Goal: Task Accomplishment & Management: Complete application form

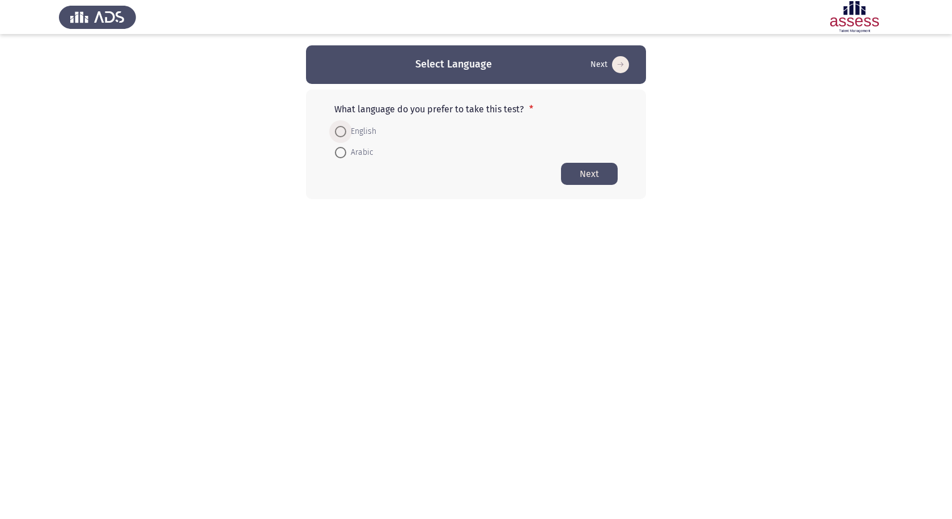
click at [364, 129] on span "English" at bounding box center [361, 132] width 30 height 14
click at [346, 129] on input "English" at bounding box center [340, 131] width 11 height 11
radio input "true"
click at [585, 171] on button "Next" at bounding box center [589, 173] width 57 height 22
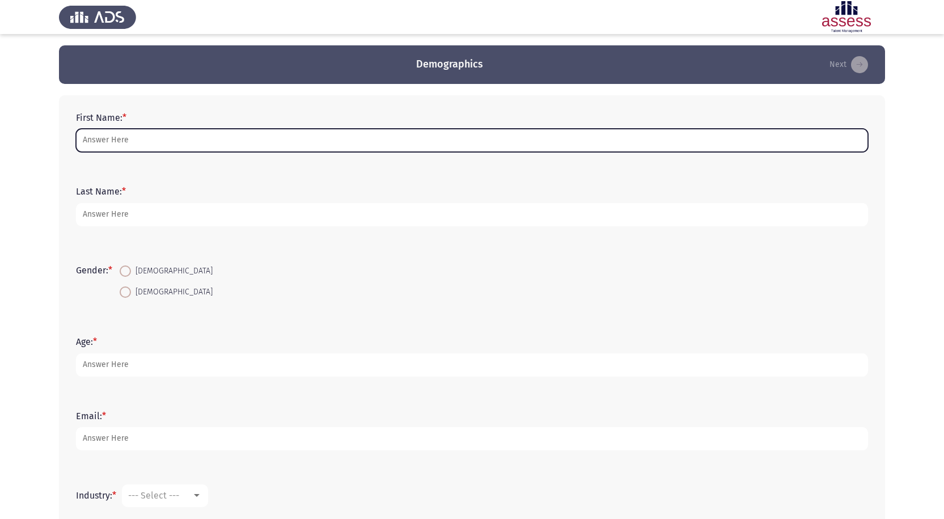
click at [244, 143] on input "First Name: *" at bounding box center [472, 140] width 792 height 23
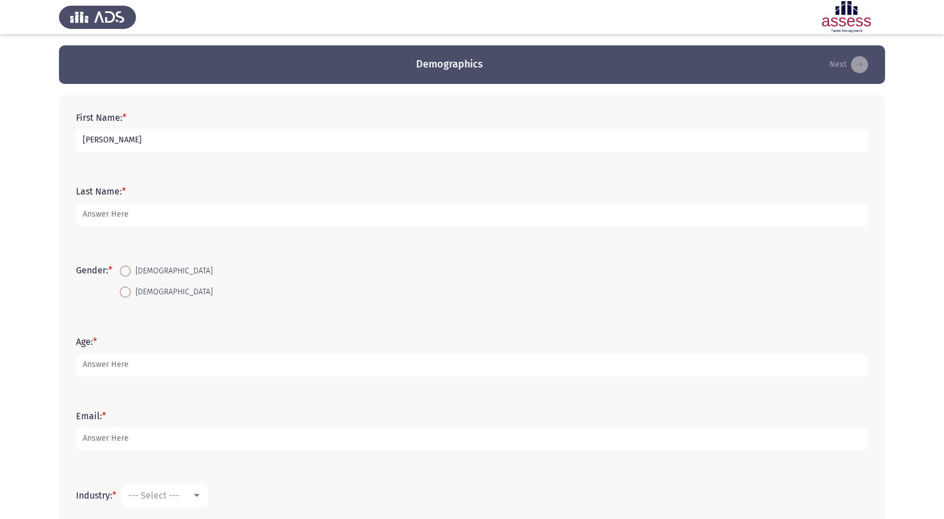
type input "[PERSON_NAME]"
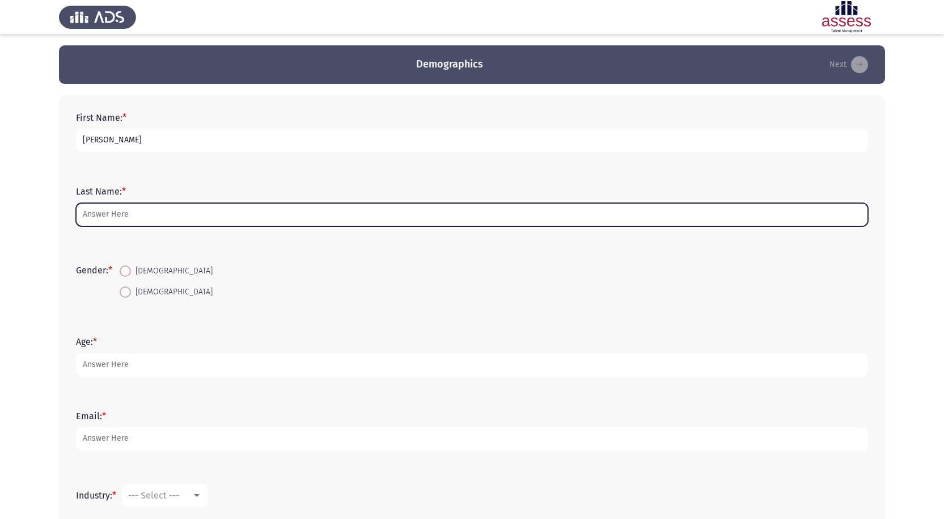
click at [107, 217] on input "Last Name: *" at bounding box center [472, 214] width 792 height 23
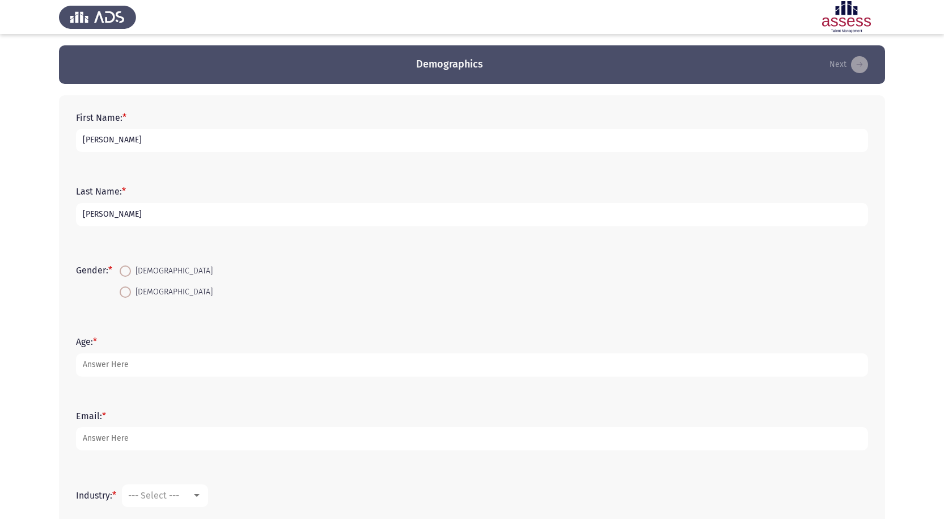
type input "[PERSON_NAME]"
click at [127, 293] on span at bounding box center [125, 291] width 11 height 11
click at [127, 293] on input "[DEMOGRAPHIC_DATA]" at bounding box center [125, 291] width 11 height 11
radio input "true"
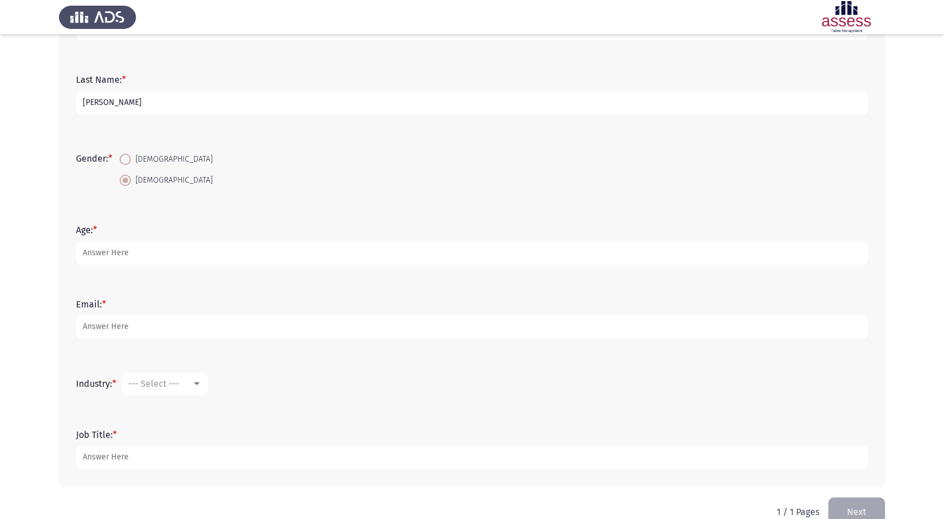
scroll to position [136, 0]
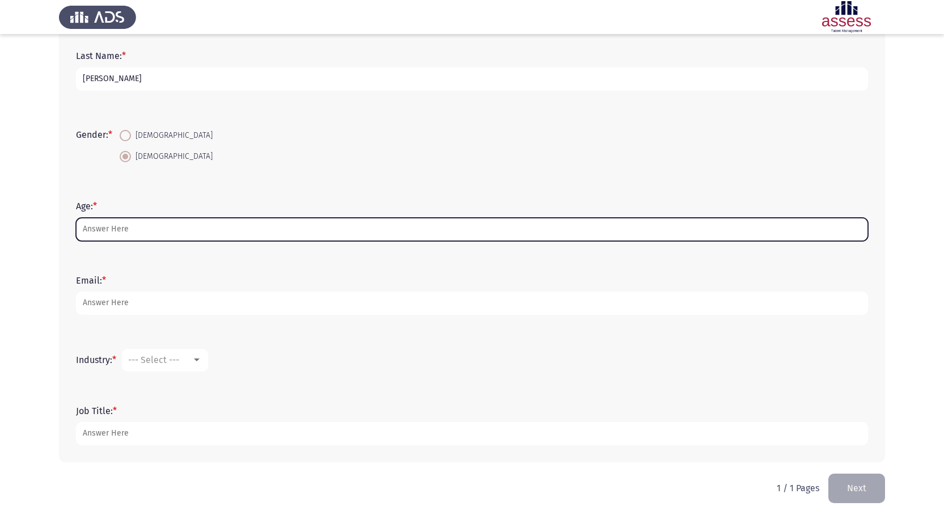
click at [118, 226] on input "Age: *" at bounding box center [472, 229] width 792 height 23
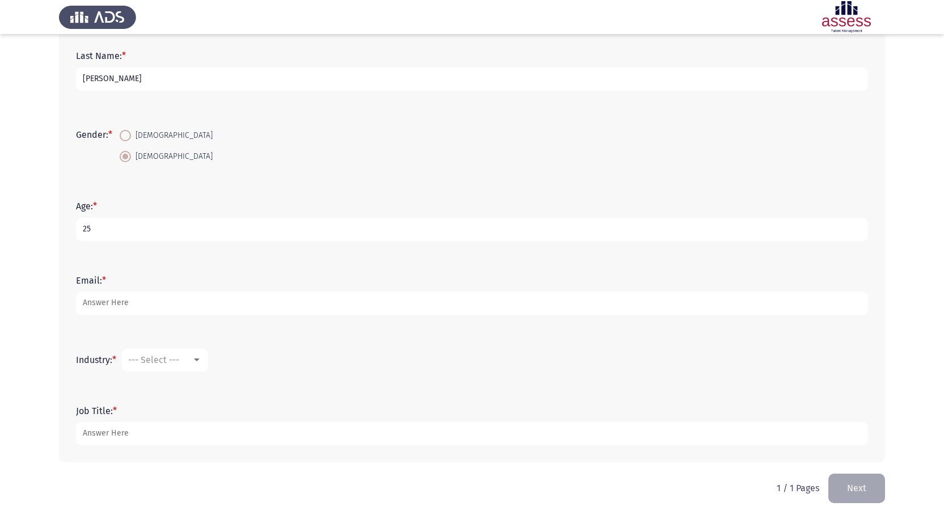
type input "25"
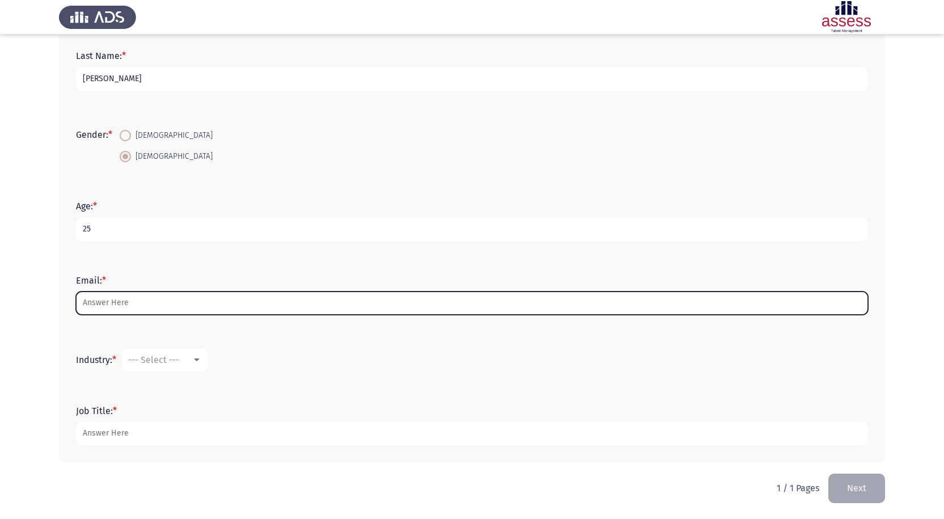
click at [99, 312] on input "Email: *" at bounding box center [472, 302] width 792 height 23
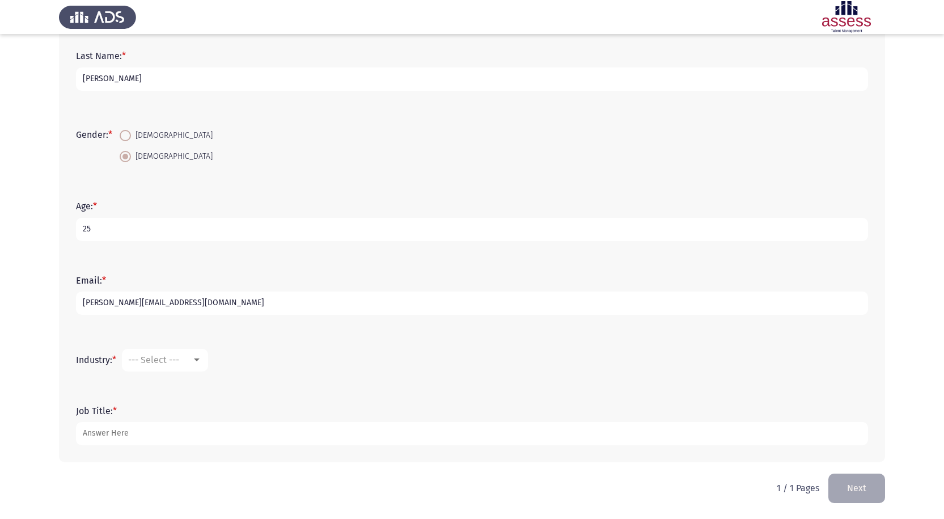
type input "[PERSON_NAME][EMAIL_ADDRESS][DOMAIN_NAME]"
click at [162, 360] on span "--- Select ---" at bounding box center [153, 359] width 51 height 11
click at [204, 360] on span "Food and Beverage" at bounding box center [202, 353] width 147 height 27
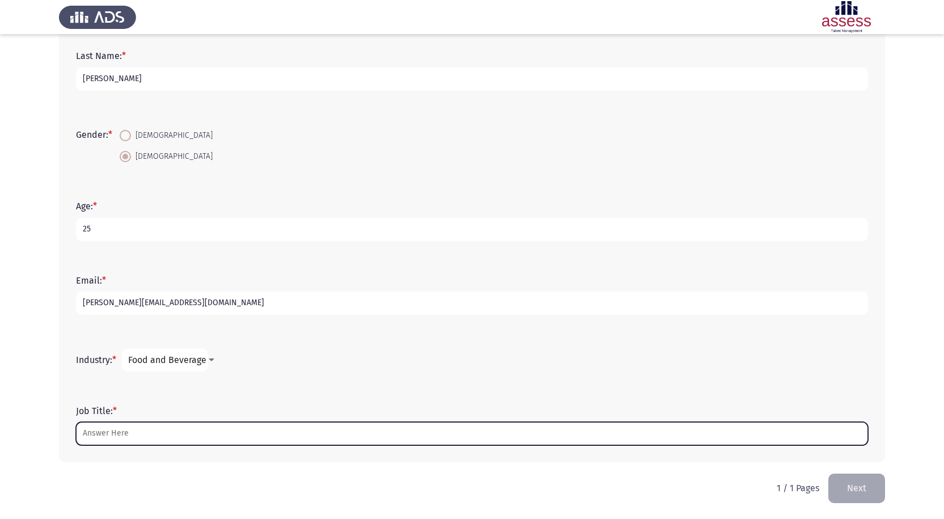
click at [168, 425] on input "Job Title: *" at bounding box center [472, 433] width 792 height 23
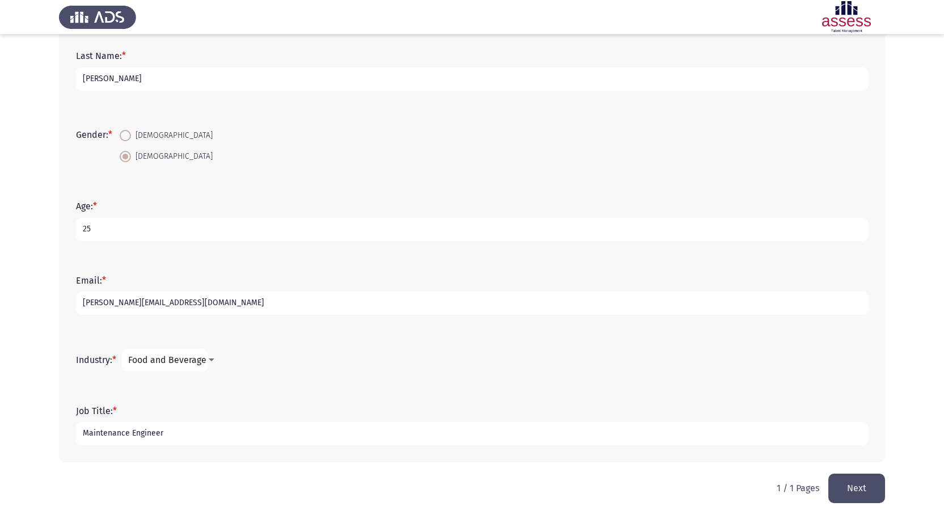
type input "Maintenance Engineer"
click at [0, 391] on app-assessment-container "Demographics Next First Name: * [PERSON_NAME] Last Name: * [PERSON_NAME] Gender…" at bounding box center [472, 192] width 944 height 564
click at [82, 302] on input "[PERSON_NAME][EMAIL_ADDRESS][DOMAIN_NAME]" at bounding box center [472, 302] width 792 height 23
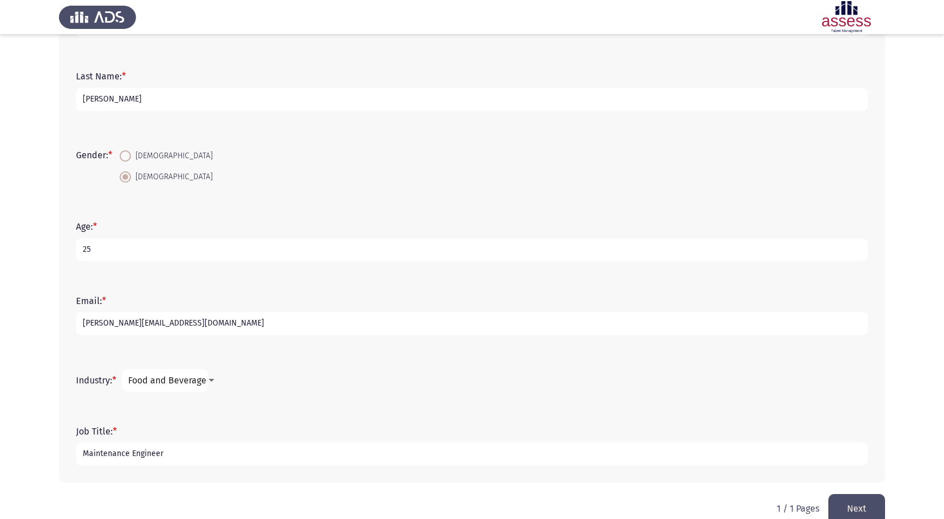
scroll to position [136, 0]
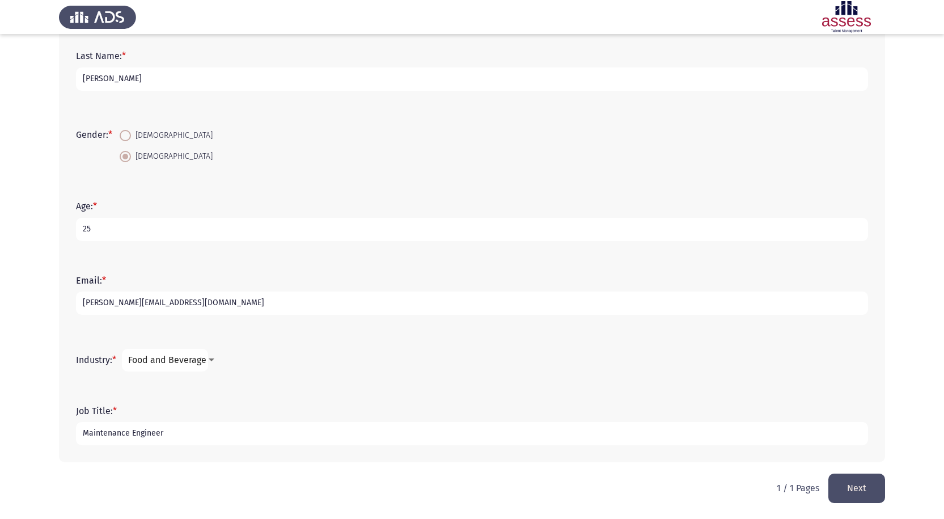
click at [860, 492] on button "Next" at bounding box center [856, 487] width 57 height 29
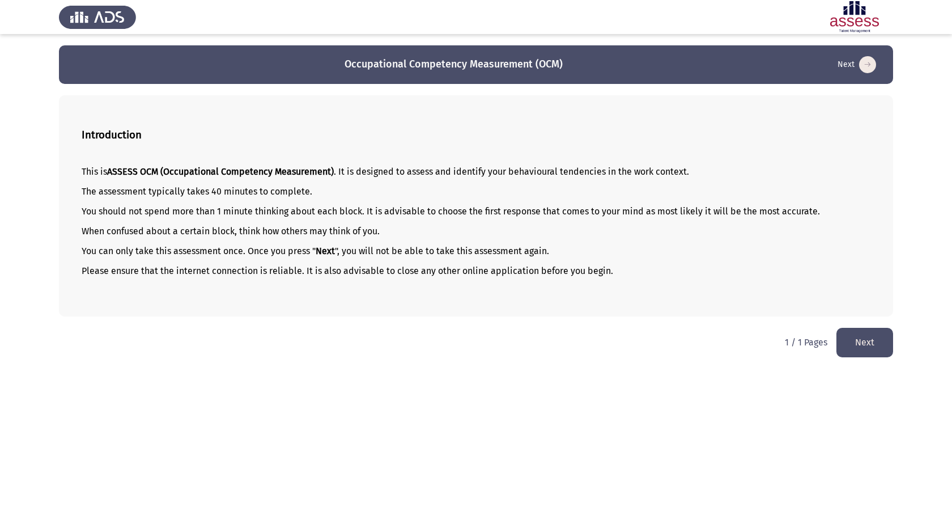
drag, startPoint x: 608, startPoint y: 271, endPoint x: 586, endPoint y: 277, distance: 22.8
click at [586, 277] on div "This is ASSESS OCM (Occupational Competency Measurement) . It is designed to as…" at bounding box center [476, 231] width 789 height 148
click at [867, 336] on button "Next" at bounding box center [865, 342] width 57 height 29
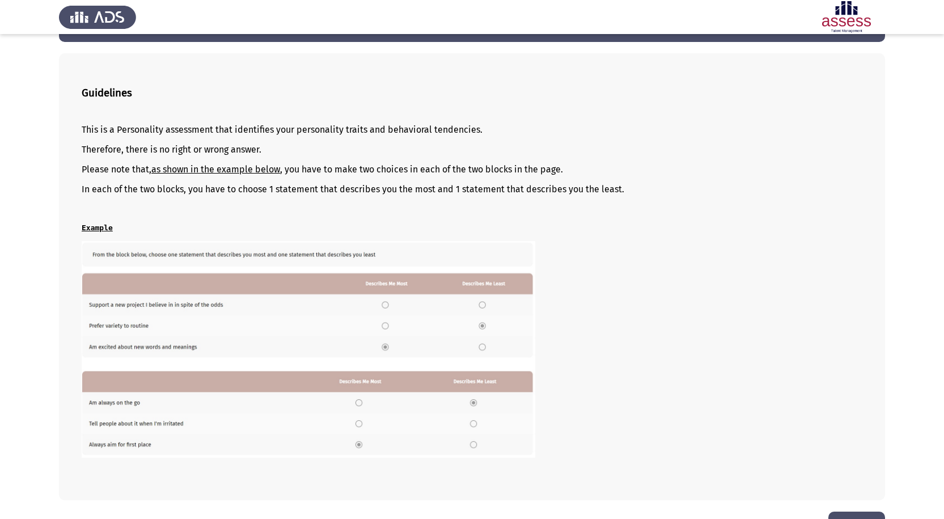
scroll to position [75, 0]
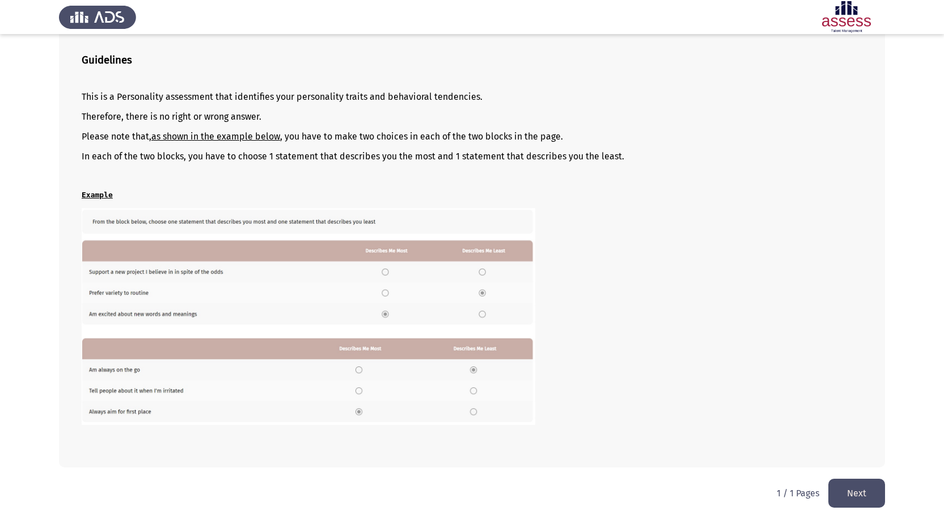
click at [859, 490] on button "Next" at bounding box center [856, 493] width 57 height 29
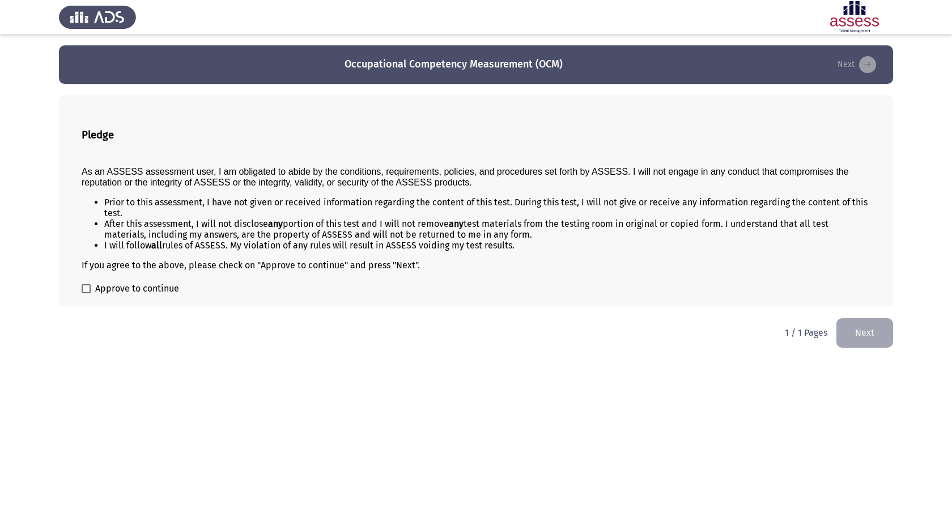
click at [83, 288] on span at bounding box center [86, 288] width 9 height 9
click at [86, 293] on input "Approve to continue" at bounding box center [86, 293] width 1 height 1
checkbox input "true"
click at [866, 333] on button "Next" at bounding box center [865, 332] width 57 height 29
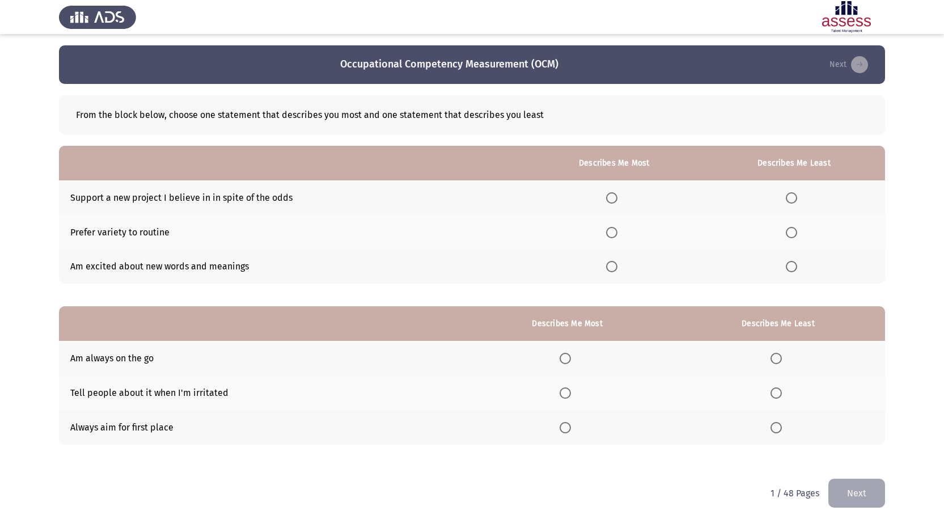
click at [615, 196] on span "Select an option" at bounding box center [611, 197] width 11 height 11
click at [615, 196] on input "Select an option" at bounding box center [611, 197] width 11 height 11
click at [797, 268] on span "Select an option" at bounding box center [791, 266] width 11 height 11
click at [797, 268] on input "Select an option" at bounding box center [791, 266] width 11 height 11
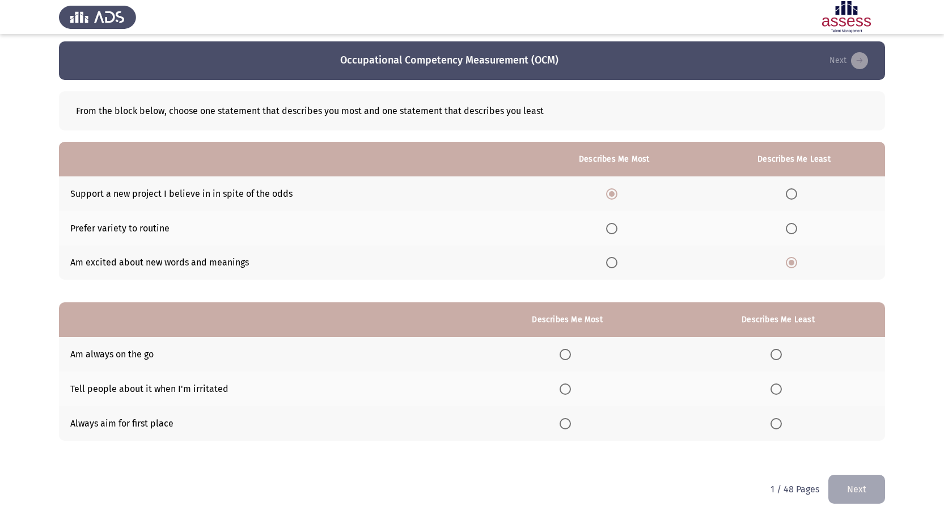
scroll to position [5, 0]
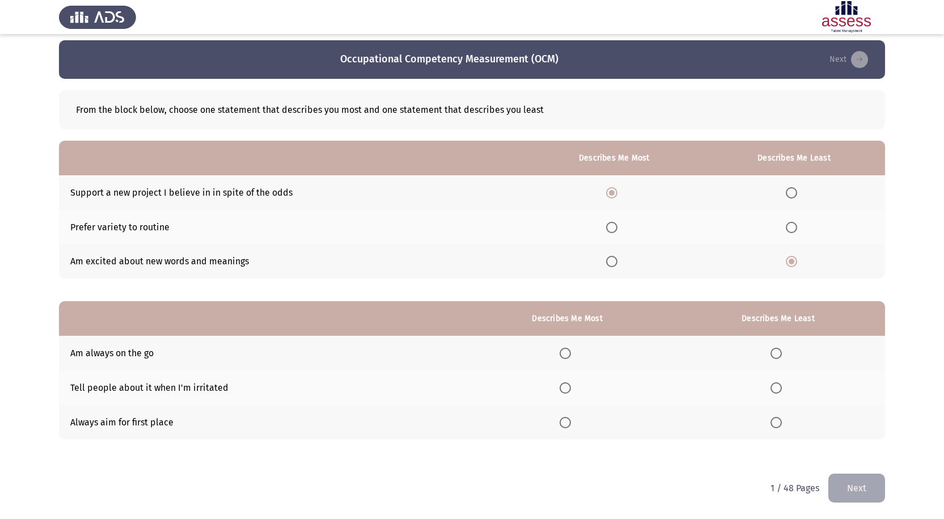
click at [776, 393] on th at bounding box center [778, 387] width 214 height 35
click at [776, 389] on span "Select an option" at bounding box center [775, 387] width 11 height 11
click at [776, 389] on input "Select an option" at bounding box center [775, 387] width 11 height 11
click at [567, 424] on span "Select an option" at bounding box center [565, 422] width 11 height 11
click at [567, 424] on input "Select an option" at bounding box center [565, 422] width 11 height 11
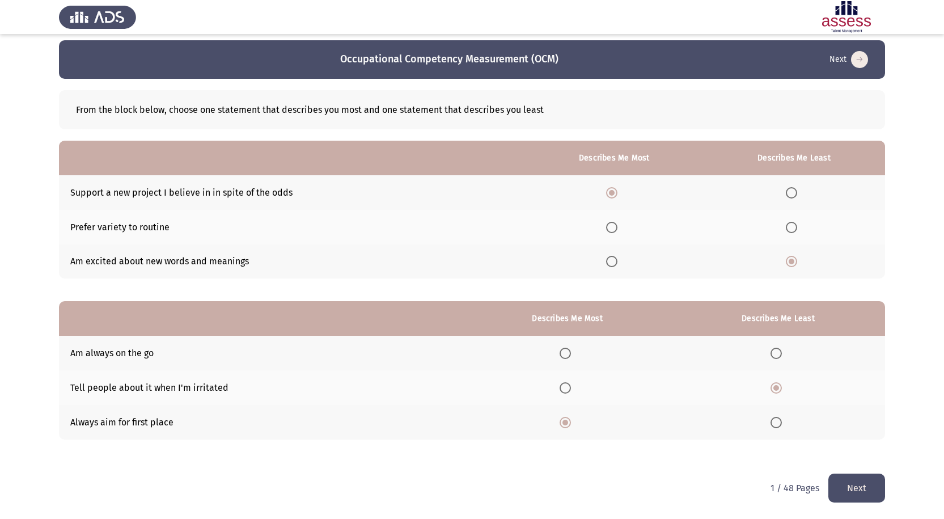
click at [774, 357] on span "Select an option" at bounding box center [775, 353] width 11 height 11
click at [774, 357] on input "Select an option" at bounding box center [775, 353] width 11 height 11
click at [848, 485] on button "Next" at bounding box center [856, 487] width 57 height 29
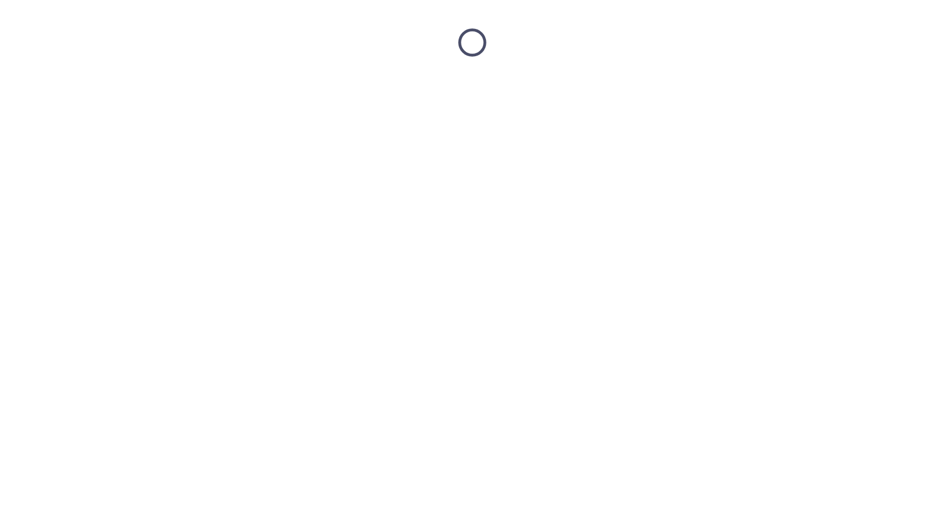
scroll to position [0, 0]
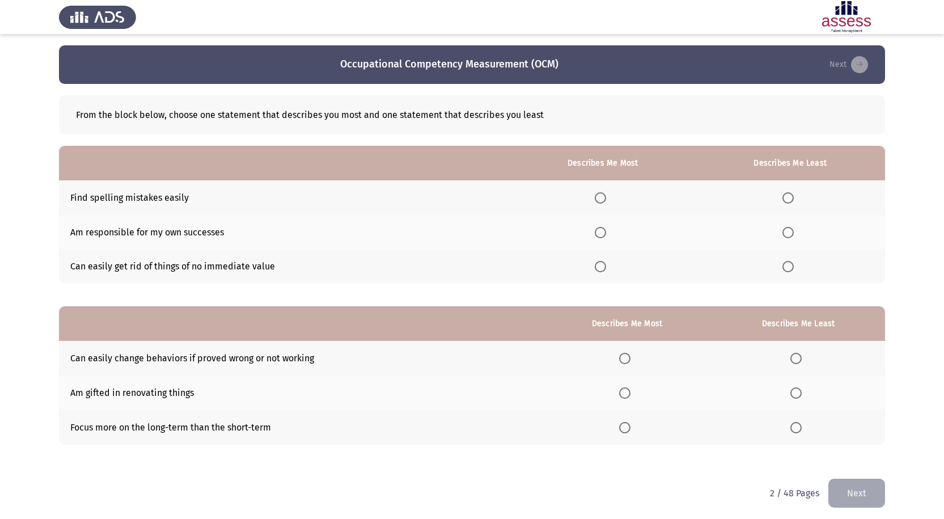
click at [788, 198] on span "Select an option" at bounding box center [788, 198] width 0 height 0
click at [789, 198] on input "Select an option" at bounding box center [787, 197] width 11 height 11
click at [144, 198] on td "Find spelling mistakes easily" at bounding box center [284, 197] width 451 height 35
click at [603, 234] on span "Select an option" at bounding box center [600, 232] width 11 height 11
click at [603, 234] on input "Select an option" at bounding box center [600, 232] width 11 height 11
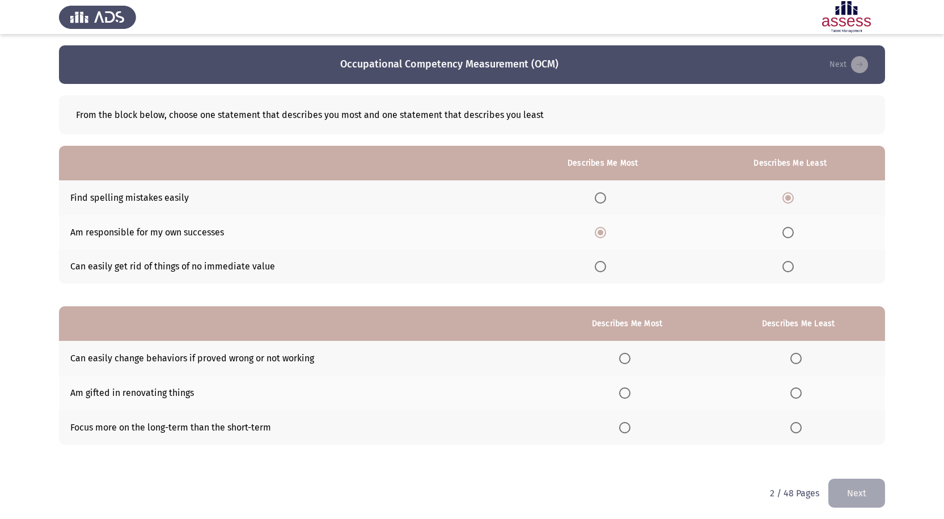
click at [627, 360] on span "Select an option" at bounding box center [624, 358] width 11 height 11
click at [627, 360] on input "Select an option" at bounding box center [624, 358] width 11 height 11
click at [800, 430] on span "Select an option" at bounding box center [795, 427] width 11 height 11
click at [800, 430] on input "Select an option" at bounding box center [795, 427] width 11 height 11
click at [850, 492] on button "Next" at bounding box center [856, 493] width 57 height 29
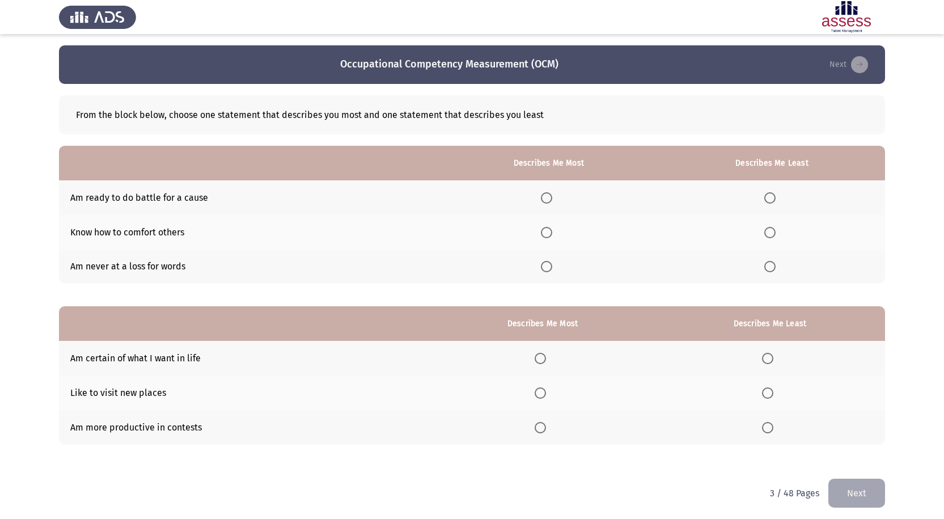
click at [551, 201] on span "Select an option" at bounding box center [546, 197] width 11 height 11
click at [551, 201] on input "Select an option" at bounding box center [546, 197] width 11 height 11
click at [774, 270] on span "Select an option" at bounding box center [769, 266] width 11 height 11
click at [774, 270] on input "Select an option" at bounding box center [769, 266] width 11 height 11
click at [545, 354] on span "Select an option" at bounding box center [540, 358] width 11 height 11
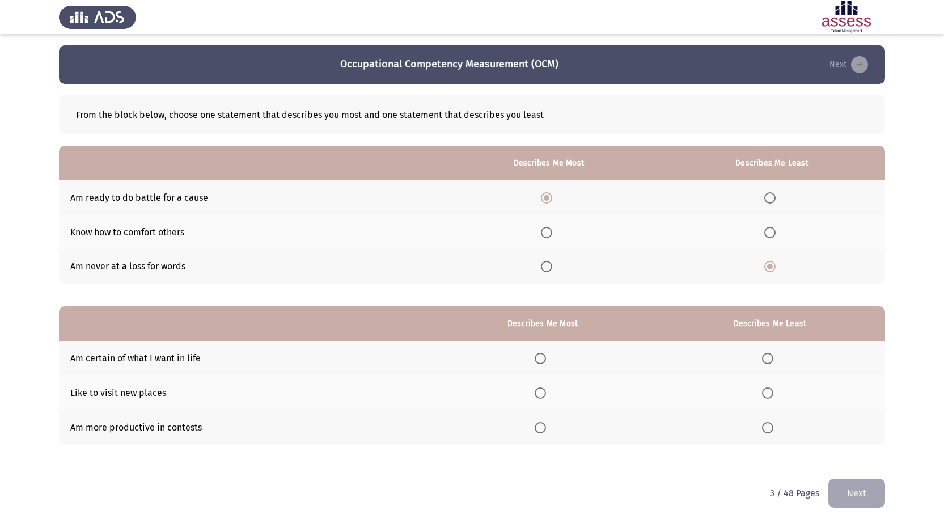
click at [545, 354] on input "Select an option" at bounding box center [540, 358] width 11 height 11
click at [765, 426] on span "Select an option" at bounding box center [767, 427] width 11 height 11
click at [765, 426] on input "Select an option" at bounding box center [767, 427] width 11 height 11
click at [847, 481] on button "Next" at bounding box center [856, 493] width 57 height 29
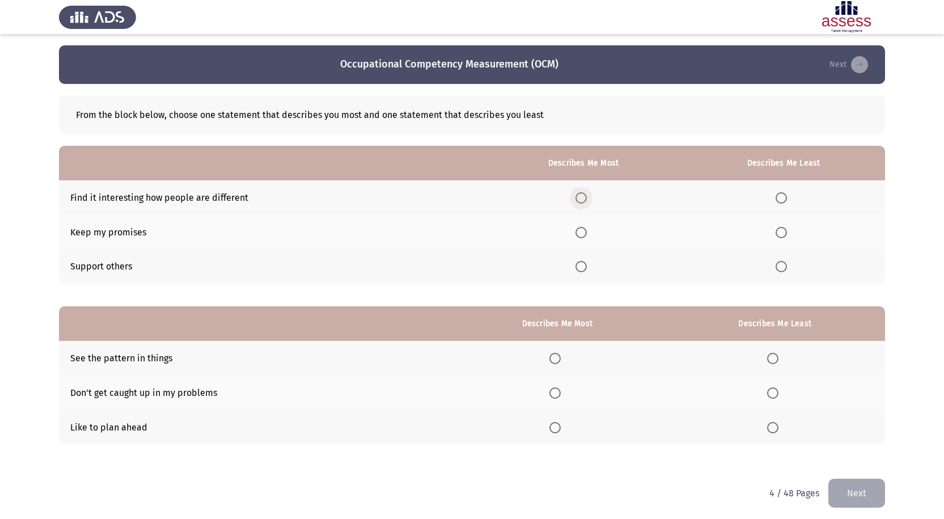
click at [581, 198] on span "Select an option" at bounding box center [581, 198] width 0 height 0
click at [583, 197] on input "Select an option" at bounding box center [580, 197] width 11 height 11
click at [585, 229] on span "Select an option" at bounding box center [580, 232] width 11 height 11
click at [585, 229] on input "Select an option" at bounding box center [580, 232] width 11 height 11
click at [782, 196] on span "Select an option" at bounding box center [781, 197] width 11 height 11
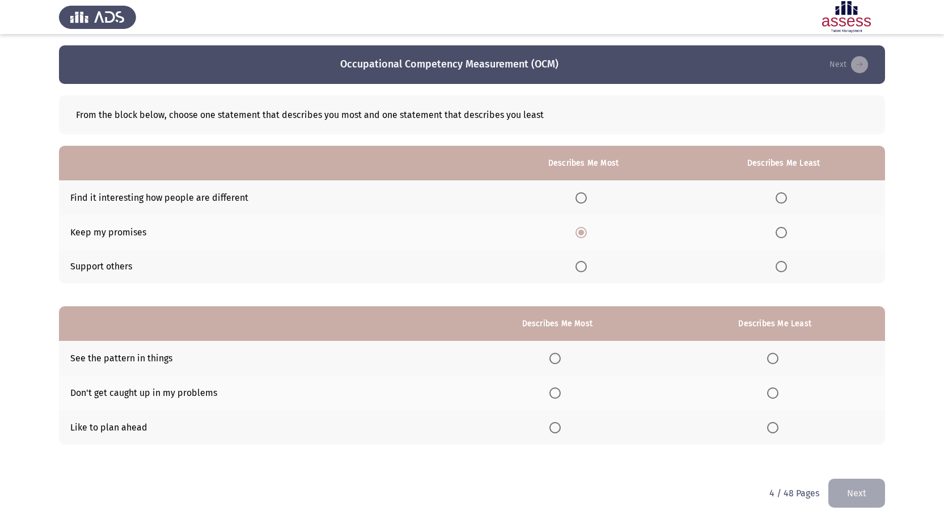
click at [782, 196] on input "Select an option" at bounding box center [781, 197] width 11 height 11
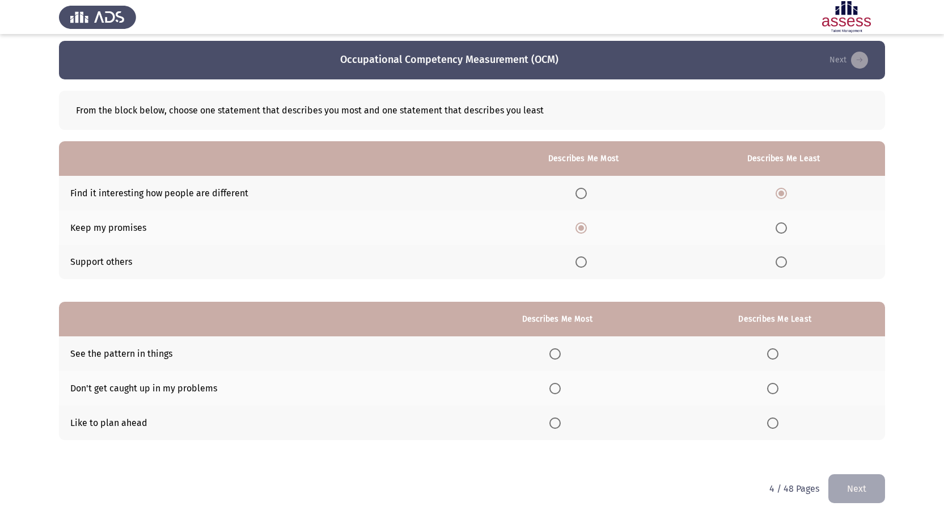
scroll to position [5, 0]
click at [560, 351] on span "Select an option" at bounding box center [554, 353] width 11 height 11
click at [560, 351] on input "Select an option" at bounding box center [554, 353] width 11 height 11
click at [560, 420] on span "Select an option" at bounding box center [554, 422] width 11 height 11
click at [560, 420] on input "Select an option" at bounding box center [554, 422] width 11 height 11
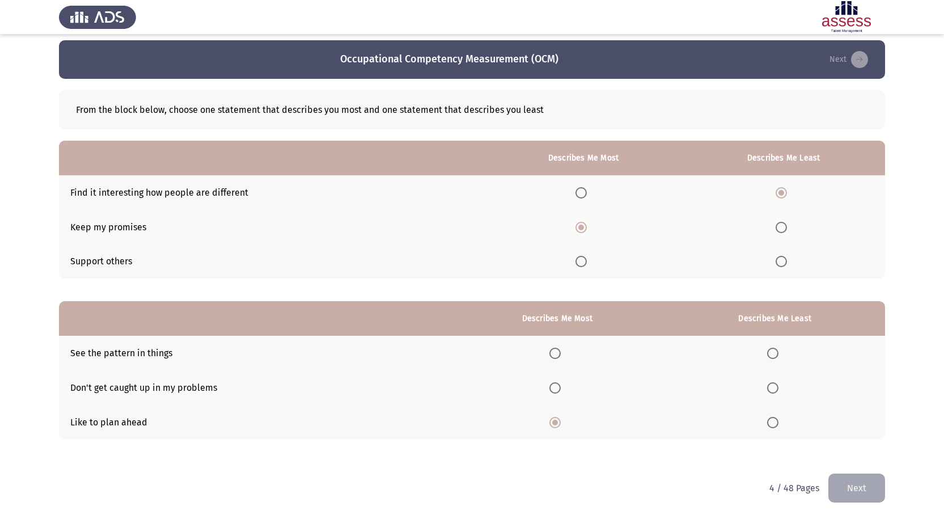
click at [775, 354] on span "Select an option" at bounding box center [772, 353] width 11 height 11
click at [775, 354] on input "Select an option" at bounding box center [772, 353] width 11 height 11
click at [856, 488] on button "Next" at bounding box center [856, 487] width 57 height 29
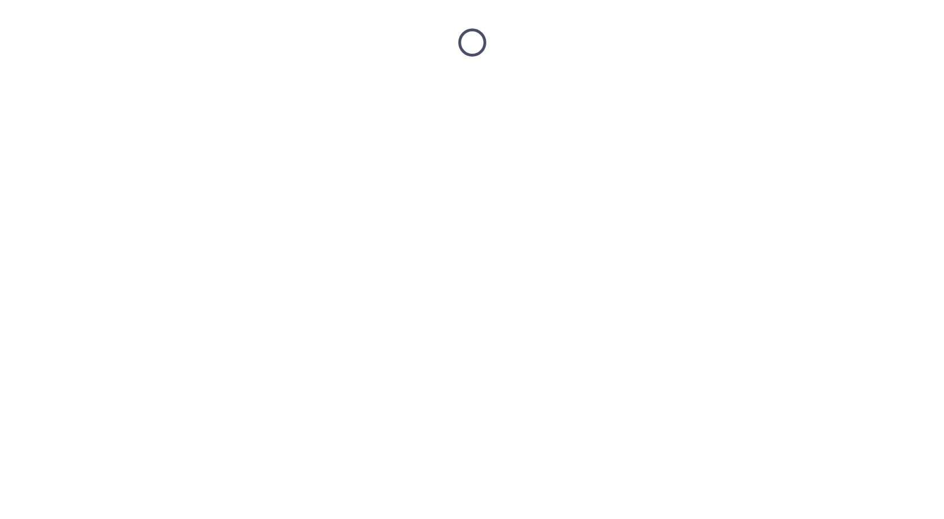
scroll to position [0, 0]
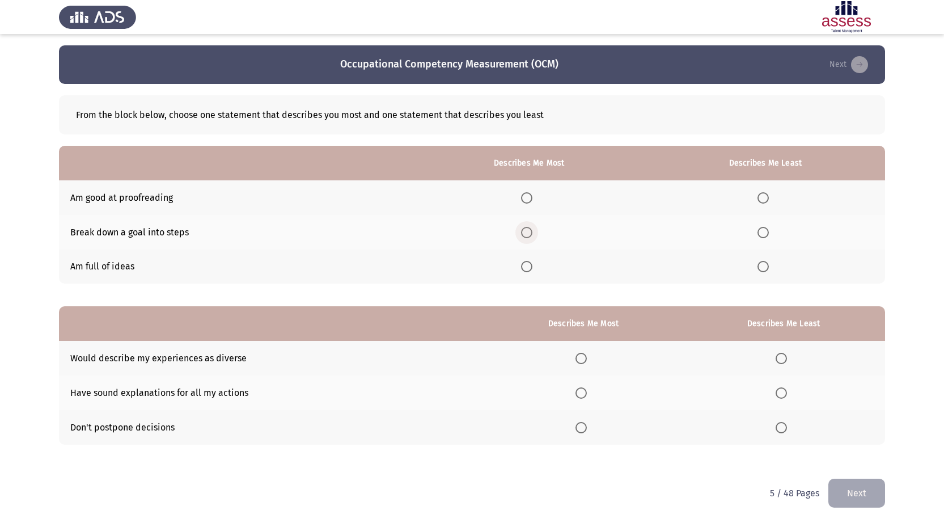
click at [530, 234] on span "Select an option" at bounding box center [526, 232] width 11 height 11
click at [530, 234] on input "Select an option" at bounding box center [526, 232] width 11 height 11
click at [764, 270] on span "Select an option" at bounding box center [762, 266] width 11 height 11
click at [764, 270] on input "Select an option" at bounding box center [762, 266] width 11 height 11
click at [582, 430] on span "Select an option" at bounding box center [580, 427] width 11 height 11
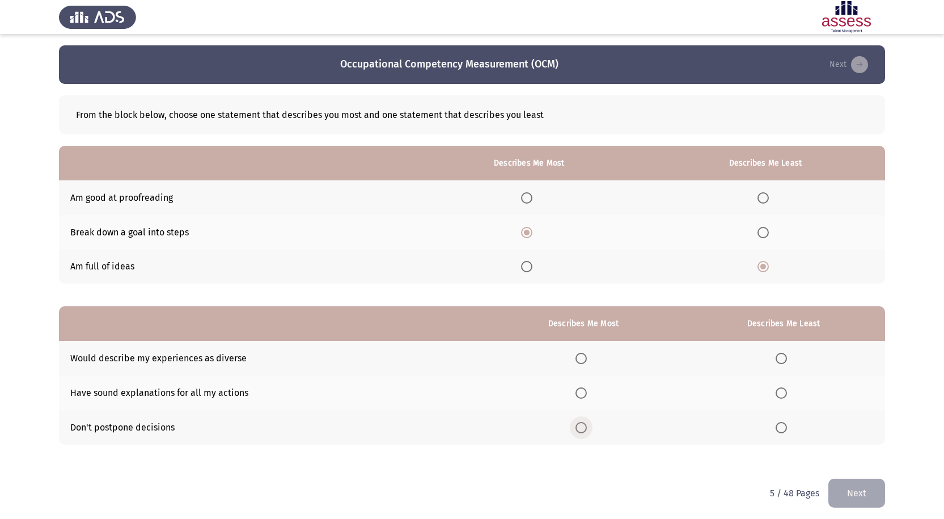
click at [582, 430] on input "Select an option" at bounding box center [580, 427] width 11 height 11
click at [782, 358] on span "Select an option" at bounding box center [781, 358] width 11 height 11
click at [782, 358] on input "Select an option" at bounding box center [781, 358] width 11 height 11
click at [583, 393] on span "Select an option" at bounding box center [580, 392] width 11 height 11
click at [583, 393] on input "Select an option" at bounding box center [580, 392] width 11 height 11
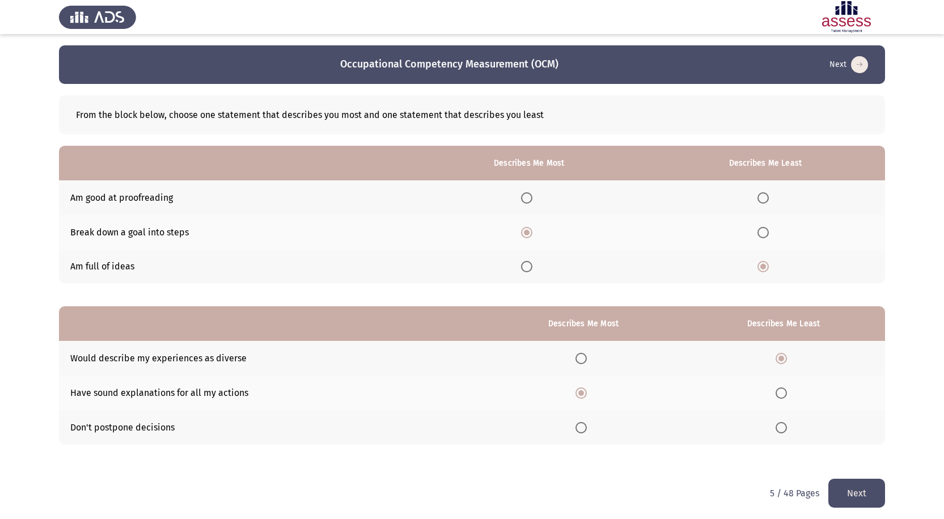
click at [856, 493] on button "Next" at bounding box center [856, 493] width 57 height 29
click at [763, 231] on span "Select an option" at bounding box center [765, 232] width 11 height 11
click at [763, 231] on input "Select an option" at bounding box center [765, 232] width 11 height 11
click at [528, 193] on th at bounding box center [537, 197] width 228 height 35
click at [540, 199] on span "Select an option" at bounding box center [534, 197] width 11 height 11
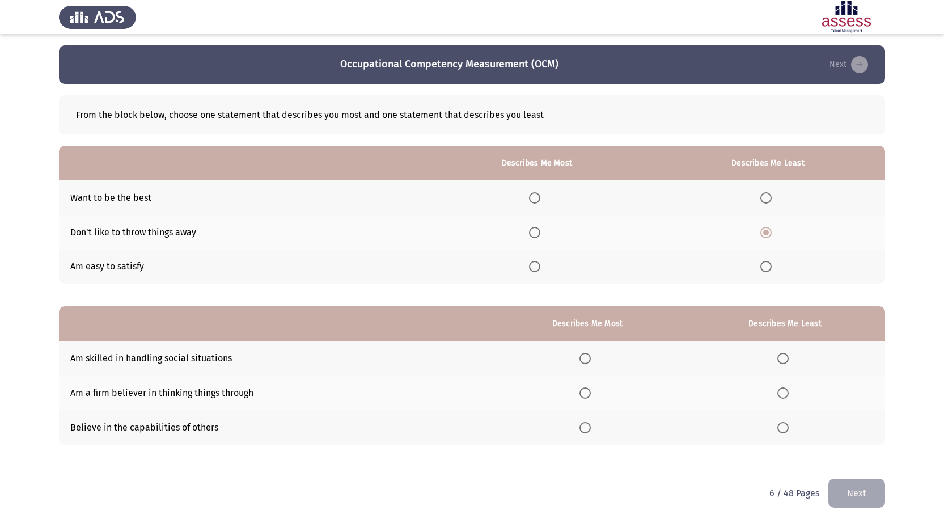
click at [540, 199] on input "Select an option" at bounding box center [534, 197] width 11 height 11
click at [590, 394] on span "Select an option" at bounding box center [584, 392] width 11 height 11
click at [590, 394] on input "Select an option" at bounding box center [584, 392] width 11 height 11
click at [782, 366] on th at bounding box center [785, 358] width 200 height 35
click at [784, 358] on span "Select an option" at bounding box center [782, 358] width 11 height 11
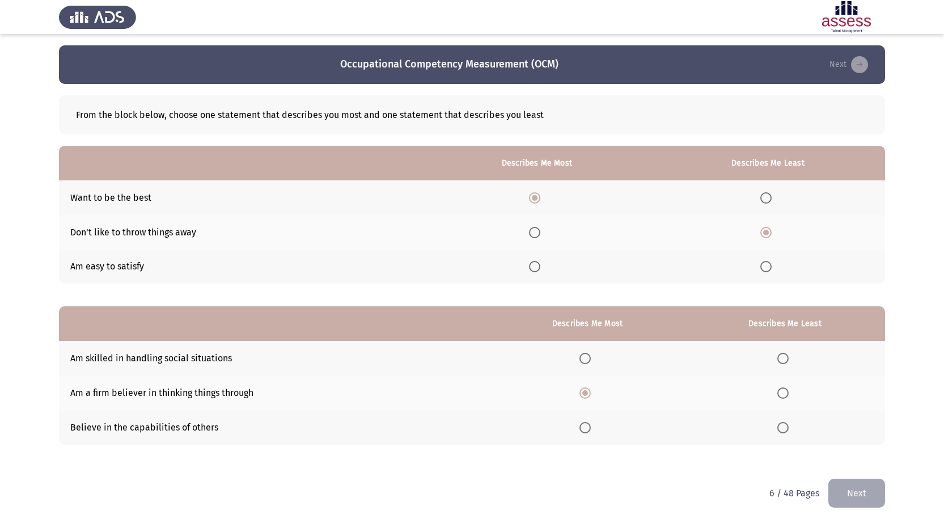
click at [784, 358] on input "Select an option" at bounding box center [782, 358] width 11 height 11
click at [859, 489] on button "Next" at bounding box center [856, 493] width 57 height 29
click at [546, 195] on span "Select an option" at bounding box center [546, 197] width 11 height 11
click at [546, 195] on input "Select an option" at bounding box center [546, 197] width 11 height 11
click at [761, 226] on th at bounding box center [772, 232] width 226 height 35
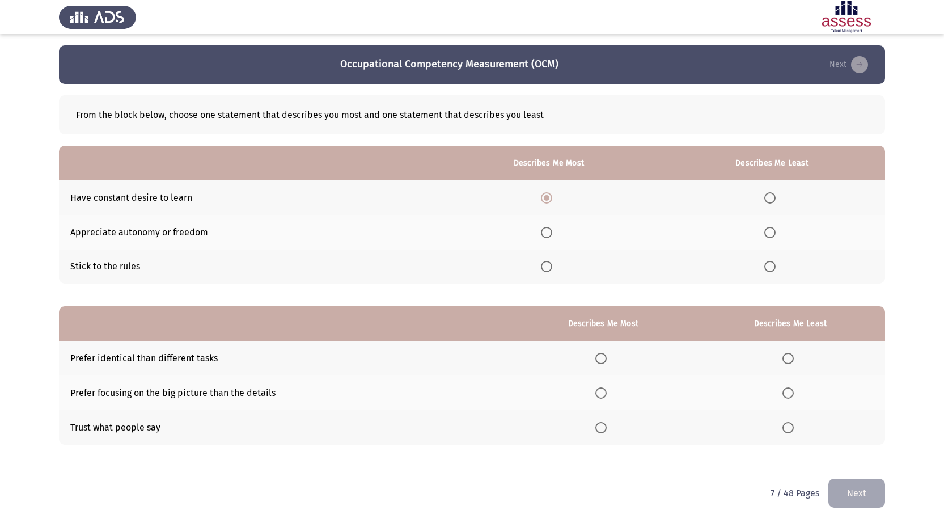
click at [771, 234] on span "Select an option" at bounding box center [769, 232] width 11 height 11
click at [771, 234] on input "Select an option" at bounding box center [769, 232] width 11 height 11
click at [789, 431] on span "Select an option" at bounding box center [787, 427] width 11 height 11
click at [789, 431] on input "Select an option" at bounding box center [787, 427] width 11 height 11
click at [606, 359] on span "Select an option" at bounding box center [600, 358] width 11 height 11
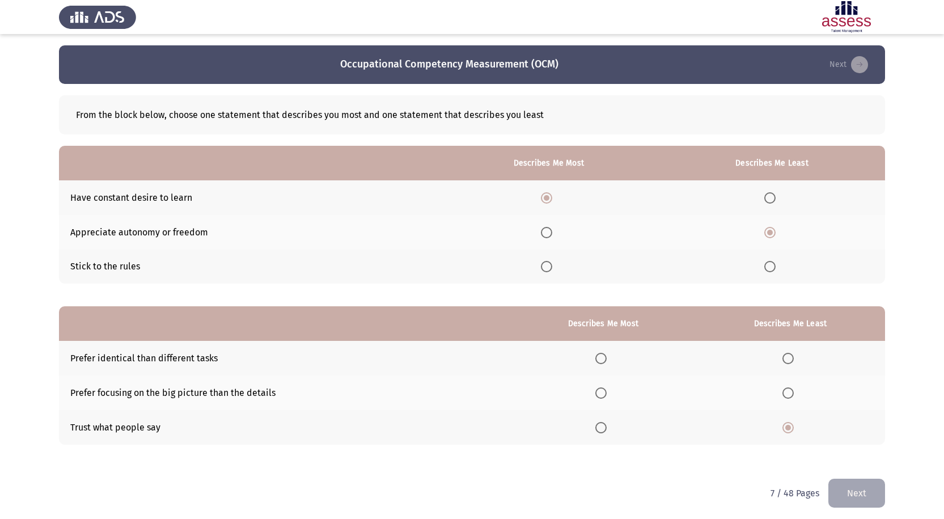
click at [606, 359] on input "Select an option" at bounding box center [600, 358] width 11 height 11
click at [863, 493] on button "Next" at bounding box center [856, 493] width 57 height 29
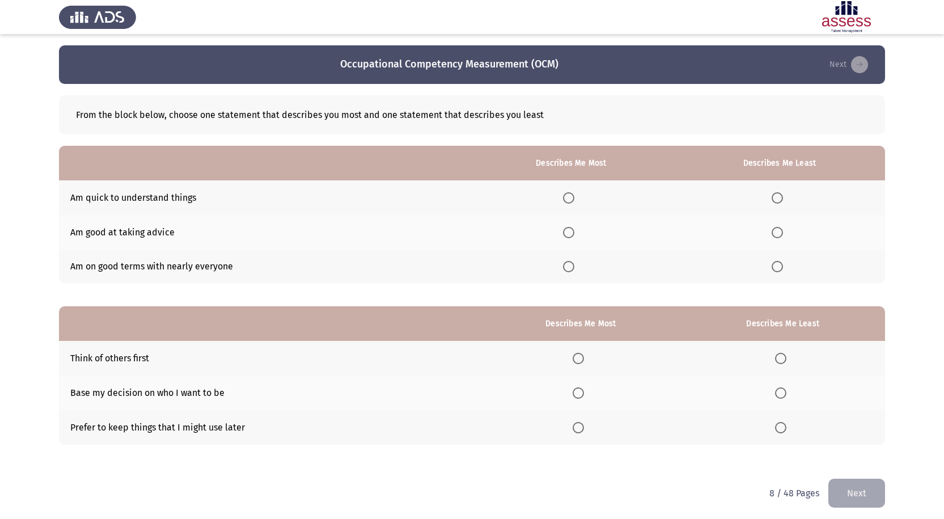
click at [570, 233] on span "Select an option" at bounding box center [568, 232] width 11 height 11
click at [570, 233] on input "Select an option" at bounding box center [568, 232] width 11 height 11
click at [778, 266] on span "Select an option" at bounding box center [777, 266] width 11 height 11
click at [778, 266] on input "Select an option" at bounding box center [777, 266] width 11 height 11
click at [583, 389] on span "Select an option" at bounding box center [578, 392] width 11 height 11
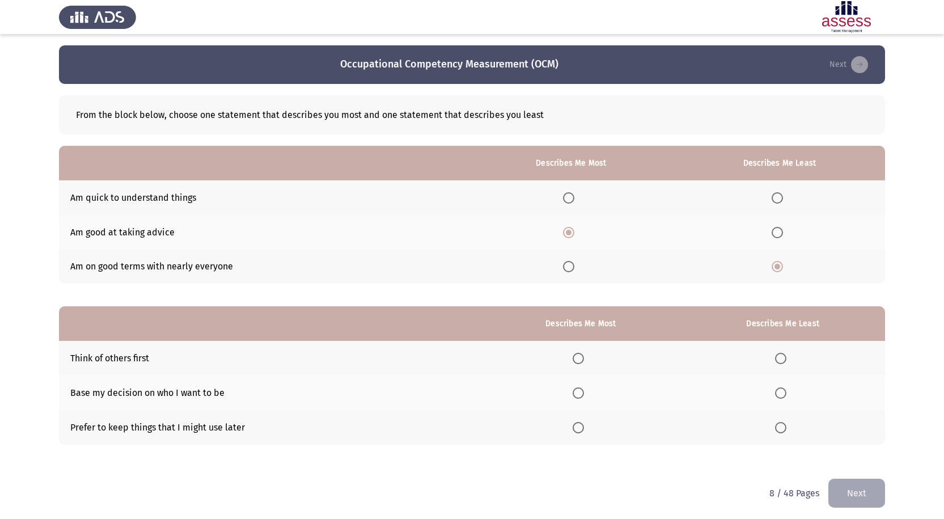
click at [583, 389] on input "Select an option" at bounding box center [578, 392] width 11 height 11
click at [781, 428] on span "Select an option" at bounding box center [780, 427] width 11 height 11
click at [781, 428] on input "Select an option" at bounding box center [780, 427] width 11 height 11
click at [848, 492] on button "Next" at bounding box center [856, 493] width 57 height 29
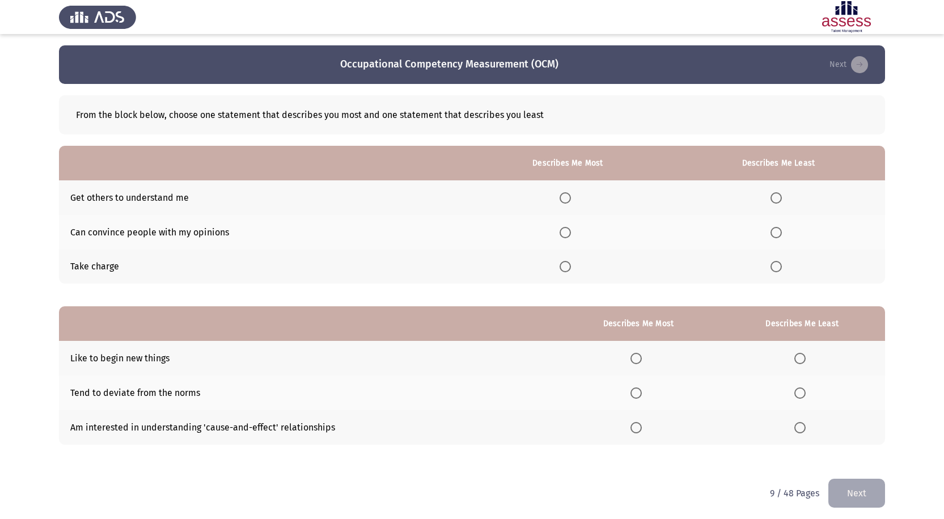
click at [571, 196] on span "Select an option" at bounding box center [565, 197] width 11 height 11
click at [571, 196] on input "Select an option" at bounding box center [565, 197] width 11 height 11
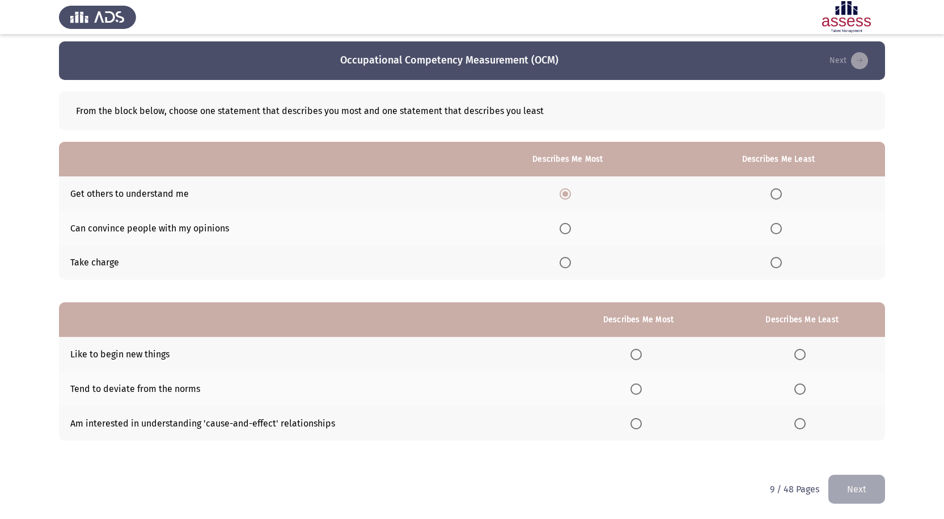
scroll to position [5, 0]
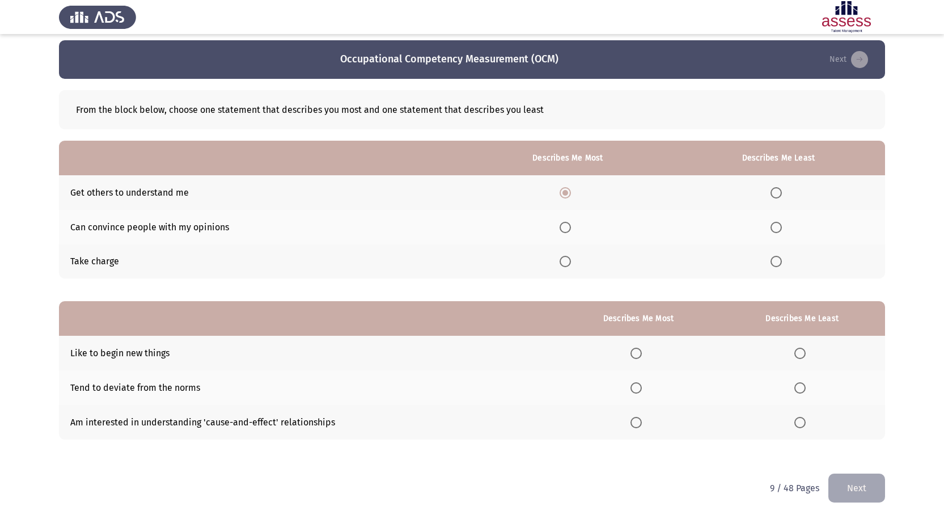
click at [776, 227] on span "Select an option" at bounding box center [776, 227] width 0 height 0
click at [777, 227] on input "Select an option" at bounding box center [775, 227] width 11 height 11
click at [567, 262] on span "Select an option" at bounding box center [565, 261] width 11 height 11
click at [567, 262] on input "Select an option" at bounding box center [565, 261] width 11 height 11
click at [641, 425] on span "Select an option" at bounding box center [635, 422] width 11 height 11
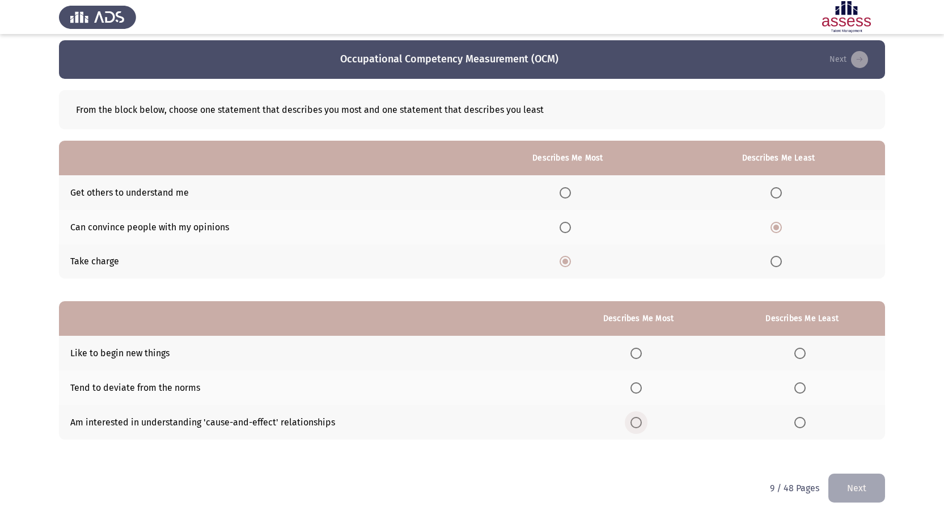
click at [641, 425] on input "Select an option" at bounding box center [635, 422] width 11 height 11
click at [805, 353] on span "Select an option" at bounding box center [799, 353] width 11 height 11
click at [805, 353] on input "Select an option" at bounding box center [799, 353] width 11 height 11
click at [869, 486] on button "Next" at bounding box center [856, 487] width 57 height 29
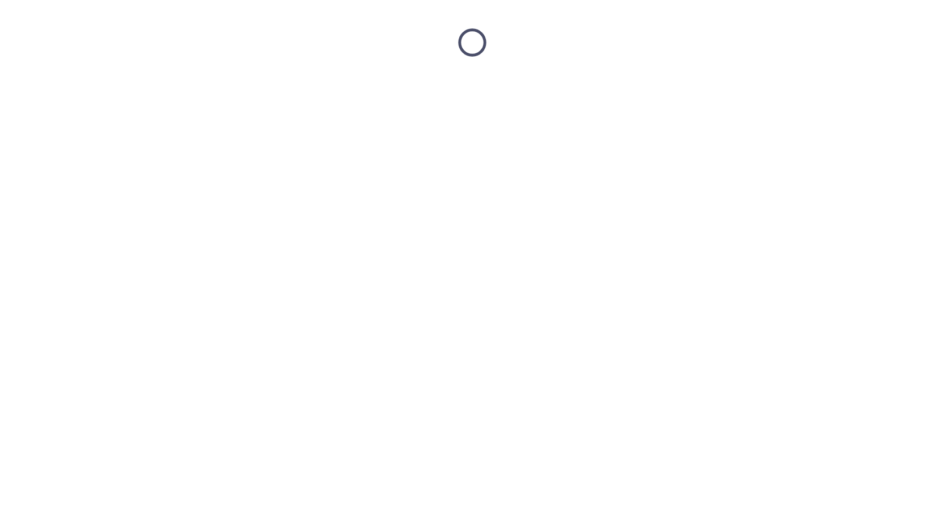
scroll to position [0, 0]
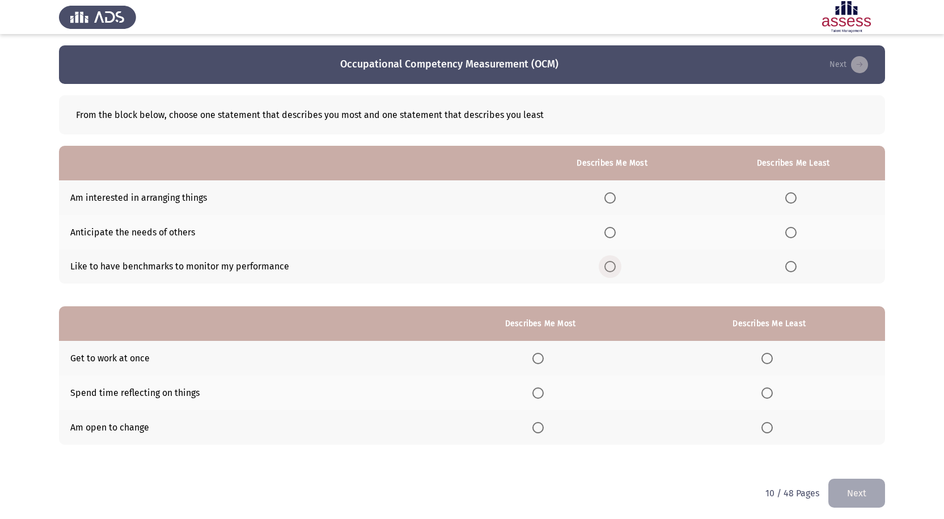
click at [615, 265] on span "Select an option" at bounding box center [609, 266] width 11 height 11
click at [615, 265] on input "Select an option" at bounding box center [609, 266] width 11 height 11
click at [791, 234] on span "Select an option" at bounding box center [790, 232] width 11 height 11
click at [791, 234] on input "Select an option" at bounding box center [790, 232] width 11 height 11
click at [539, 362] on span "Select an option" at bounding box center [537, 358] width 11 height 11
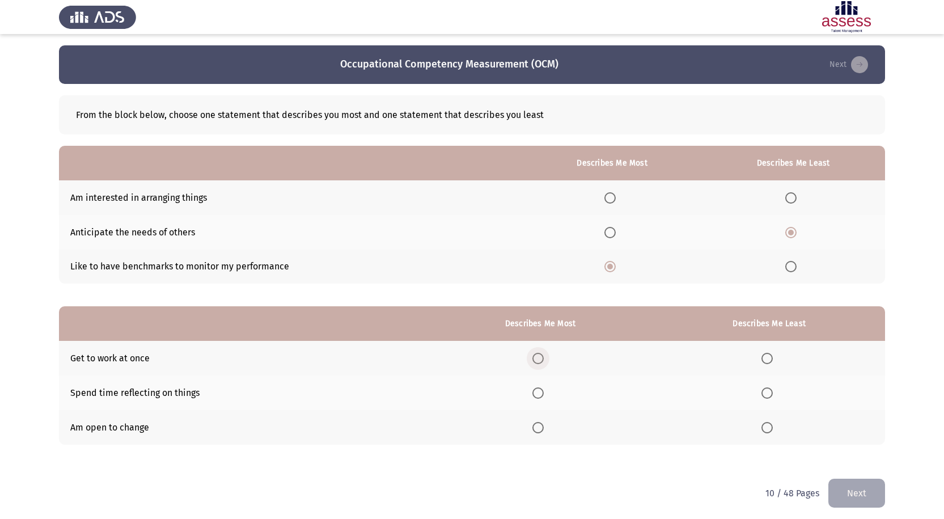
click at [539, 362] on input "Select an option" at bounding box center [537, 358] width 11 height 11
click at [769, 395] on span "Select an option" at bounding box center [766, 392] width 11 height 11
click at [769, 395] on input "Select an option" at bounding box center [766, 392] width 11 height 11
click at [856, 490] on button "Next" at bounding box center [856, 493] width 57 height 29
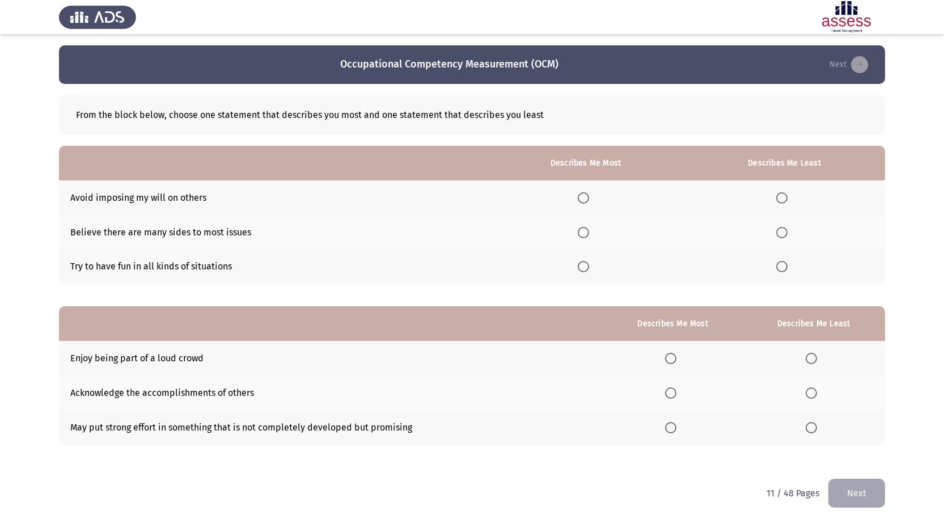
click at [782, 264] on span "Select an option" at bounding box center [781, 266] width 11 height 11
click at [782, 264] on input "Select an option" at bounding box center [781, 266] width 11 height 11
click at [588, 229] on span "Select an option" at bounding box center [583, 232] width 11 height 11
click at [588, 229] on input "Select an option" at bounding box center [583, 232] width 11 height 11
click at [814, 358] on span "Select an option" at bounding box center [811, 358] width 11 height 11
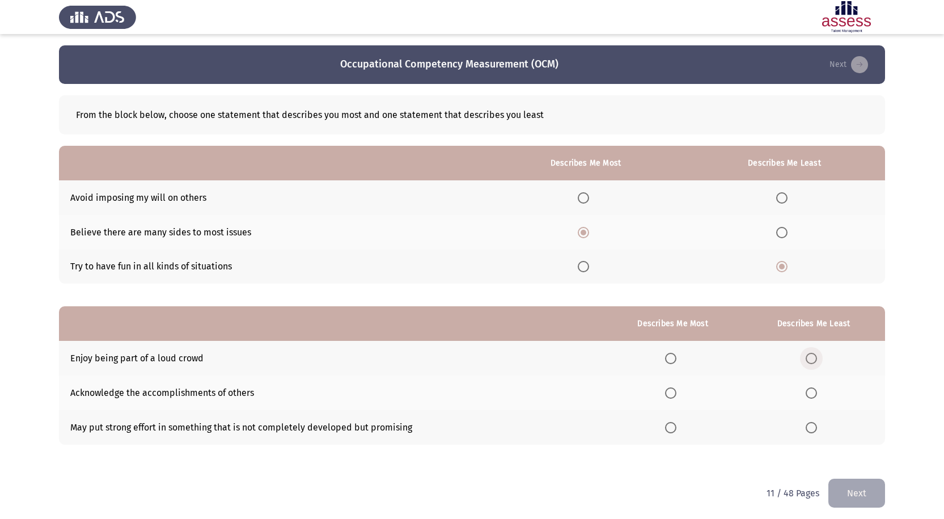
click at [814, 358] on input "Select an option" at bounding box center [811, 358] width 11 height 11
click at [676, 392] on span "Select an option" at bounding box center [670, 392] width 11 height 11
click at [676, 392] on input "Select an option" at bounding box center [670, 392] width 11 height 11
click at [857, 494] on button "Next" at bounding box center [856, 493] width 57 height 29
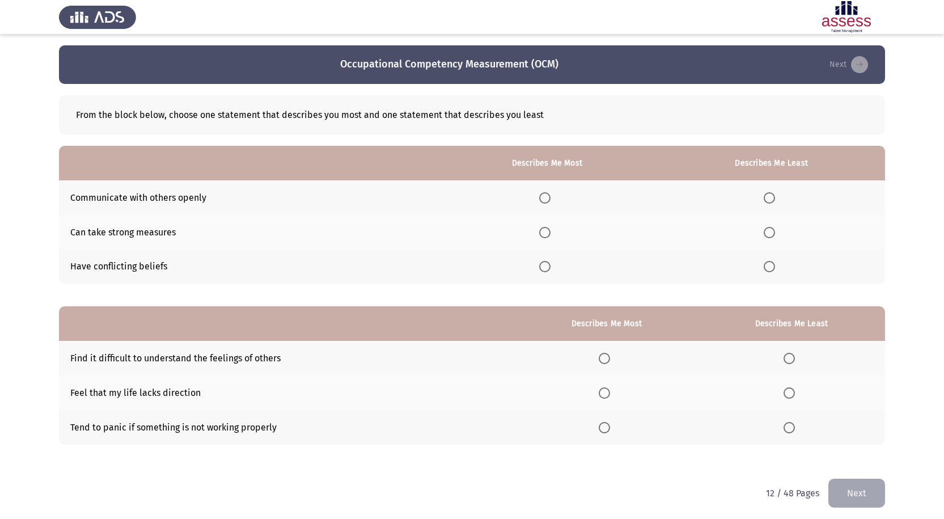
click at [767, 267] on span "Select an option" at bounding box center [769, 266] width 11 height 11
click at [767, 267] on input "Select an option" at bounding box center [769, 266] width 11 height 11
click at [543, 199] on span "Select an option" at bounding box center [544, 197] width 11 height 11
click at [543, 199] on input "Select an option" at bounding box center [544, 197] width 11 height 11
click at [794, 428] on span "Select an option" at bounding box center [789, 427] width 11 height 11
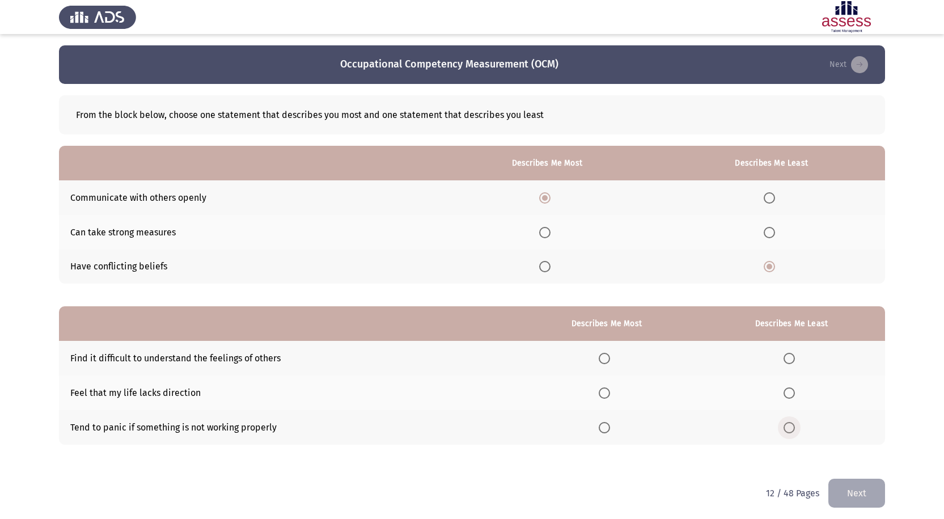
click at [794, 428] on input "Select an option" at bounding box center [789, 427] width 11 height 11
click at [608, 361] on span "Select an option" at bounding box center [604, 358] width 11 height 11
click at [608, 361] on input "Select an option" at bounding box center [604, 358] width 11 height 11
click at [866, 493] on button "Next" at bounding box center [856, 493] width 57 height 29
click at [772, 265] on span "Select an option" at bounding box center [769, 266] width 11 height 11
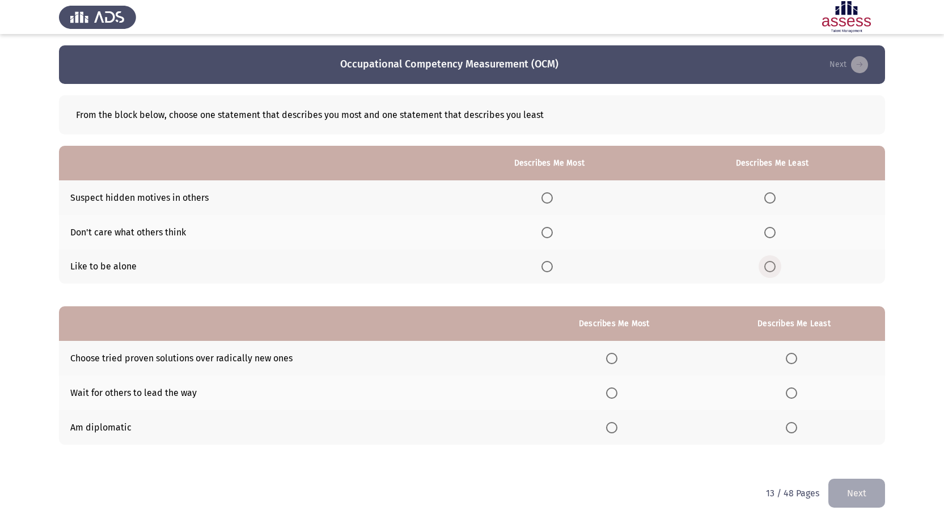
click at [772, 265] on input "Select an option" at bounding box center [769, 266] width 11 height 11
click at [551, 201] on span "Select an option" at bounding box center [546, 197] width 11 height 11
click at [551, 201] on input "Select an option" at bounding box center [546, 197] width 11 height 11
click at [790, 395] on span "Select an option" at bounding box center [791, 392] width 11 height 11
click at [790, 395] on input "Select an option" at bounding box center [791, 392] width 11 height 11
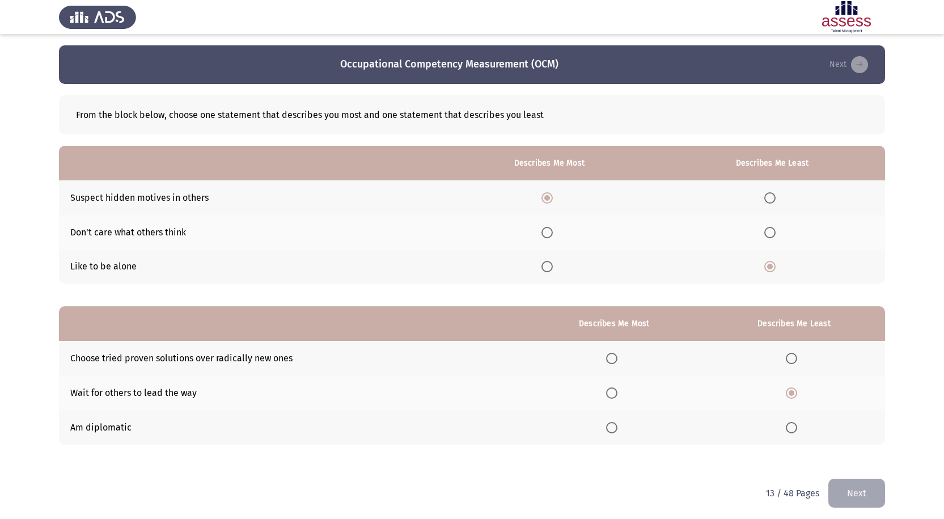
click at [616, 359] on span "Select an option" at bounding box center [611, 358] width 11 height 11
click at [616, 359] on input "Select an option" at bounding box center [611, 358] width 11 height 11
click at [853, 496] on button "Next" at bounding box center [856, 493] width 57 height 29
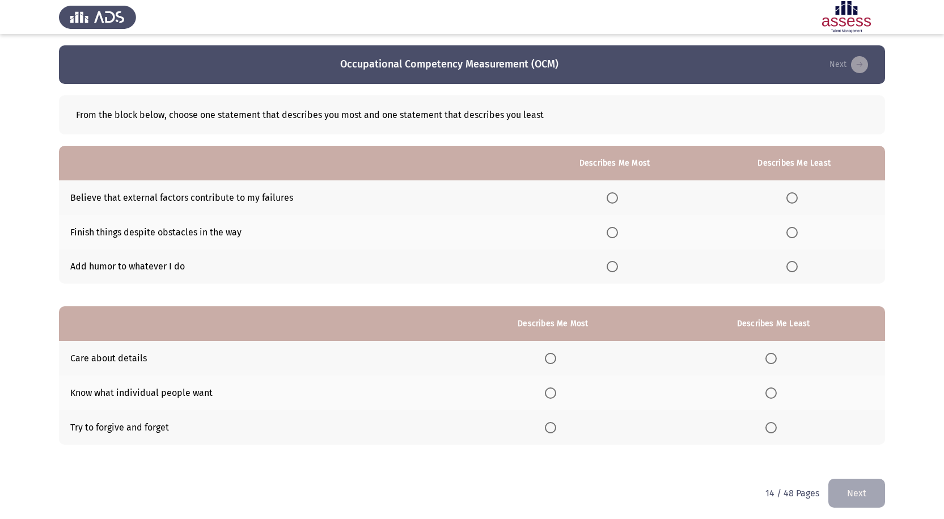
click at [615, 234] on span "Select an option" at bounding box center [612, 232] width 11 height 11
click at [615, 234] on input "Select an option" at bounding box center [612, 232] width 11 height 11
click at [795, 198] on span "Select an option" at bounding box center [791, 197] width 11 height 11
click at [795, 198] on input "Select an option" at bounding box center [791, 197] width 11 height 11
click at [556, 357] on span "Select an option" at bounding box center [550, 358] width 11 height 11
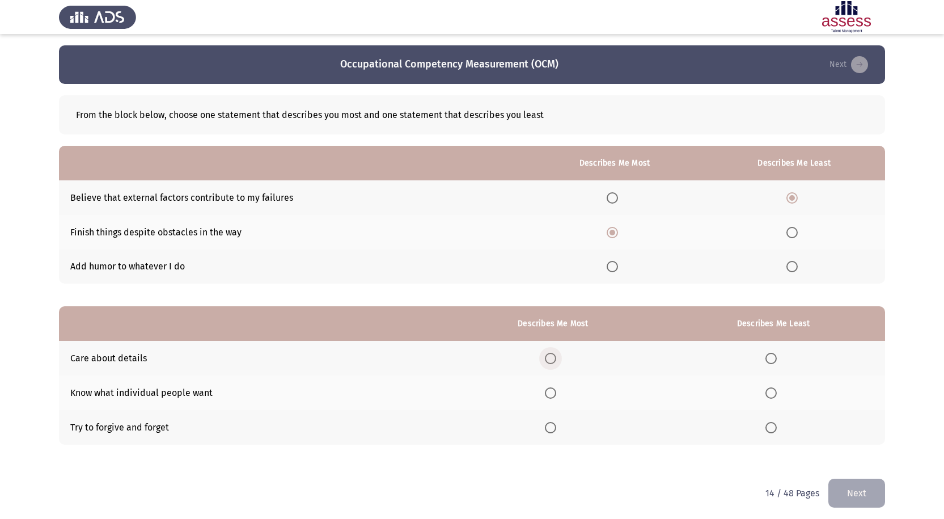
click at [556, 357] on input "Select an option" at bounding box center [550, 358] width 11 height 11
click at [772, 427] on span "Select an option" at bounding box center [770, 427] width 11 height 11
click at [772, 427] on input "Select an option" at bounding box center [770, 427] width 11 height 11
click at [861, 495] on button "Next" at bounding box center [856, 493] width 57 height 29
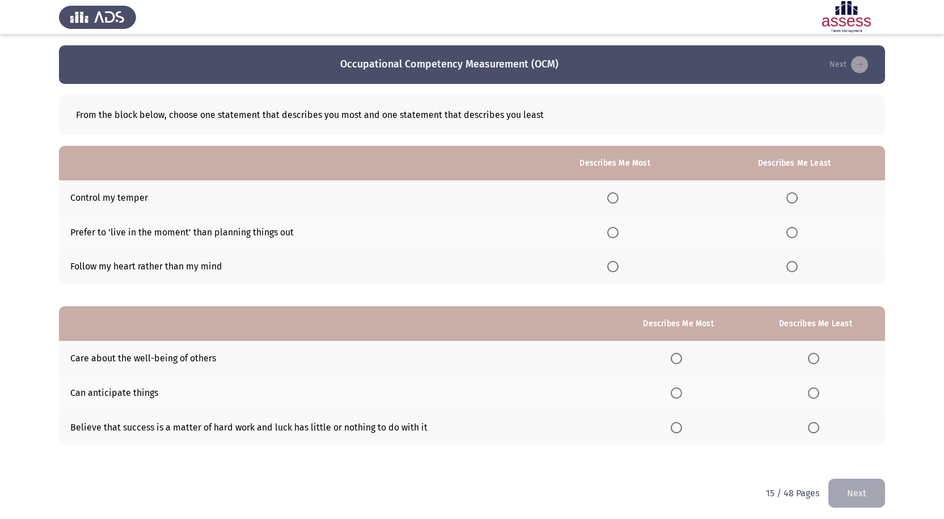
click at [613, 194] on span "Select an option" at bounding box center [612, 197] width 11 height 11
click at [613, 194] on input "Select an option" at bounding box center [612, 197] width 11 height 11
click at [796, 234] on span "Select an option" at bounding box center [791, 232] width 11 height 11
click at [796, 234] on input "Select an option" at bounding box center [791, 232] width 11 height 11
click at [677, 392] on span "Select an option" at bounding box center [676, 392] width 11 height 11
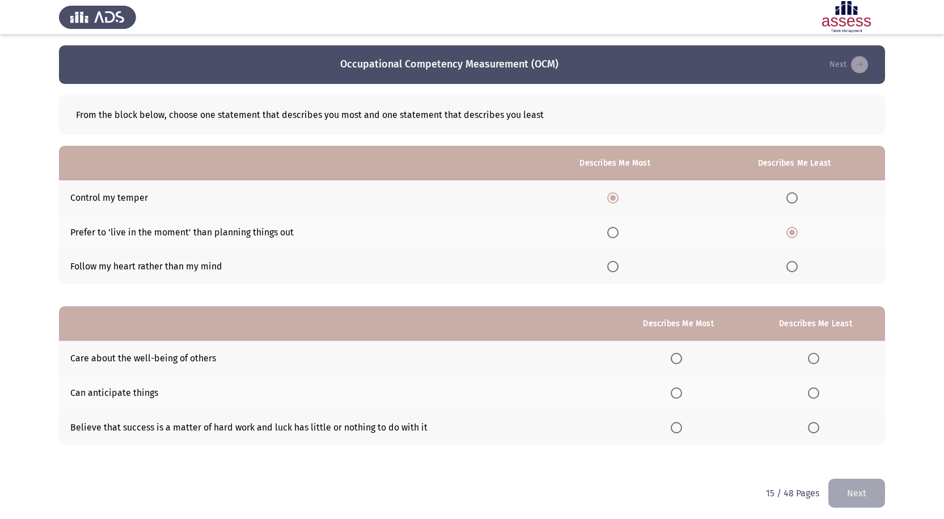
click at [677, 392] on input "Select an option" at bounding box center [676, 392] width 11 height 11
click at [680, 427] on span "Select an option" at bounding box center [676, 427] width 11 height 11
click at [680, 427] on input "Select an option" at bounding box center [676, 427] width 11 height 11
click at [819, 359] on span "Select an option" at bounding box center [813, 358] width 11 height 11
click at [819, 359] on input "Select an option" at bounding box center [813, 358] width 11 height 11
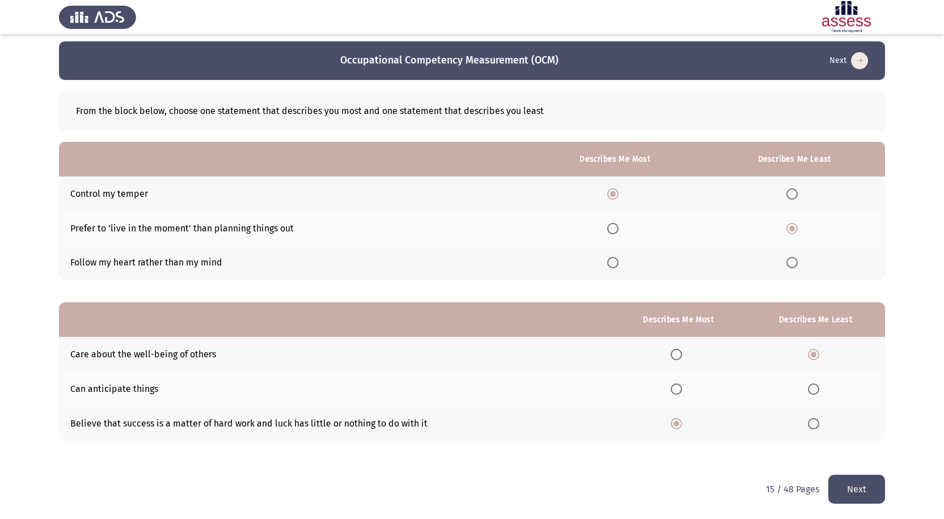
scroll to position [5, 0]
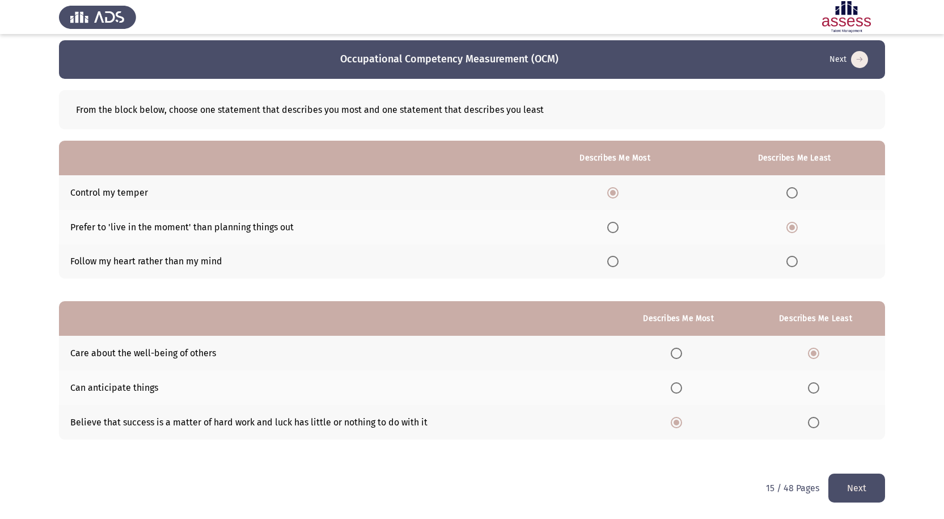
click at [849, 481] on button "Next" at bounding box center [856, 487] width 57 height 29
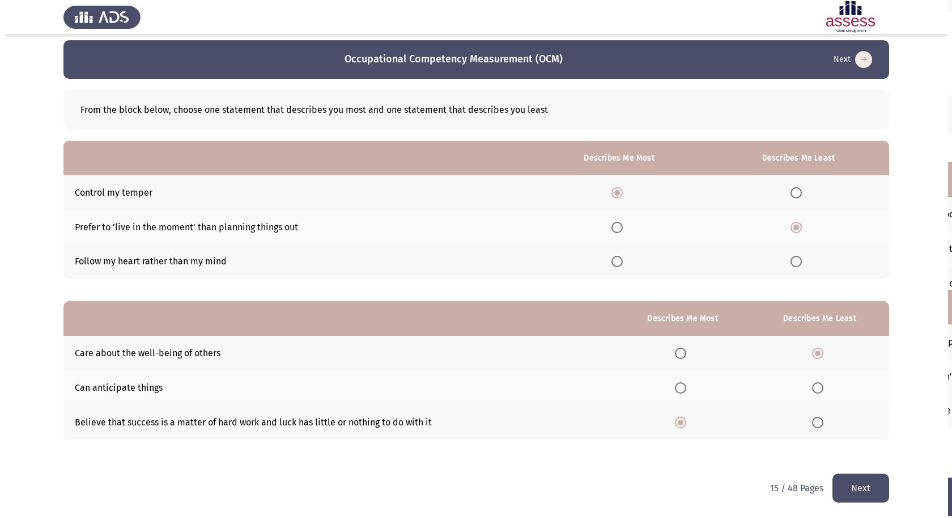
scroll to position [0, 0]
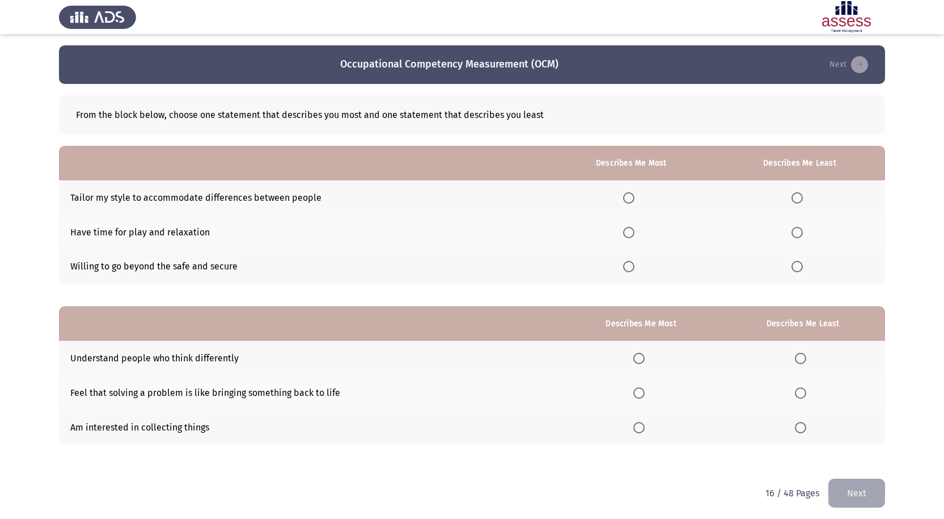
click at [629, 266] on span "Select an option" at bounding box center [629, 266] width 0 height 0
click at [630, 266] on input "Select an option" at bounding box center [628, 266] width 11 height 11
click at [797, 229] on span "Select an option" at bounding box center [796, 232] width 11 height 11
click at [797, 229] on input "Select an option" at bounding box center [796, 232] width 11 height 11
click at [800, 264] on span "Select an option" at bounding box center [796, 266] width 11 height 11
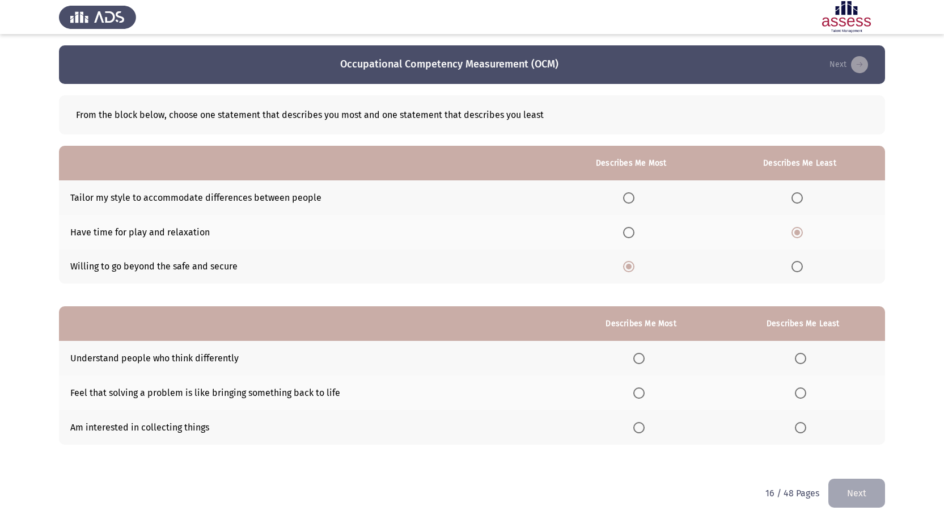
click at [800, 264] on input "Select an option" at bounding box center [796, 266] width 11 height 11
click at [630, 197] on span "Select an option" at bounding box center [628, 197] width 11 height 11
click at [630, 197] on input "Select an option" at bounding box center [628, 197] width 11 height 11
click at [640, 395] on span "Select an option" at bounding box center [638, 392] width 11 height 11
click at [640, 395] on input "Select an option" at bounding box center [638, 392] width 11 height 11
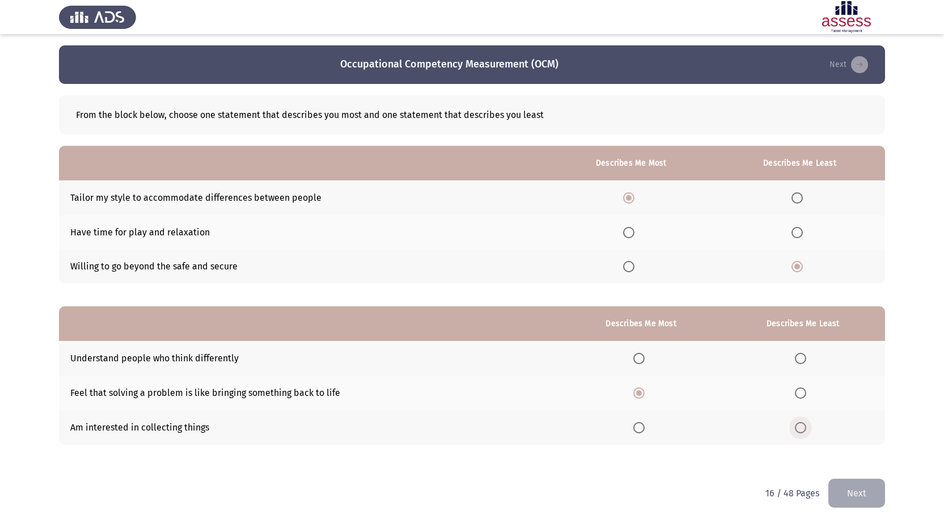
click at [802, 426] on span "Select an option" at bounding box center [800, 427] width 11 height 11
click at [802, 426] on input "Select an option" at bounding box center [800, 427] width 11 height 11
click at [864, 492] on button "Next" at bounding box center [856, 493] width 57 height 29
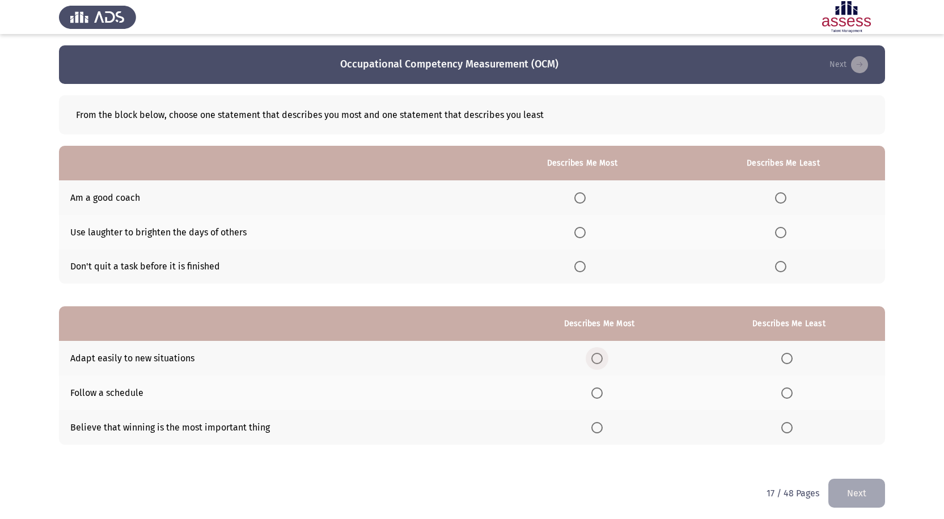
click at [603, 357] on span "Select an option" at bounding box center [596, 358] width 11 height 11
click at [603, 357] on input "Select an option" at bounding box center [596, 358] width 11 height 11
click at [582, 274] on th at bounding box center [582, 266] width 198 height 35
click at [586, 268] on span "Select an option" at bounding box center [579, 266] width 11 height 11
click at [586, 268] on input "Select an option" at bounding box center [579, 266] width 11 height 11
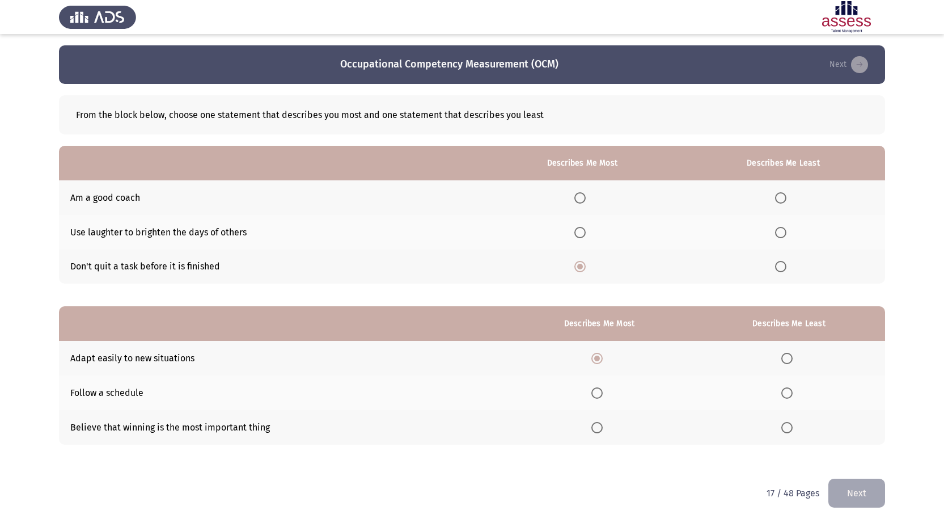
click at [786, 234] on span "Select an option" at bounding box center [780, 232] width 11 height 11
click at [786, 234] on input "Select an option" at bounding box center [780, 232] width 11 height 11
click at [786, 425] on span "Select an option" at bounding box center [786, 427] width 11 height 11
click at [786, 425] on input "Select an option" at bounding box center [786, 427] width 11 height 11
click at [600, 393] on span "Select an option" at bounding box center [596, 392] width 11 height 11
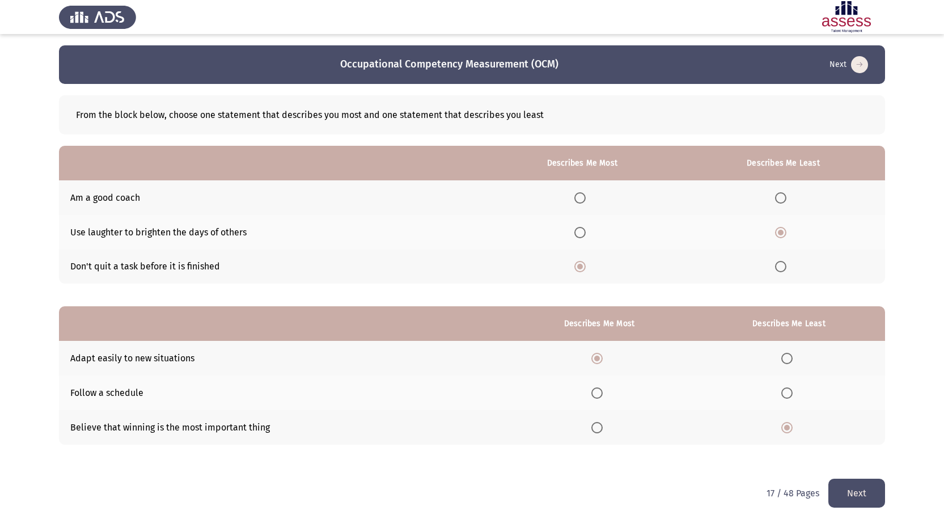
click at [600, 393] on input "Select an option" at bounding box center [596, 392] width 11 height 11
click at [863, 494] on button "Next" at bounding box center [856, 493] width 57 height 29
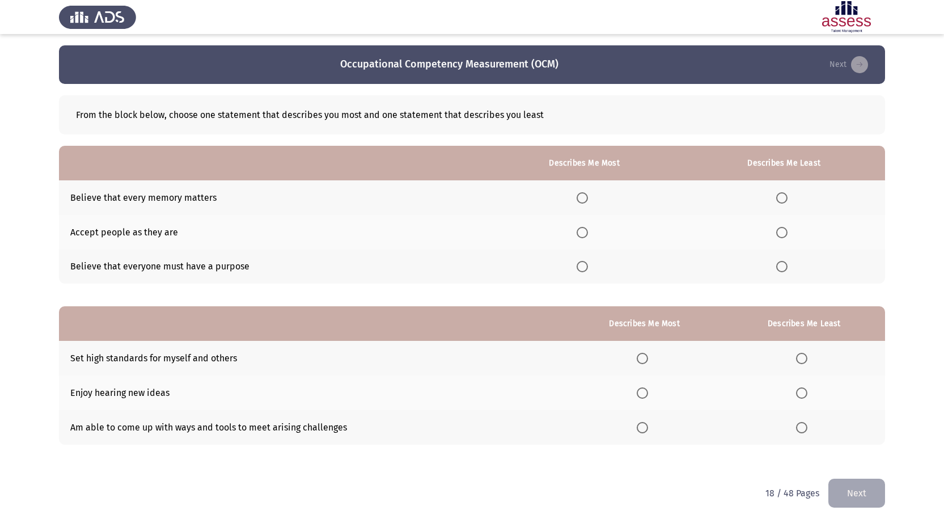
click at [585, 268] on span "Select an option" at bounding box center [582, 266] width 11 height 11
click at [585, 268] on input "Select an option" at bounding box center [582, 266] width 11 height 11
click at [782, 202] on span "Select an option" at bounding box center [781, 197] width 11 height 11
click at [782, 202] on input "Select an option" at bounding box center [781, 197] width 11 height 11
click at [648, 357] on span "Select an option" at bounding box center [642, 358] width 11 height 11
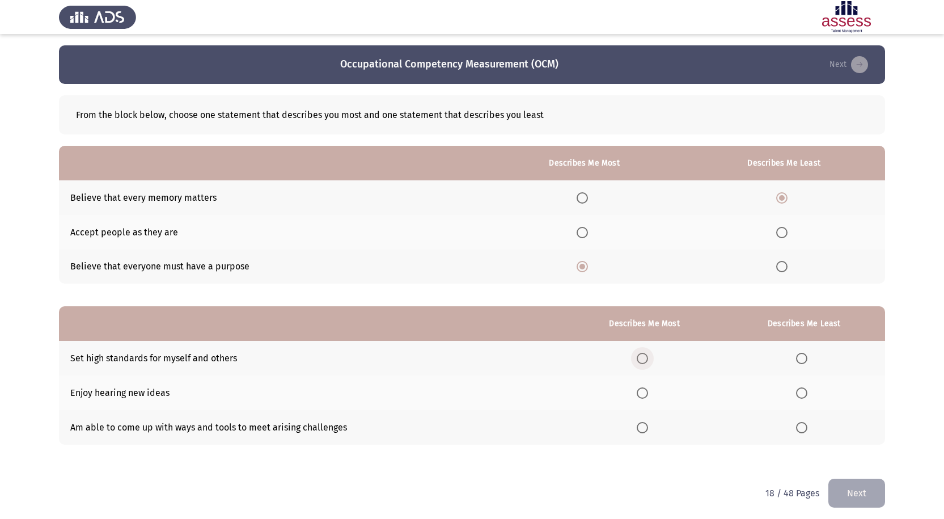
click at [648, 357] on input "Select an option" at bounding box center [642, 358] width 11 height 11
click at [801, 394] on span "Select an option" at bounding box center [801, 392] width 11 height 11
click at [801, 394] on input "Select an option" at bounding box center [801, 392] width 11 height 11
click at [855, 492] on button "Next" at bounding box center [856, 493] width 57 height 29
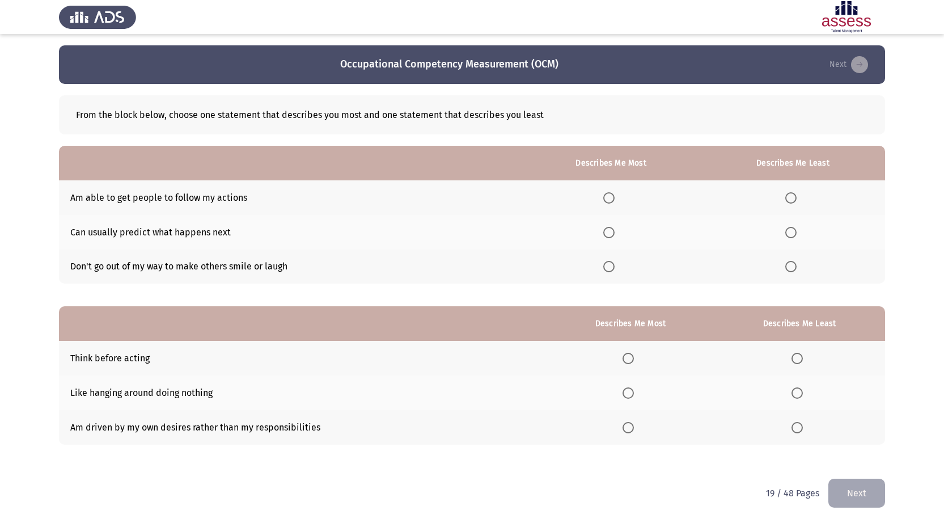
click at [628, 359] on span "Select an option" at bounding box center [628, 358] width 11 height 11
click at [628, 359] on input "Select an option" at bounding box center [628, 358] width 11 height 11
click at [801, 389] on span "Select an option" at bounding box center [796, 392] width 11 height 11
click at [801, 389] on input "Select an option" at bounding box center [796, 392] width 11 height 11
click at [613, 234] on span "Select an option" at bounding box center [608, 232] width 11 height 11
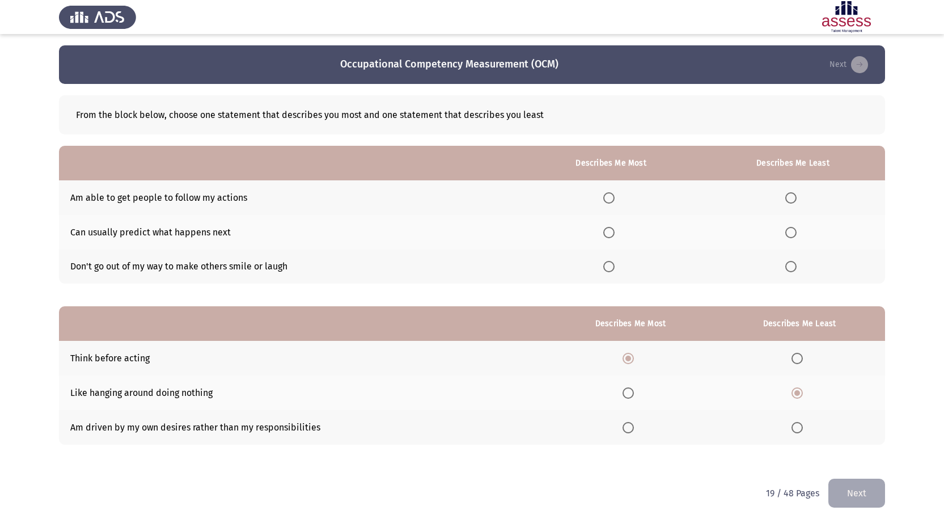
click at [613, 234] on input "Select an option" at bounding box center [608, 232] width 11 height 11
click at [794, 197] on span "Select an option" at bounding box center [790, 197] width 11 height 11
click at [794, 197] on input "Select an option" at bounding box center [790, 197] width 11 height 11
click at [860, 488] on button "Next" at bounding box center [856, 493] width 57 height 29
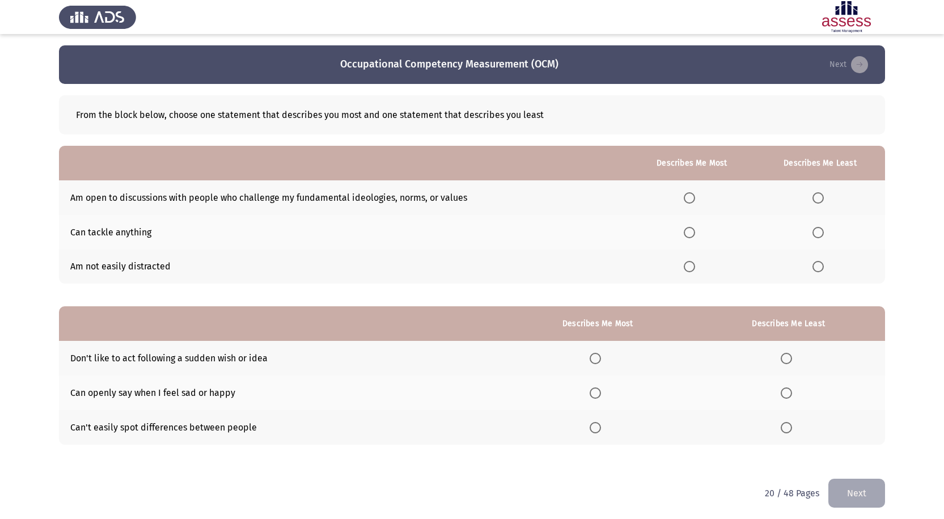
click at [695, 266] on span "Select an option" at bounding box center [689, 266] width 11 height 11
click at [695, 266] on input "Select an option" at bounding box center [689, 266] width 11 height 11
click at [818, 194] on span "Select an option" at bounding box center [817, 197] width 11 height 11
click at [818, 194] on input "Select an option" at bounding box center [817, 197] width 11 height 11
click at [600, 363] on span "Select an option" at bounding box center [595, 358] width 11 height 11
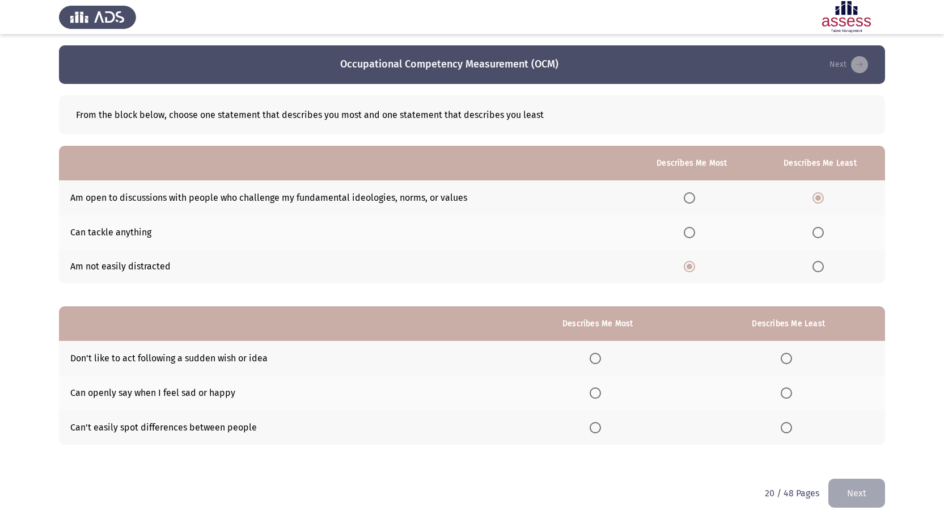
click at [600, 363] on input "Select an option" at bounding box center [595, 358] width 11 height 11
click at [785, 389] on span "Select an option" at bounding box center [786, 392] width 11 height 11
click at [785, 389] on input "Select an option" at bounding box center [786, 392] width 11 height 11
click at [851, 499] on button "Next" at bounding box center [856, 493] width 57 height 29
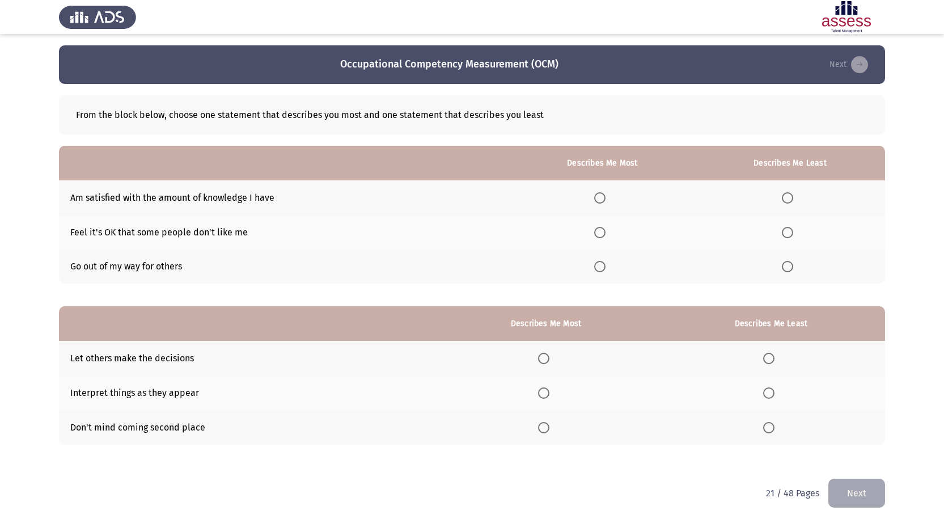
click at [791, 198] on span "Select an option" at bounding box center [787, 197] width 11 height 11
click at [791, 198] on input "Select an option" at bounding box center [787, 197] width 11 height 11
click at [602, 270] on span "Select an option" at bounding box center [599, 266] width 11 height 11
click at [602, 270] on input "Select an option" at bounding box center [599, 266] width 11 height 11
click at [769, 397] on span "Select an option" at bounding box center [768, 392] width 11 height 11
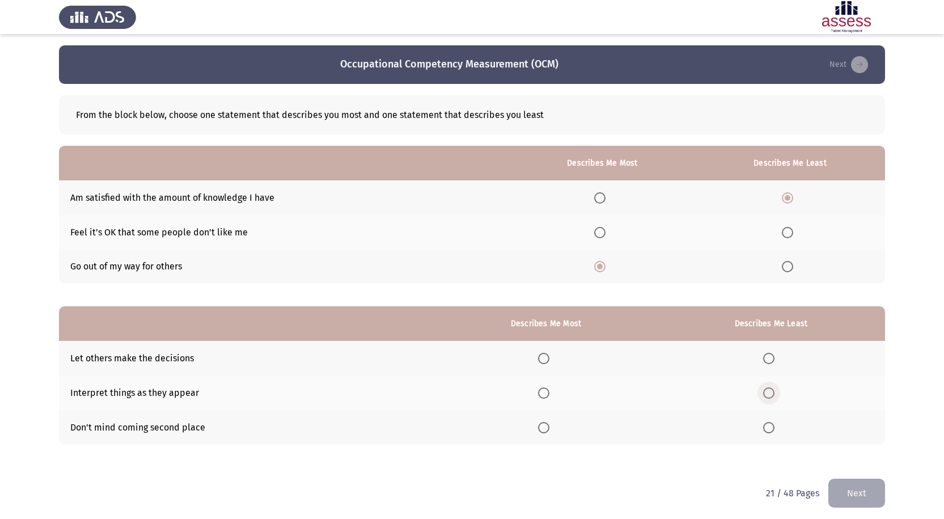
click at [769, 397] on input "Select an option" at bounding box center [768, 392] width 11 height 11
click at [549, 392] on span "Select an option" at bounding box center [543, 392] width 11 height 11
click at [549, 392] on input "Select an option" at bounding box center [543, 392] width 11 height 11
click at [778, 357] on label "Select an option" at bounding box center [771, 358] width 16 height 11
click at [774, 357] on input "Select an option" at bounding box center [768, 358] width 11 height 11
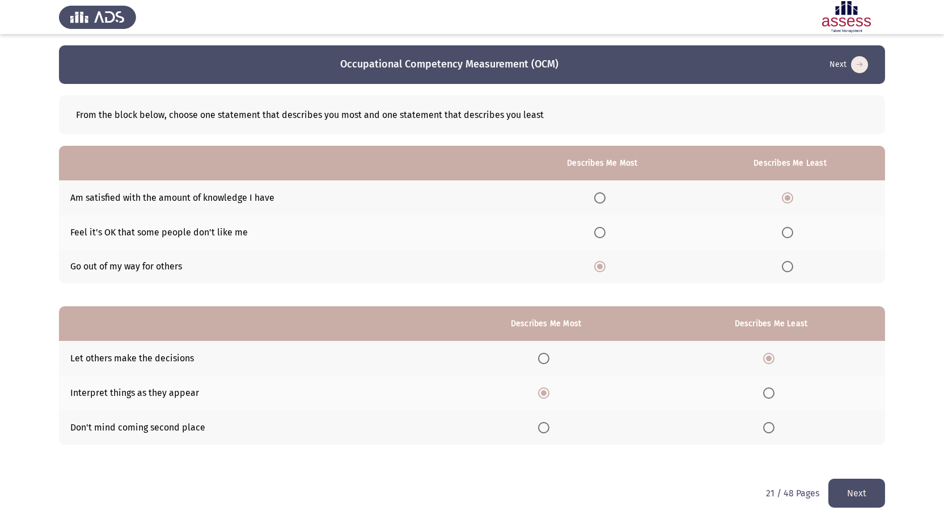
click at [861, 488] on button "Next" at bounding box center [856, 493] width 57 height 29
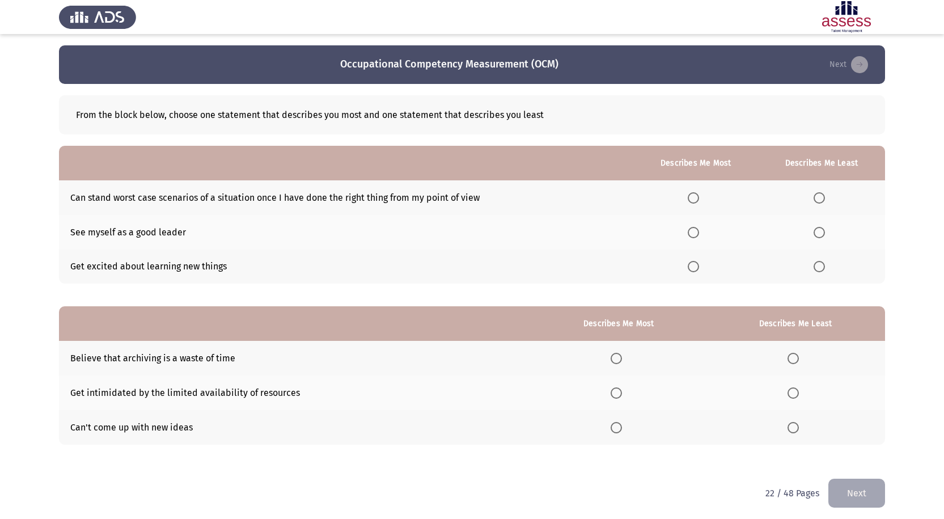
click at [821, 199] on span "Select an option" at bounding box center [819, 197] width 11 height 11
click at [821, 199] on input "Select an option" at bounding box center [819, 197] width 11 height 11
click at [695, 268] on span "Select an option" at bounding box center [693, 266] width 11 height 11
click at [695, 268] on input "Select an option" at bounding box center [693, 266] width 11 height 11
click at [797, 357] on span "Select an option" at bounding box center [792, 358] width 11 height 11
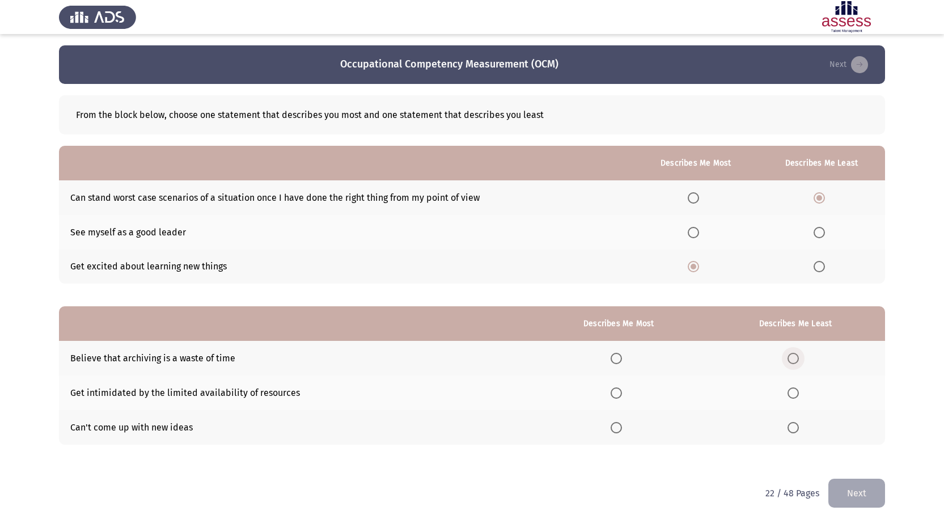
click at [797, 357] on input "Select an option" at bounding box center [792, 358] width 11 height 11
click at [801, 424] on label "Select an option" at bounding box center [795, 427] width 16 height 11
click at [799, 424] on input "Select an option" at bounding box center [792, 427] width 11 height 11
click at [620, 391] on span "Select an option" at bounding box center [616, 392] width 11 height 11
click at [620, 391] on input "Select an option" at bounding box center [616, 392] width 11 height 11
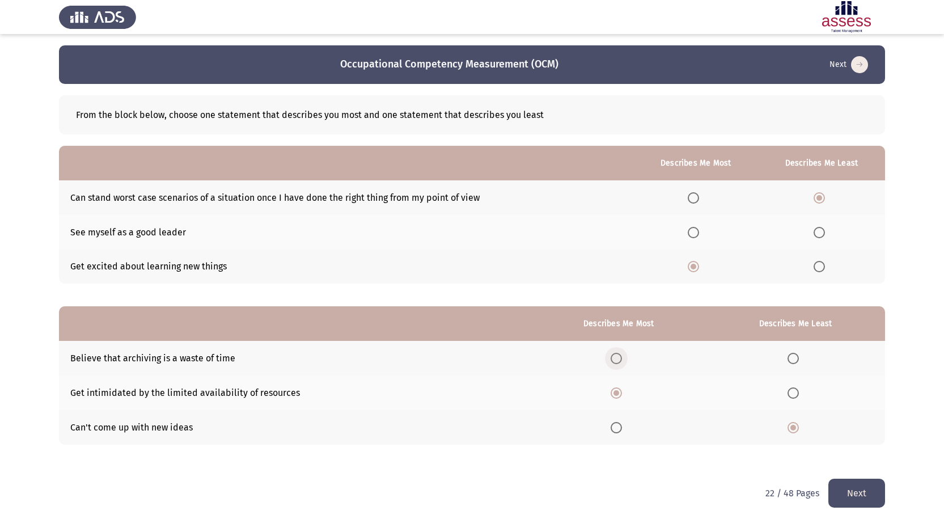
click at [621, 359] on span "Select an option" at bounding box center [616, 358] width 11 height 11
click at [621, 359] on input "Select an option" at bounding box center [616, 358] width 11 height 11
click at [852, 492] on button "Next" at bounding box center [856, 493] width 57 height 29
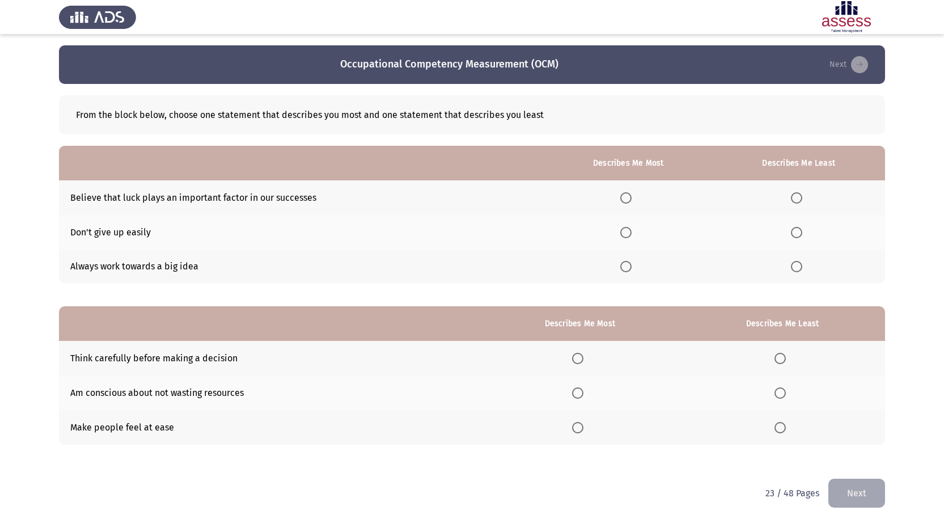
click at [794, 194] on span "Select an option" at bounding box center [796, 197] width 11 height 11
click at [794, 194] on input "Select an option" at bounding box center [796, 197] width 11 height 11
click at [630, 227] on span "Select an option" at bounding box center [625, 232] width 11 height 11
click at [630, 227] on input "Select an option" at bounding box center [625, 232] width 11 height 11
click at [582, 362] on span "Select an option" at bounding box center [577, 358] width 11 height 11
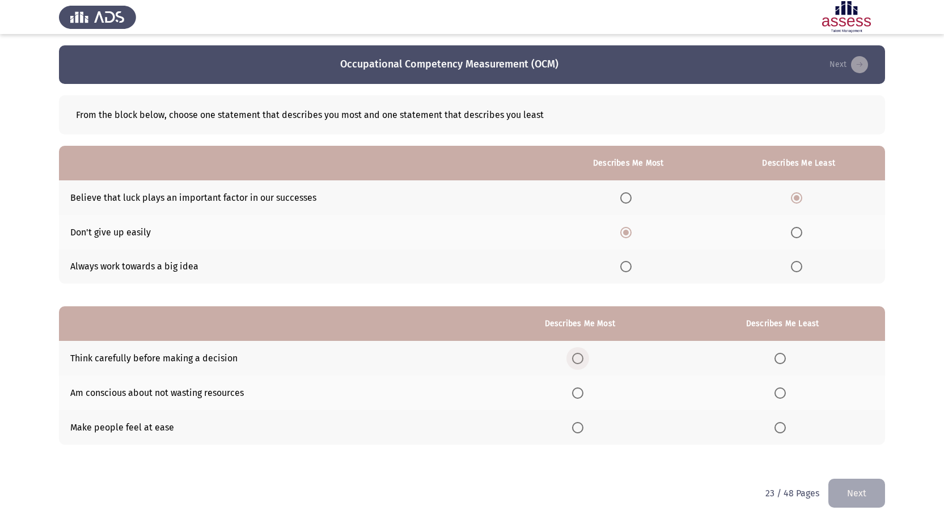
click at [582, 362] on input "Select an option" at bounding box center [577, 358] width 11 height 11
click at [789, 428] on label "Select an option" at bounding box center [782, 427] width 16 height 11
click at [786, 428] on input "Select an option" at bounding box center [779, 427] width 11 height 11
click at [865, 493] on button "Next" at bounding box center [856, 493] width 57 height 29
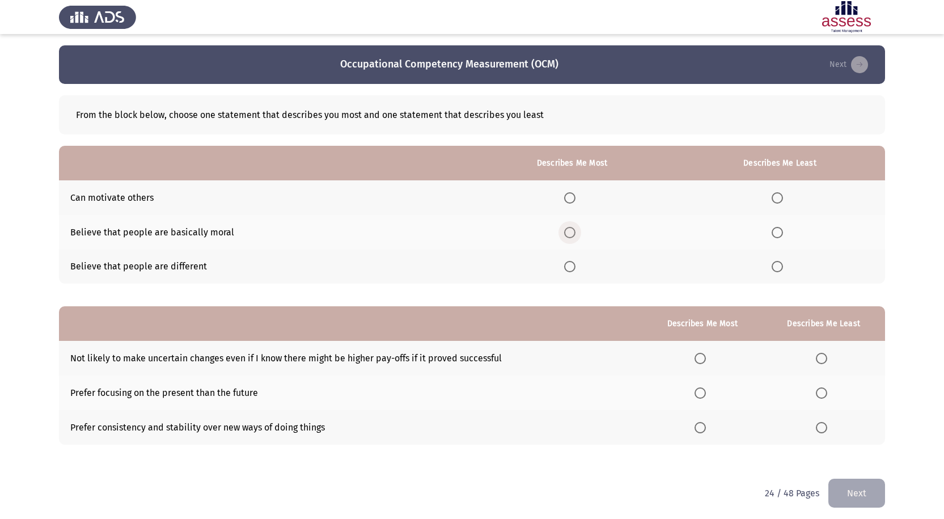
click at [568, 234] on span "Select an option" at bounding box center [569, 232] width 11 height 11
click at [568, 234] on input "Select an option" at bounding box center [569, 232] width 11 height 11
click at [780, 201] on span "Select an option" at bounding box center [777, 197] width 11 height 11
click at [780, 201] on input "Select an option" at bounding box center [777, 197] width 11 height 11
click at [778, 235] on span "Select an option" at bounding box center [777, 232] width 11 height 11
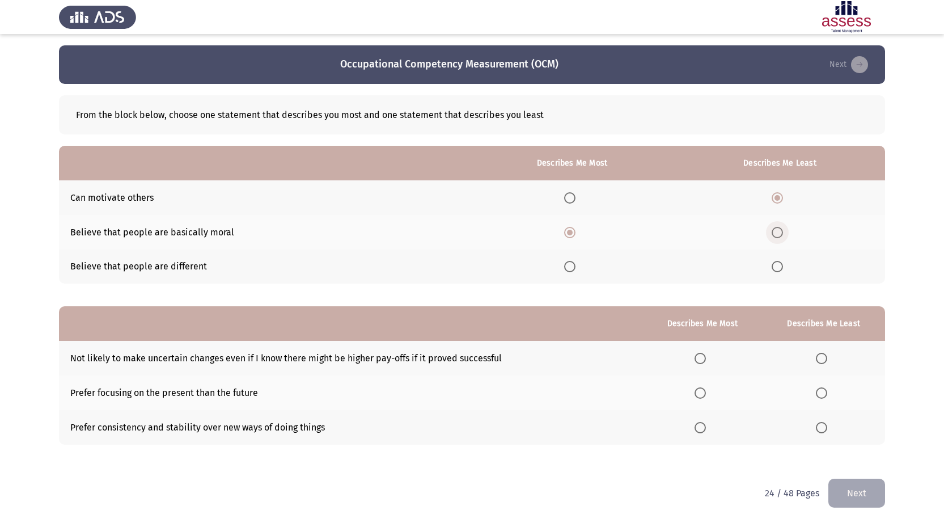
click at [778, 235] on input "Select an option" at bounding box center [777, 232] width 11 height 11
click at [571, 236] on span "Select an option" at bounding box center [569, 232] width 11 height 11
click at [571, 236] on input "Select an option" at bounding box center [569, 232] width 11 height 11
click at [702, 429] on span "Select an option" at bounding box center [700, 427] width 11 height 11
click at [702, 429] on input "Select an option" at bounding box center [700, 427] width 11 height 11
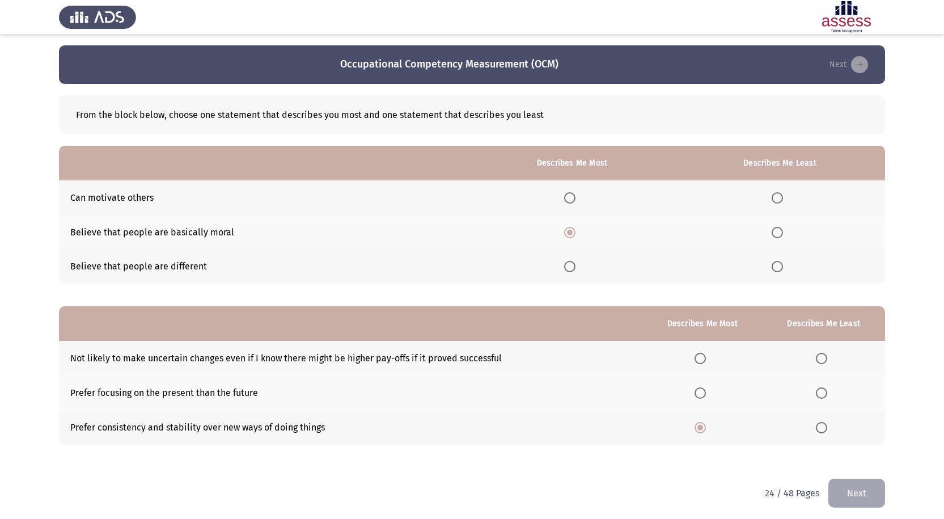
click at [820, 362] on span "Select an option" at bounding box center [821, 358] width 11 height 11
click at [820, 362] on input "Select an option" at bounding box center [821, 358] width 11 height 11
click at [705, 391] on span "Select an option" at bounding box center [700, 392] width 11 height 11
click at [705, 391] on input "Select an option" at bounding box center [700, 392] width 11 height 11
click at [786, 203] on label "Select an option" at bounding box center [780, 197] width 16 height 11
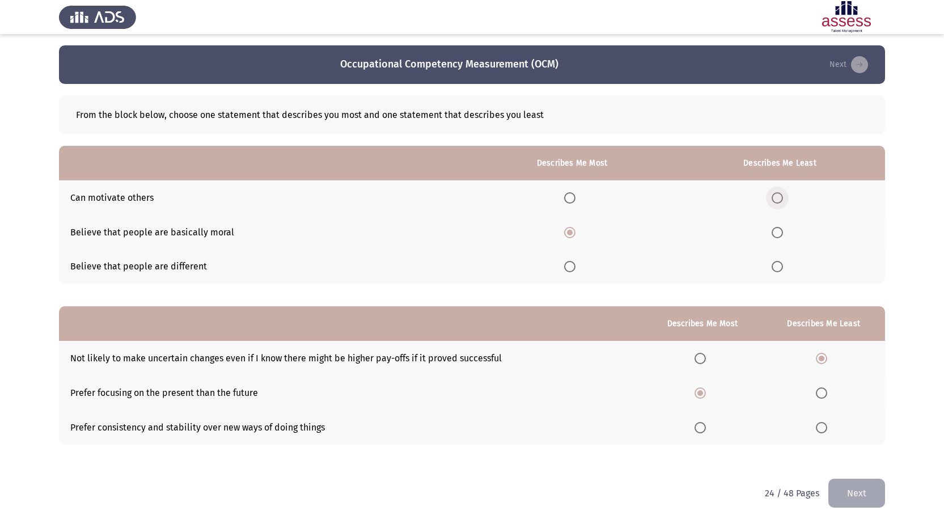
click at [783, 203] on input "Select an option" at bounding box center [777, 197] width 11 height 11
click at [575, 198] on span "Select an option" at bounding box center [569, 197] width 11 height 11
click at [575, 198] on input "Select an option" at bounding box center [569, 197] width 11 height 11
click at [780, 232] on span "Select an option" at bounding box center [777, 232] width 11 height 11
click at [780, 232] on input "Select an option" at bounding box center [777, 232] width 11 height 11
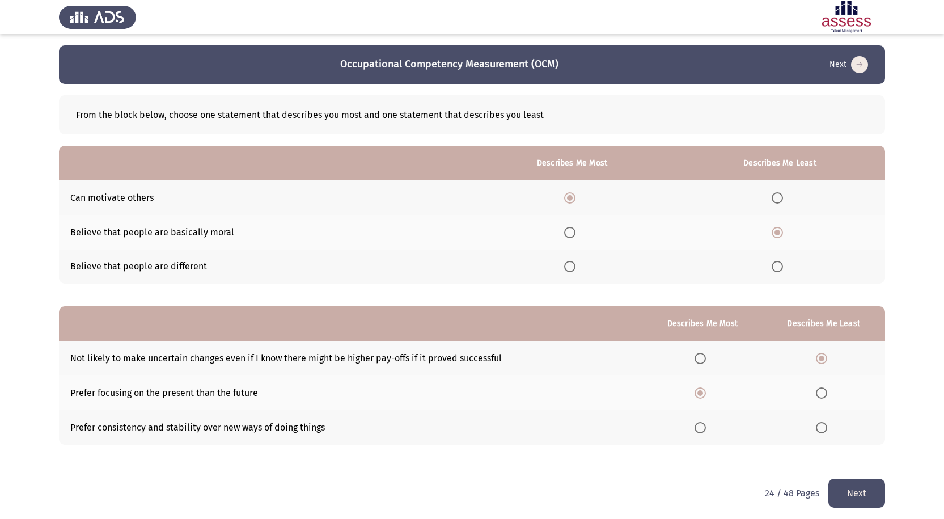
click at [857, 495] on button "Next" at bounding box center [856, 493] width 57 height 29
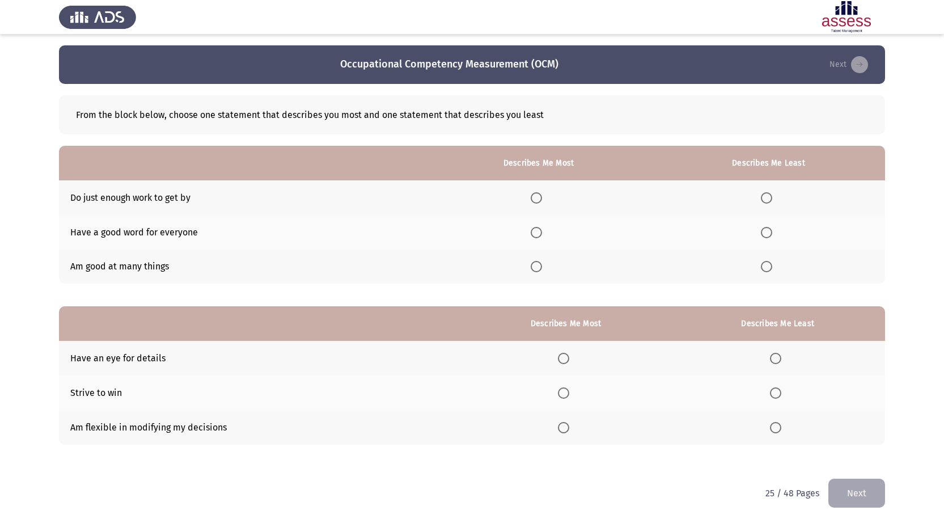
click at [767, 234] on span "Select an option" at bounding box center [766, 232] width 11 height 11
click at [767, 234] on input "Select an option" at bounding box center [766, 232] width 11 height 11
click at [771, 195] on span "Select an option" at bounding box center [766, 197] width 11 height 11
click at [771, 195] on input "Select an option" at bounding box center [766, 197] width 11 height 11
click at [536, 266] on span "Select an option" at bounding box center [536, 266] width 0 height 0
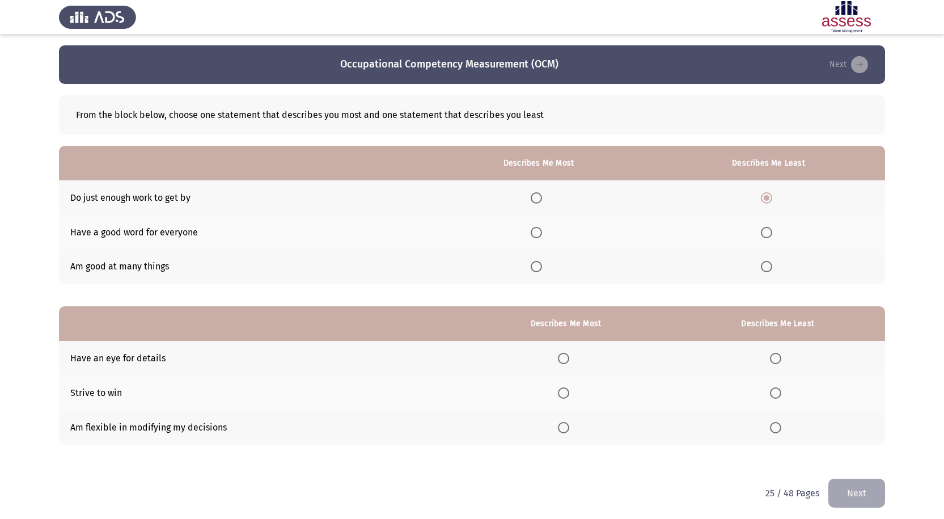
click at [540, 266] on input "Select an option" at bounding box center [536, 266] width 11 height 11
click at [564, 393] on span "Select an option" at bounding box center [564, 393] width 0 height 0
click at [566, 393] on input "Select an option" at bounding box center [563, 392] width 11 height 11
click at [780, 424] on span "Select an option" at bounding box center [775, 427] width 11 height 11
click at [780, 424] on input "Select an option" at bounding box center [775, 427] width 11 height 11
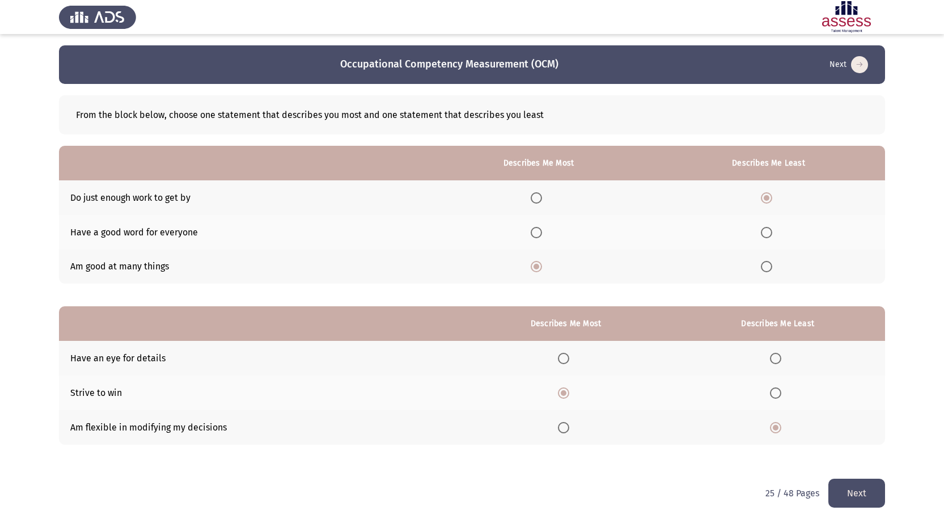
click at [862, 493] on button "Next" at bounding box center [856, 493] width 57 height 29
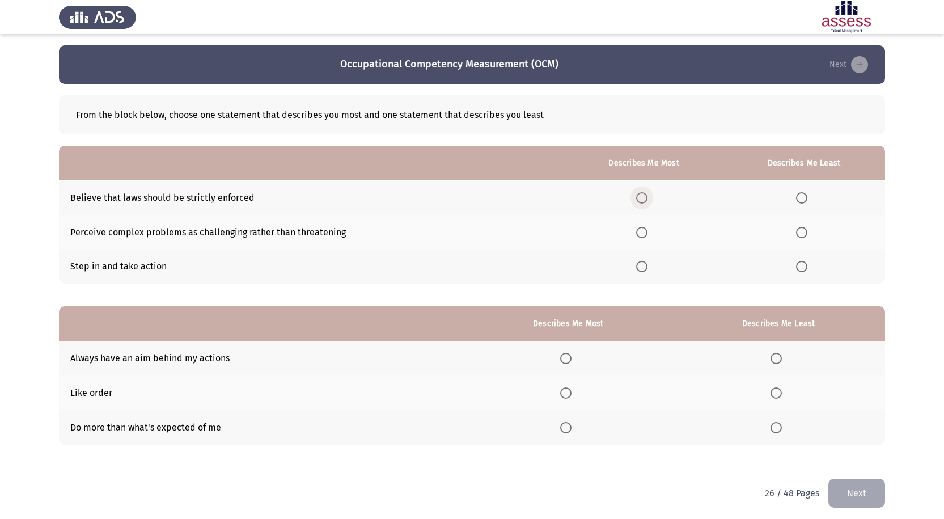
click at [645, 197] on span "Select an option" at bounding box center [641, 197] width 11 height 11
click at [645, 197] on input "Select an option" at bounding box center [641, 197] width 11 height 11
click at [641, 264] on span "Select an option" at bounding box center [641, 266] width 11 height 11
click at [641, 264] on input "Select an option" at bounding box center [641, 266] width 11 height 11
click at [803, 198] on span "Select an option" at bounding box center [801, 197] width 11 height 11
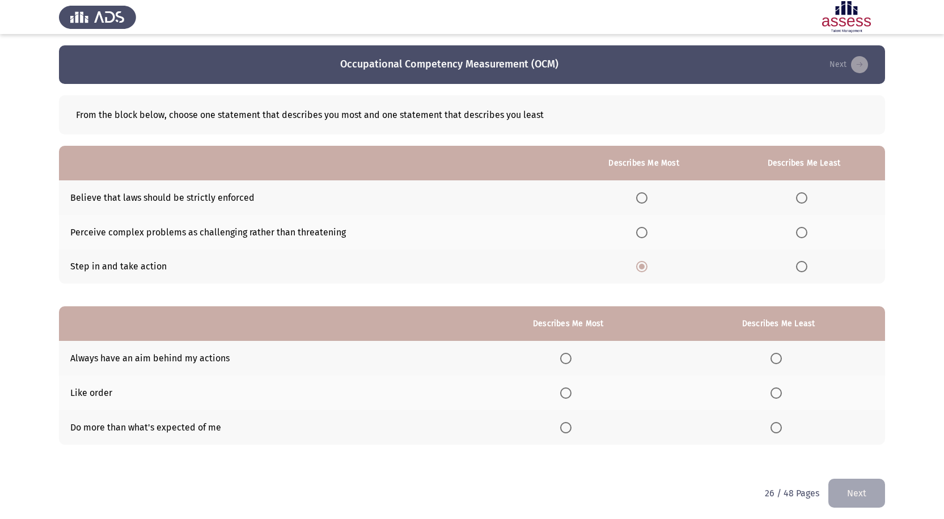
click at [803, 198] on input "Select an option" at bounding box center [801, 197] width 11 height 11
click at [781, 358] on span "Select an option" at bounding box center [775, 358] width 11 height 11
click at [781, 358] on input "Select an option" at bounding box center [775, 358] width 11 height 11
click at [563, 426] on span "Select an option" at bounding box center [565, 427] width 11 height 11
click at [563, 426] on input "Select an option" at bounding box center [565, 427] width 11 height 11
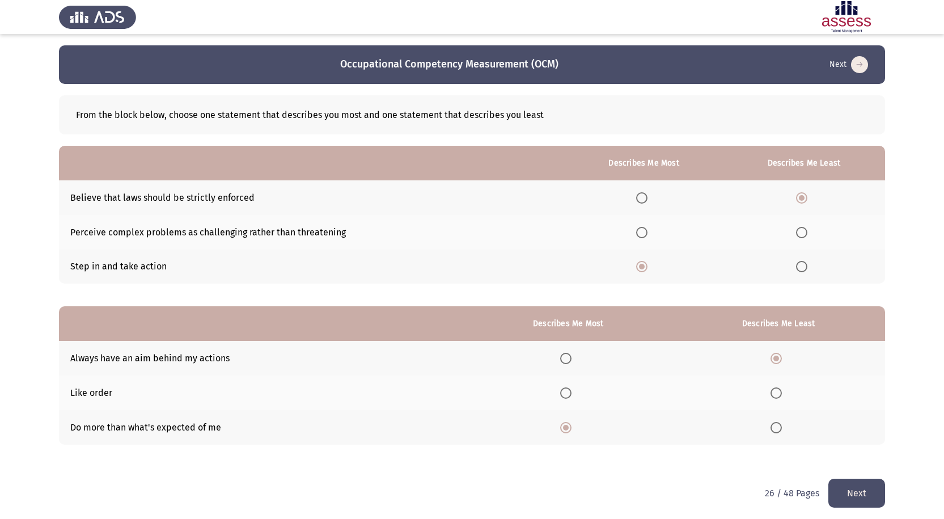
click at [568, 390] on span "Select an option" at bounding box center [565, 392] width 11 height 11
click at [568, 390] on input "Select an option" at bounding box center [565, 392] width 11 height 11
click at [570, 428] on span "Select an option" at bounding box center [565, 427] width 11 height 11
click at [570, 428] on input "Select an option" at bounding box center [565, 427] width 11 height 11
click at [854, 494] on button "Next" at bounding box center [856, 493] width 57 height 29
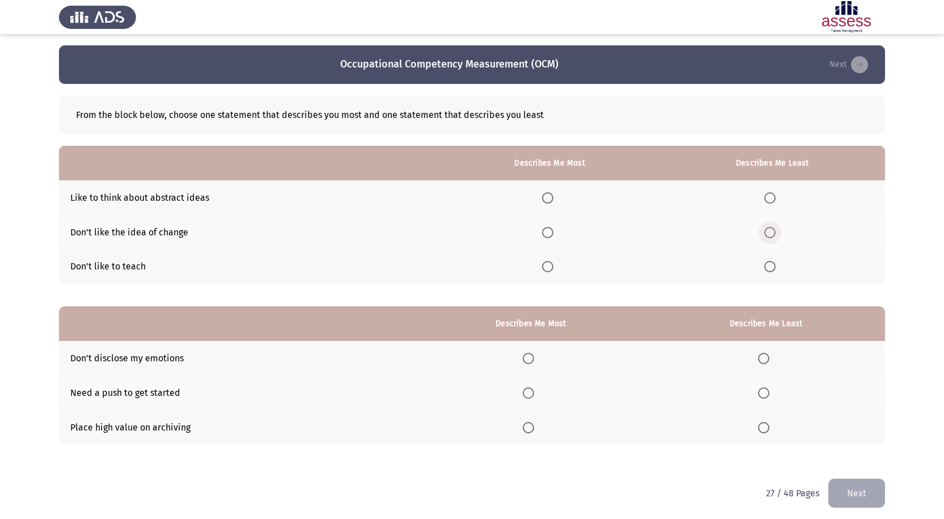
click at [774, 234] on span "Select an option" at bounding box center [769, 232] width 11 height 11
click at [774, 234] on input "Select an option" at bounding box center [769, 232] width 11 height 11
click at [551, 194] on span "Select an option" at bounding box center [547, 197] width 11 height 11
click at [551, 194] on input "Select an option" at bounding box center [547, 197] width 11 height 11
click at [777, 262] on label "Select an option" at bounding box center [772, 266] width 16 height 11
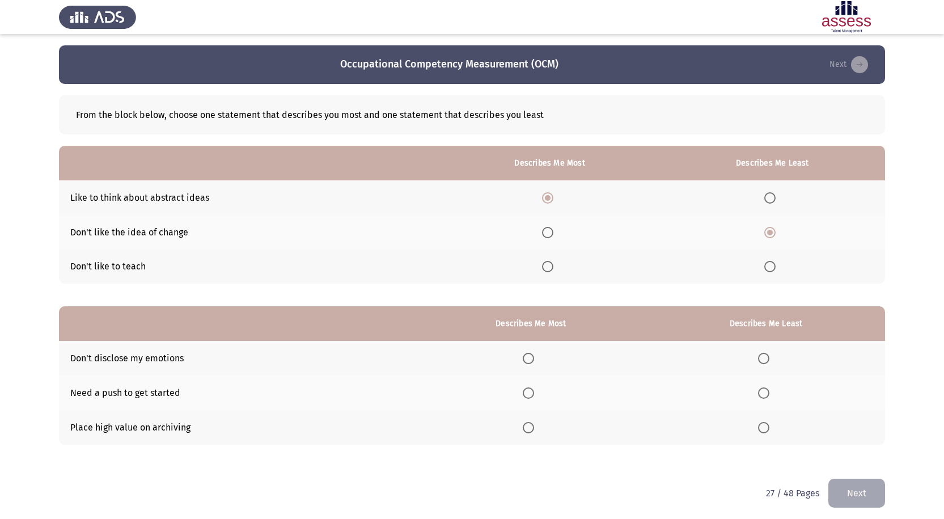
click at [776, 262] on input "Select an option" at bounding box center [769, 266] width 11 height 11
click at [769, 391] on span "Select an option" at bounding box center [763, 392] width 11 height 11
click at [769, 391] on input "Select an option" at bounding box center [763, 392] width 11 height 11
click at [532, 430] on span "Select an option" at bounding box center [528, 427] width 11 height 11
click at [532, 430] on input "Select an option" at bounding box center [528, 427] width 11 height 11
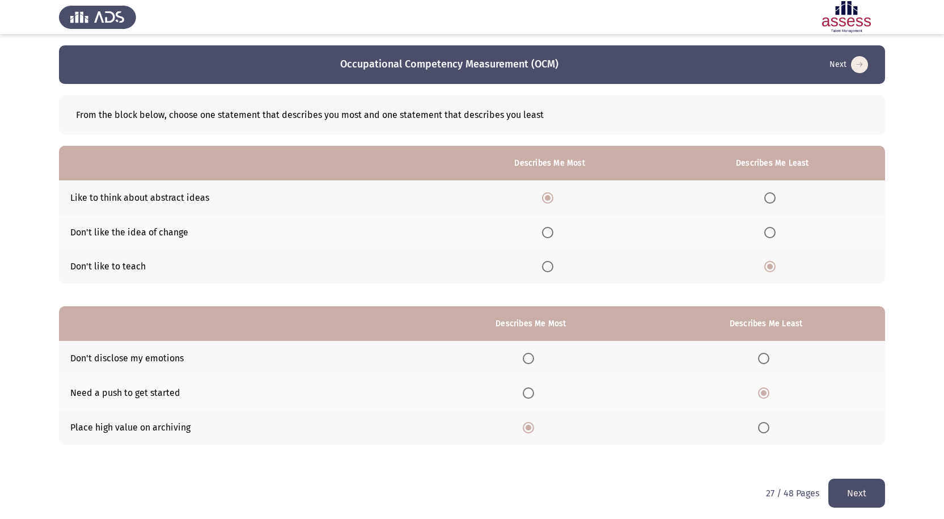
click at [858, 489] on button "Next" at bounding box center [856, 493] width 57 height 29
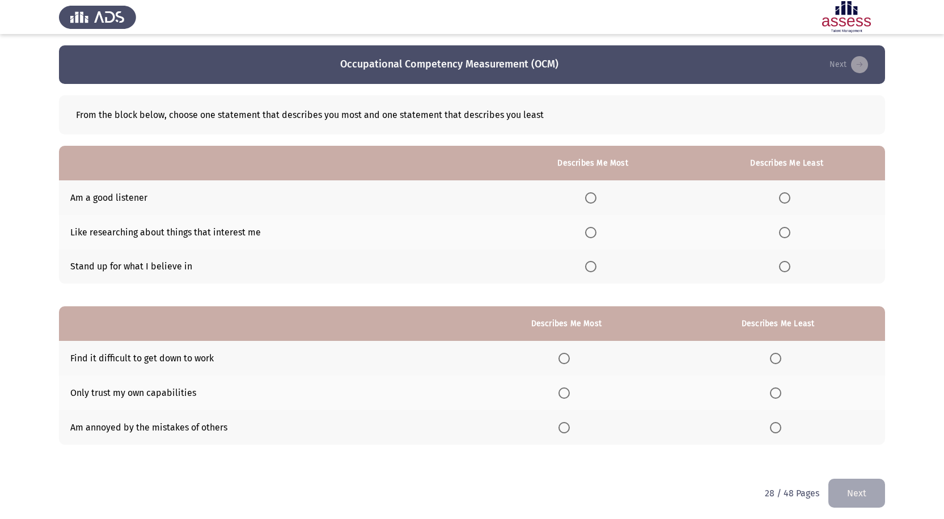
click at [591, 266] on span "Select an option" at bounding box center [590, 266] width 11 height 11
click at [591, 266] on input "Select an option" at bounding box center [590, 266] width 11 height 11
click at [781, 364] on span "Select an option" at bounding box center [775, 358] width 11 height 11
click at [781, 364] on input "Select an option" at bounding box center [775, 358] width 11 height 11
click at [568, 430] on span "Select an option" at bounding box center [563, 427] width 11 height 11
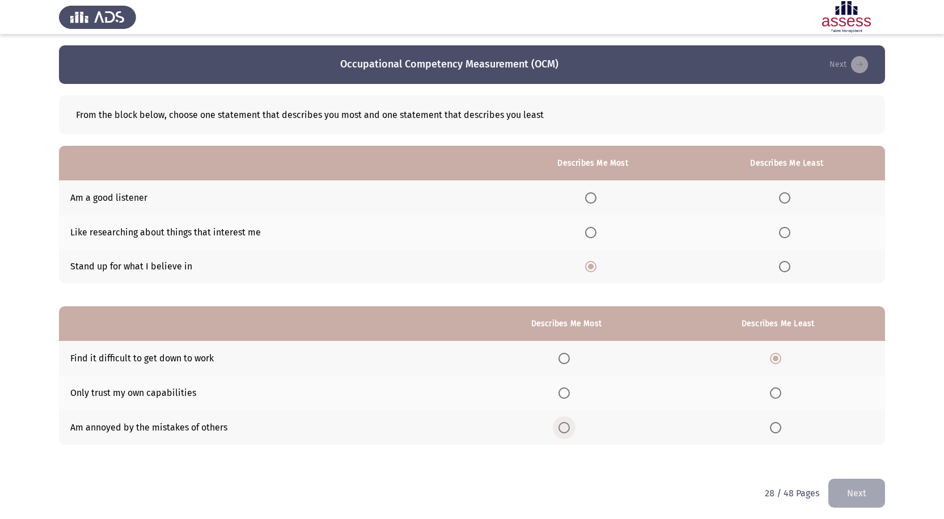
click at [568, 430] on input "Select an option" at bounding box center [563, 427] width 11 height 11
click at [564, 393] on span "Select an option" at bounding box center [564, 393] width 0 height 0
click at [568, 393] on input "Select an option" at bounding box center [563, 392] width 11 height 11
click at [570, 424] on span "Select an option" at bounding box center [563, 427] width 11 height 11
click at [570, 424] on input "Select an option" at bounding box center [563, 427] width 11 height 11
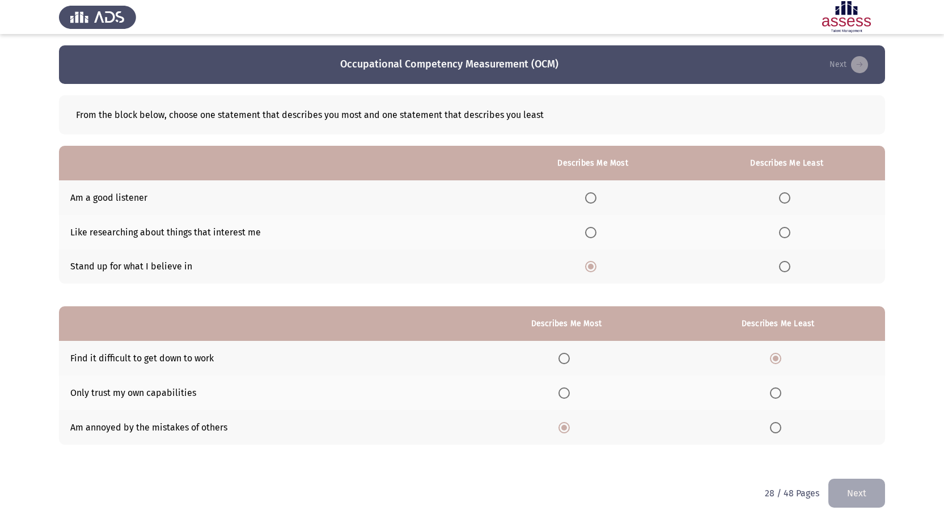
click at [785, 236] on span "Select an option" at bounding box center [784, 232] width 11 height 11
click at [785, 236] on input "Select an option" at bounding box center [784, 232] width 11 height 11
click at [851, 494] on button "Next" at bounding box center [856, 493] width 57 height 29
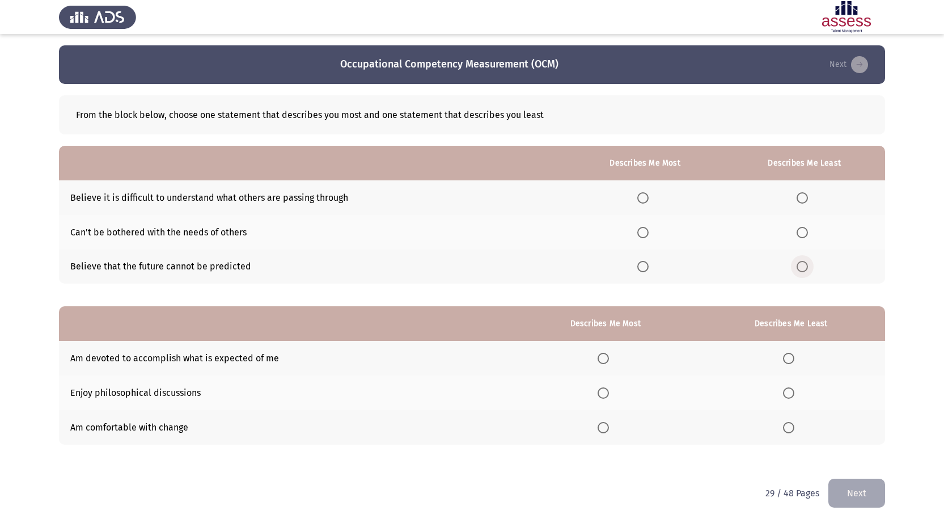
click at [800, 265] on span "Select an option" at bounding box center [802, 266] width 11 height 11
click at [800, 265] on input "Select an option" at bounding box center [802, 266] width 11 height 11
click at [603, 358] on span "Select an option" at bounding box center [603, 358] width 0 height 0
click at [605, 358] on input "Select an option" at bounding box center [603, 358] width 11 height 11
click at [791, 395] on span "Select an option" at bounding box center [788, 392] width 11 height 11
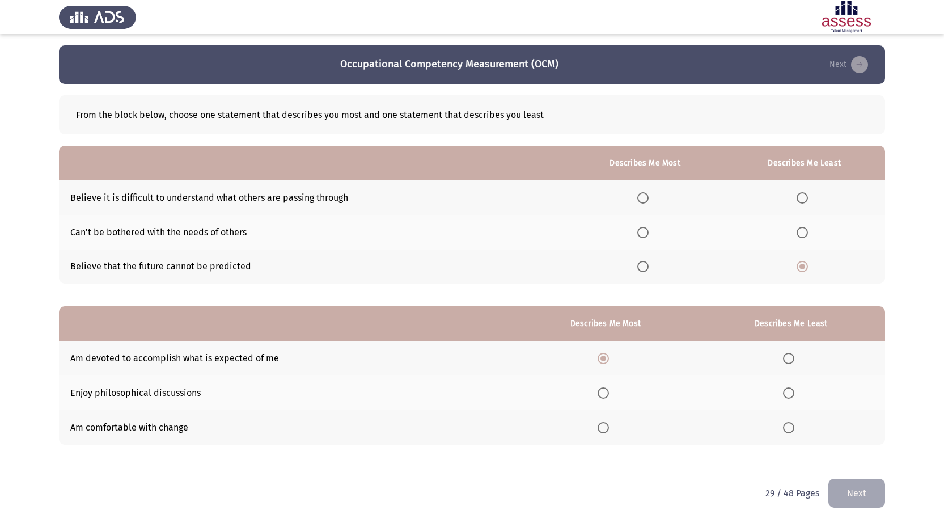
click at [791, 395] on input "Select an option" at bounding box center [788, 392] width 11 height 11
click at [648, 261] on span "Select an option" at bounding box center [642, 266] width 11 height 11
click at [648, 261] on input "Select an option" at bounding box center [642, 266] width 11 height 11
click at [805, 233] on span "Select an option" at bounding box center [802, 232] width 11 height 11
click at [805, 233] on input "Select an option" at bounding box center [802, 232] width 11 height 11
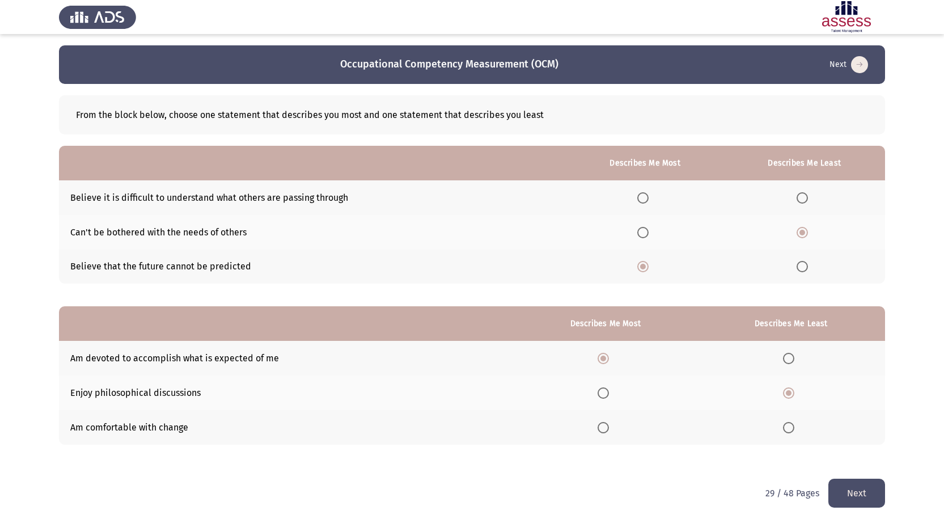
click at [867, 488] on button "Next" at bounding box center [856, 493] width 57 height 29
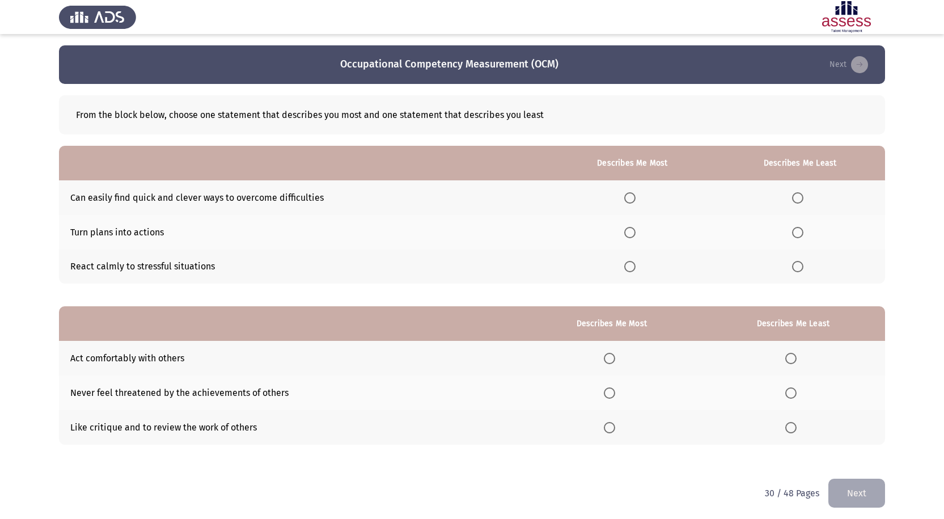
click at [636, 234] on span "Select an option" at bounding box center [629, 232] width 11 height 11
click at [636, 234] on input "Select an option" at bounding box center [629, 232] width 11 height 11
click at [632, 271] on span "Select an option" at bounding box center [629, 266] width 11 height 11
click at [632, 271] on input "Select an option" at bounding box center [629, 266] width 11 height 11
click at [803, 198] on span "Select an option" at bounding box center [797, 197] width 11 height 11
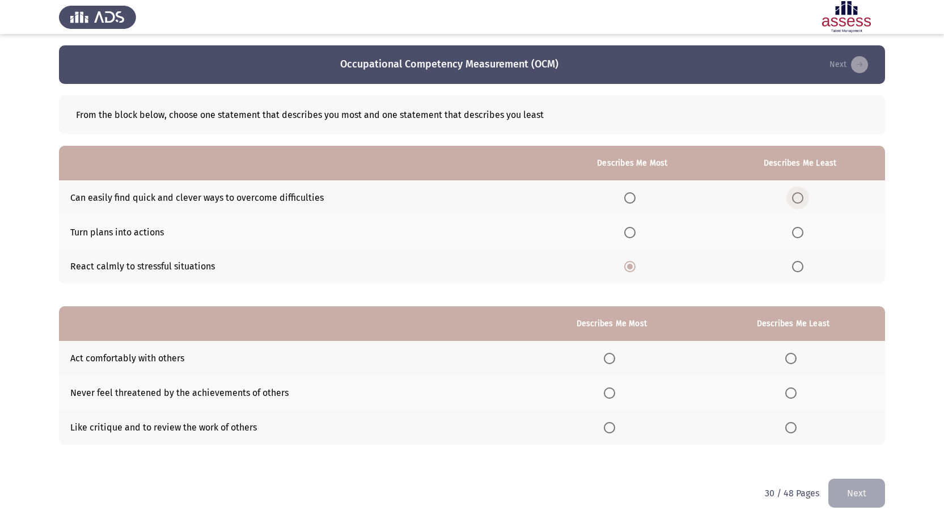
click at [803, 198] on input "Select an option" at bounding box center [797, 197] width 11 height 11
click at [798, 234] on span "Select an option" at bounding box center [797, 232] width 11 height 11
click at [798, 234] on input "Select an option" at bounding box center [797, 232] width 11 height 11
click at [610, 391] on span "Select an option" at bounding box center [609, 392] width 11 height 11
click at [610, 391] on input "Select an option" at bounding box center [609, 392] width 11 height 11
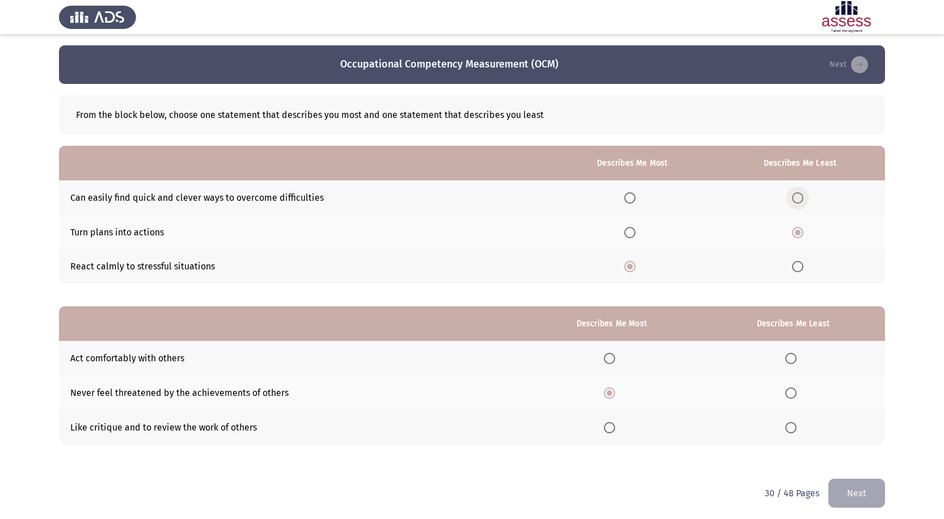
click at [801, 197] on span "Select an option" at bounding box center [797, 197] width 11 height 11
click at [801, 197] on input "Select an option" at bounding box center [797, 197] width 11 height 11
click at [794, 425] on span "Select an option" at bounding box center [790, 427] width 11 height 11
click at [794, 425] on input "Select an option" at bounding box center [790, 427] width 11 height 11
click at [794, 359] on span "Select an option" at bounding box center [790, 358] width 11 height 11
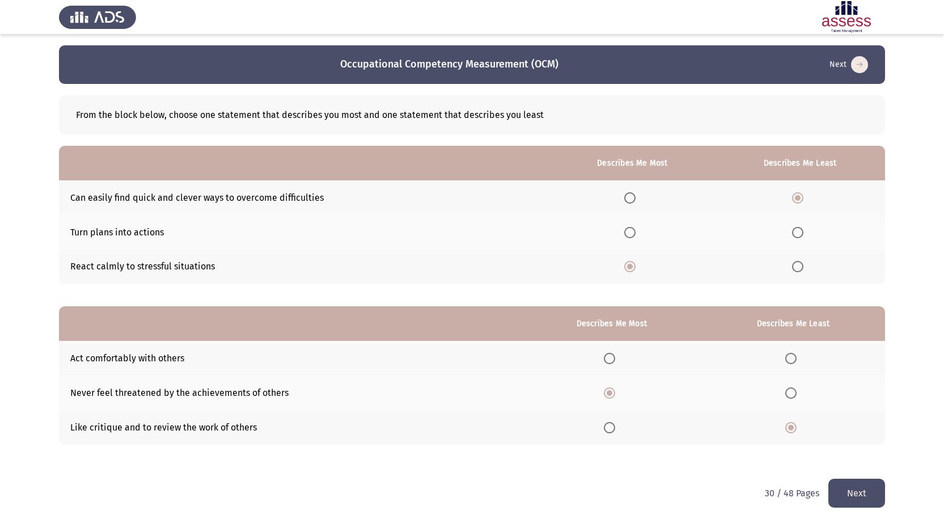
click at [794, 359] on input "Select an option" at bounding box center [790, 358] width 11 height 11
click at [860, 495] on button "Next" at bounding box center [856, 493] width 57 height 29
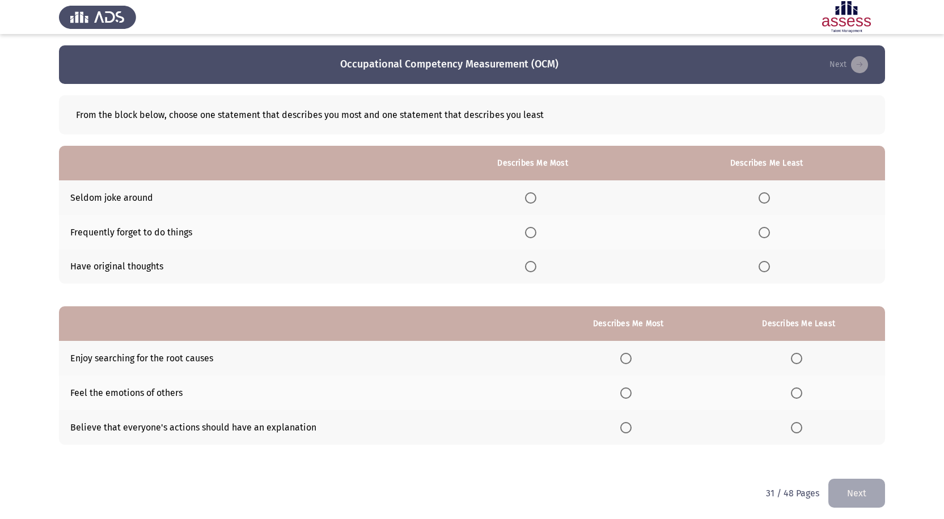
click at [767, 231] on span "Select an option" at bounding box center [764, 232] width 11 height 11
click at [767, 231] on input "Select an option" at bounding box center [764, 232] width 11 height 11
click at [536, 269] on span "Select an option" at bounding box center [530, 266] width 11 height 11
click at [536, 269] on input "Select an option" at bounding box center [530, 266] width 11 height 11
click at [626, 359] on span "Select an option" at bounding box center [625, 358] width 11 height 11
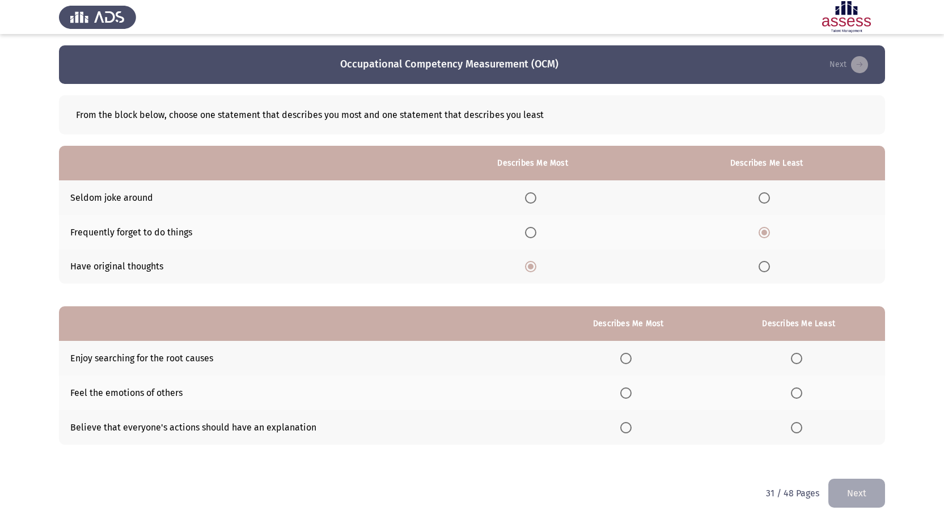
click at [626, 359] on input "Select an option" at bounding box center [625, 358] width 11 height 11
click at [795, 390] on span "Select an option" at bounding box center [796, 392] width 11 height 11
click at [795, 390] on input "Select an option" at bounding box center [796, 392] width 11 height 11
click at [856, 496] on button "Next" at bounding box center [856, 493] width 57 height 29
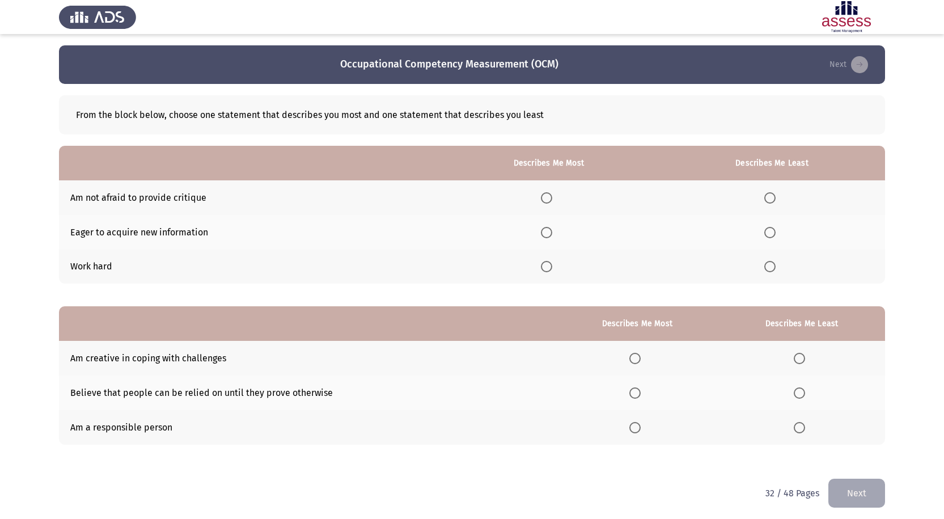
click at [549, 230] on span "Select an option" at bounding box center [546, 232] width 11 height 11
click at [549, 230] on input "Select an option" at bounding box center [546, 232] width 11 height 11
click at [641, 425] on span "Select an option" at bounding box center [634, 427] width 11 height 11
click at [641, 425] on input "Select an option" at bounding box center [634, 427] width 11 height 11
click at [799, 393] on span "Select an option" at bounding box center [799, 393] width 0 height 0
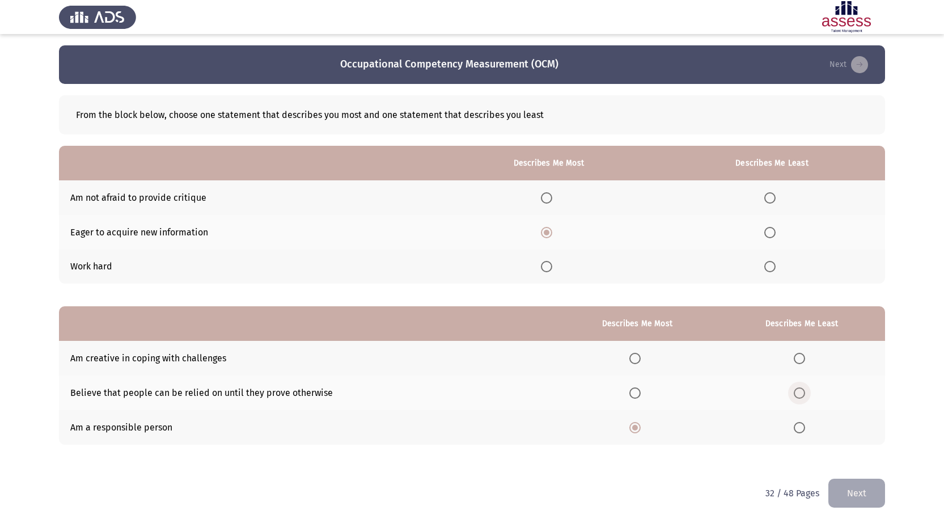
click at [800, 393] on input "Select an option" at bounding box center [799, 392] width 11 height 11
click at [800, 354] on span "Select an option" at bounding box center [799, 358] width 11 height 11
click at [800, 354] on input "Select an option" at bounding box center [799, 358] width 11 height 11
click at [772, 200] on span "Select an option" at bounding box center [769, 197] width 11 height 11
click at [772, 200] on input "Select an option" at bounding box center [769, 197] width 11 height 11
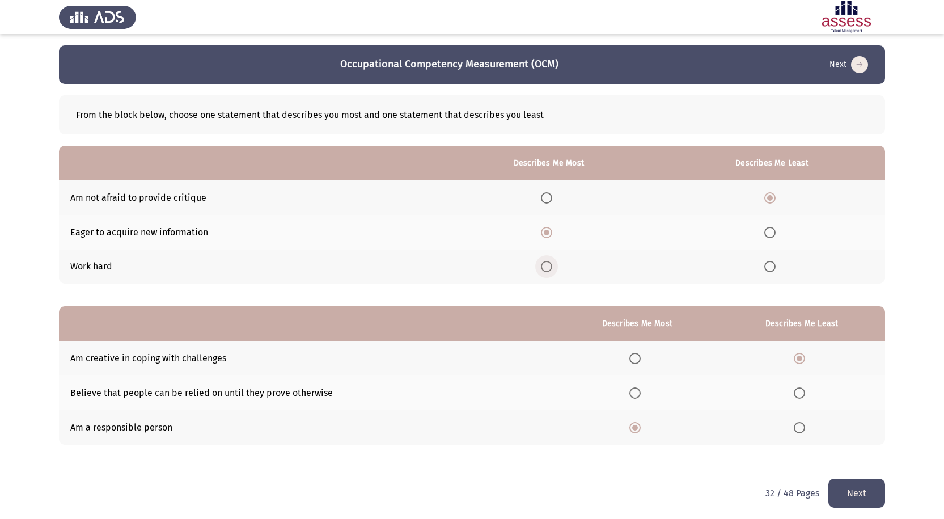
click at [552, 269] on span "Select an option" at bounding box center [546, 266] width 11 height 11
click at [552, 269] on input "Select an option" at bounding box center [546, 266] width 11 height 11
click at [866, 501] on button "Next" at bounding box center [856, 493] width 57 height 29
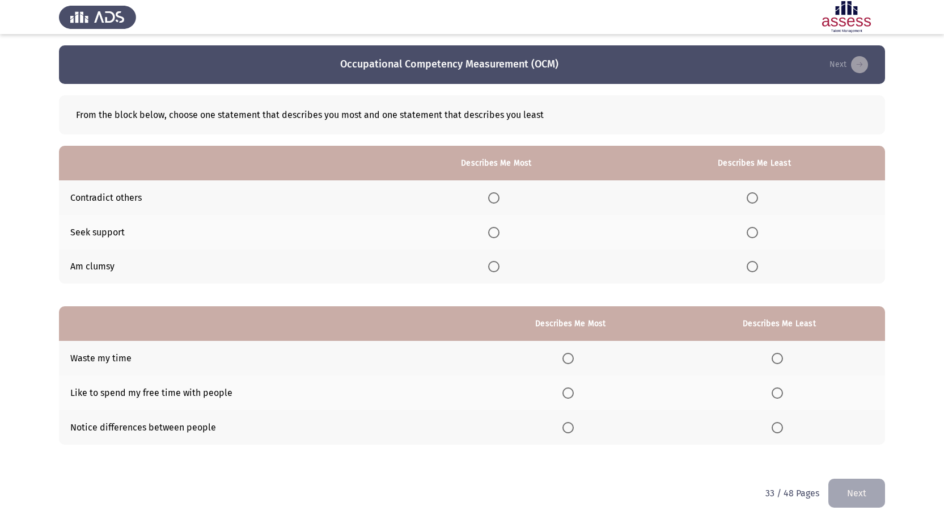
click at [751, 268] on span "Select an option" at bounding box center [752, 266] width 11 height 11
click at [751, 268] on input "Select an option" at bounding box center [752, 266] width 11 height 11
click at [777, 364] on span "Select an option" at bounding box center [777, 358] width 11 height 11
click at [777, 364] on input "Select an option" at bounding box center [777, 358] width 11 height 11
click at [499, 231] on span "Select an option" at bounding box center [493, 232] width 11 height 11
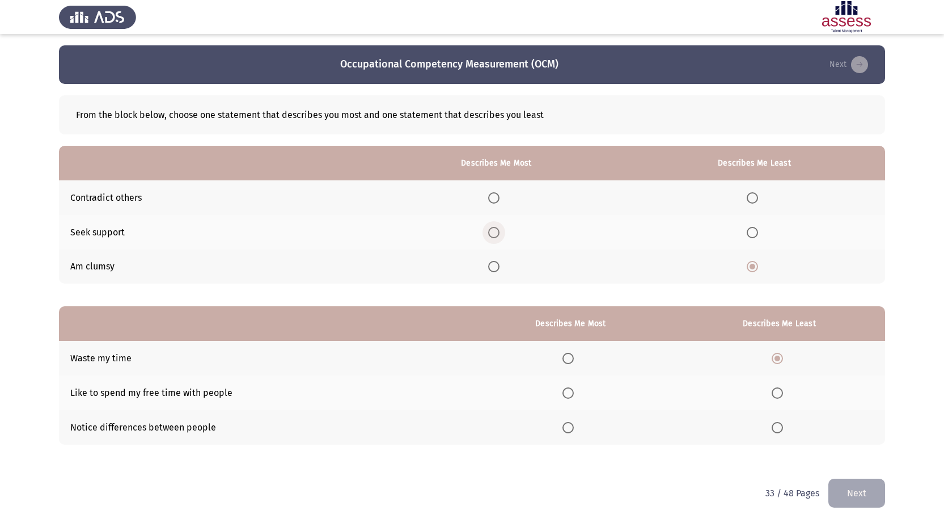
click at [499, 231] on input "Select an option" at bounding box center [493, 232] width 11 height 11
click at [572, 433] on span "Select an option" at bounding box center [567, 427] width 11 height 11
click at [572, 433] on input "Select an option" at bounding box center [567, 427] width 11 height 11
click at [850, 493] on button "Next" at bounding box center [856, 493] width 57 height 29
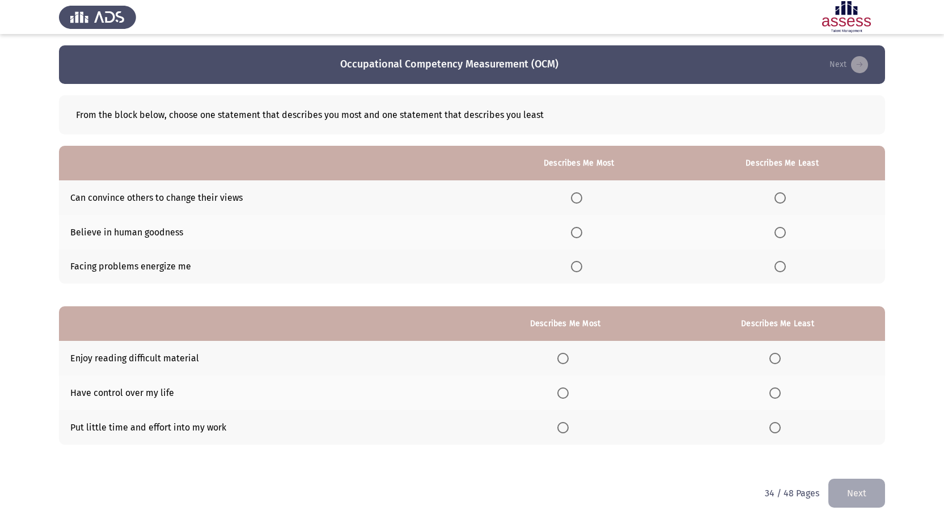
click at [582, 265] on span "Select an option" at bounding box center [576, 266] width 11 height 11
click at [582, 265] on input "Select an option" at bounding box center [576, 266] width 11 height 11
click at [568, 359] on span "Select an option" at bounding box center [562, 358] width 11 height 11
click at [568, 359] on input "Select an option" at bounding box center [562, 358] width 11 height 11
click at [569, 395] on span "Select an option" at bounding box center [562, 392] width 11 height 11
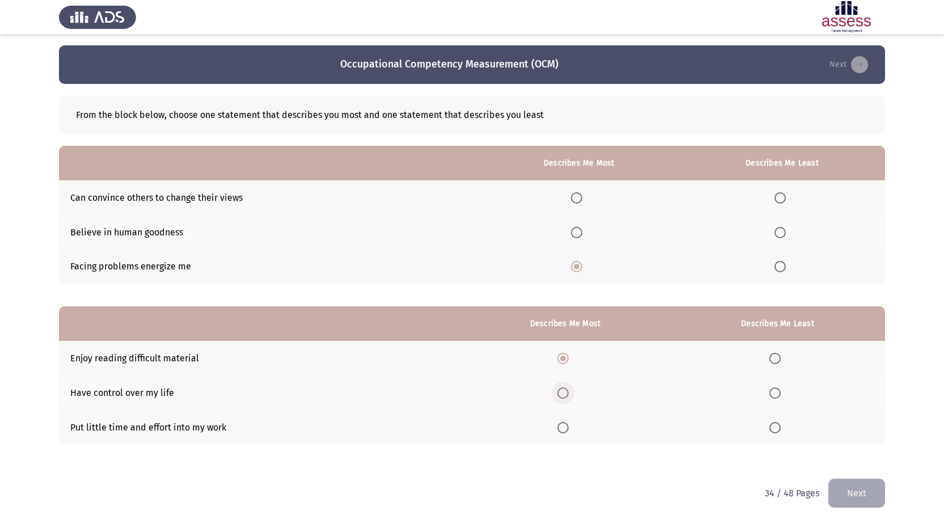
click at [569, 395] on input "Select an option" at bounding box center [562, 392] width 11 height 11
click at [775, 427] on span "Select an option" at bounding box center [775, 427] width 0 height 0
click at [776, 427] on input "Select an option" at bounding box center [774, 427] width 11 height 11
click at [569, 359] on span "Select an option" at bounding box center [562, 358] width 11 height 11
click at [569, 359] on input "Select an option" at bounding box center [562, 358] width 11 height 11
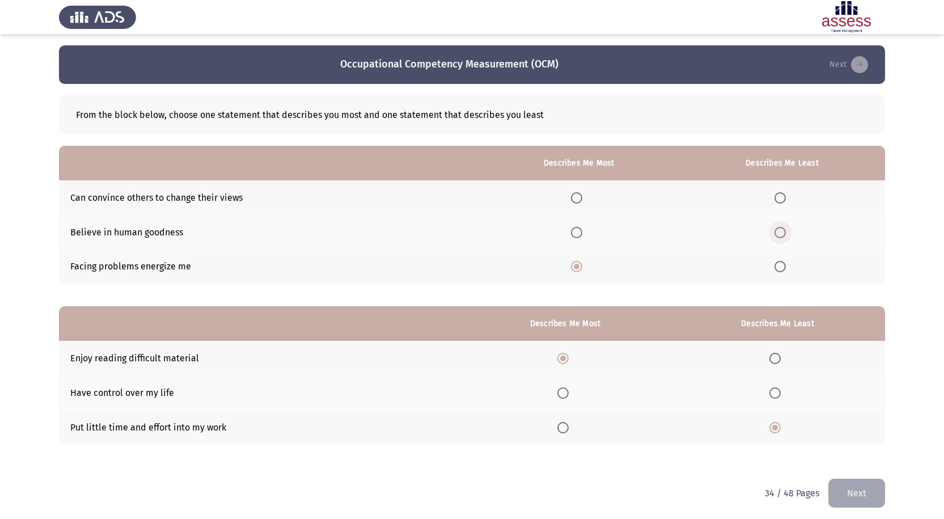
click at [780, 230] on span "Select an option" at bounding box center [779, 232] width 11 height 11
click at [780, 230] on input "Select an option" at bounding box center [779, 232] width 11 height 11
click at [864, 491] on button "Next" at bounding box center [856, 493] width 57 height 29
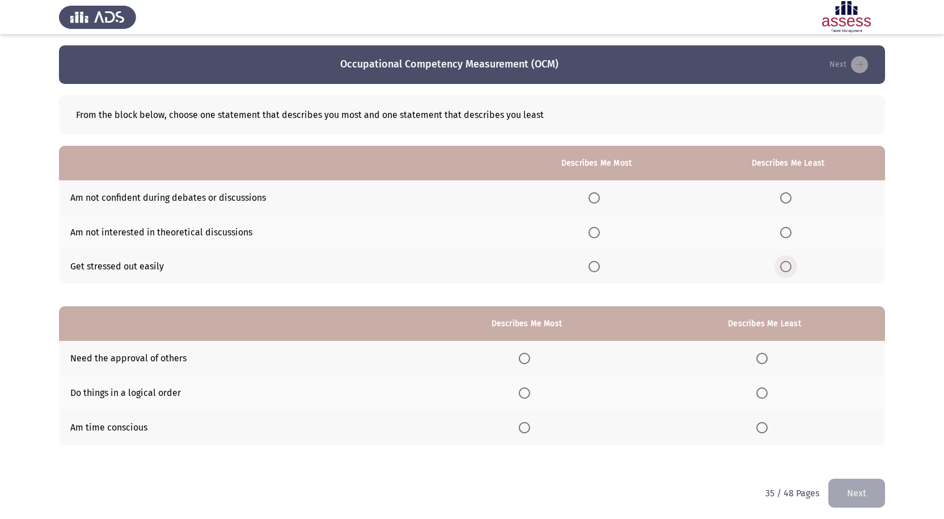
click at [787, 264] on span "Select an option" at bounding box center [785, 266] width 11 height 11
click at [787, 264] on input "Select an option" at bounding box center [785, 266] width 11 height 11
click at [596, 234] on span "Select an option" at bounding box center [593, 232] width 11 height 11
click at [596, 234] on input "Select an option" at bounding box center [593, 232] width 11 height 11
click at [530, 396] on span "Select an option" at bounding box center [524, 392] width 11 height 11
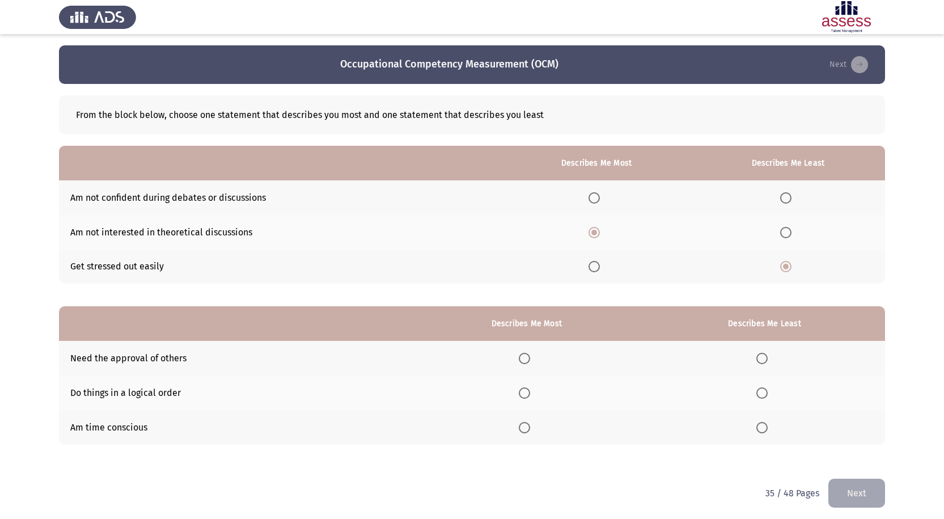
click at [530, 396] on input "Select an option" at bounding box center [524, 392] width 11 height 11
click at [763, 357] on span "Select an option" at bounding box center [761, 358] width 11 height 11
click at [763, 357] on input "Select an option" at bounding box center [761, 358] width 11 height 11
click at [862, 497] on button "Next" at bounding box center [856, 493] width 57 height 29
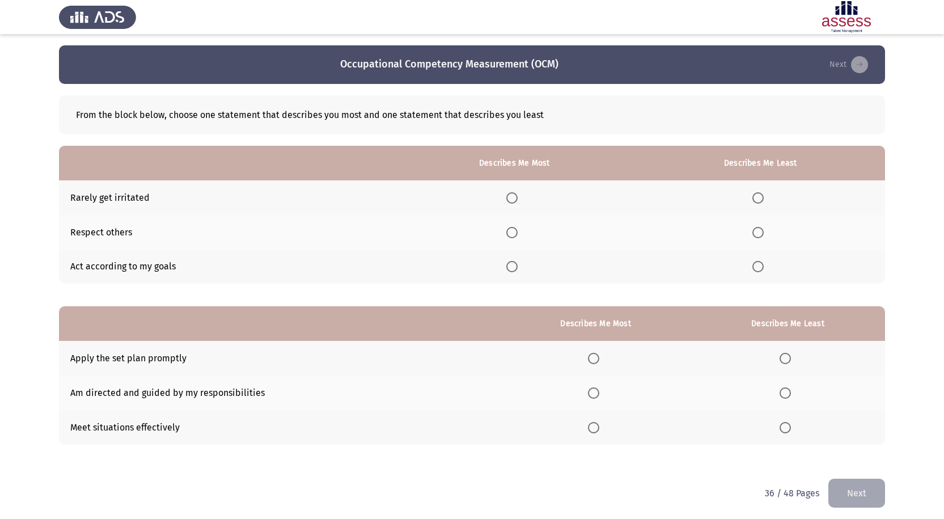
click at [513, 234] on span "Select an option" at bounding box center [511, 232] width 11 height 11
click at [513, 234] on input "Select an option" at bounding box center [511, 232] width 11 height 11
click at [764, 198] on span "Select an option" at bounding box center [757, 197] width 11 height 11
click at [764, 198] on input "Select an option" at bounding box center [757, 197] width 11 height 11
click at [592, 359] on span "Select an option" at bounding box center [593, 358] width 11 height 11
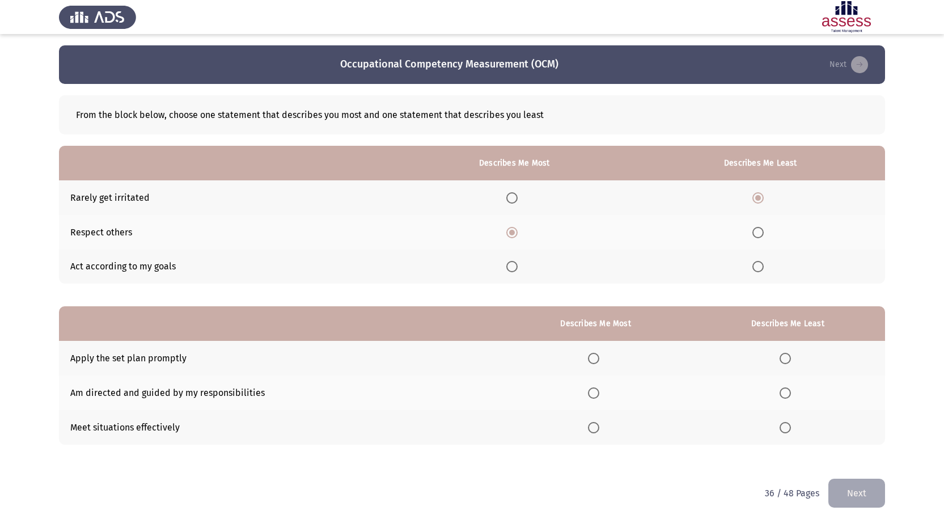
click at [592, 359] on input "Select an option" at bounding box center [593, 358] width 11 height 11
click at [598, 392] on span "Select an option" at bounding box center [593, 392] width 11 height 11
click at [598, 392] on input "Select an option" at bounding box center [593, 392] width 11 height 11
click at [781, 427] on th at bounding box center [788, 427] width 194 height 35
click at [787, 434] on th at bounding box center [788, 427] width 194 height 35
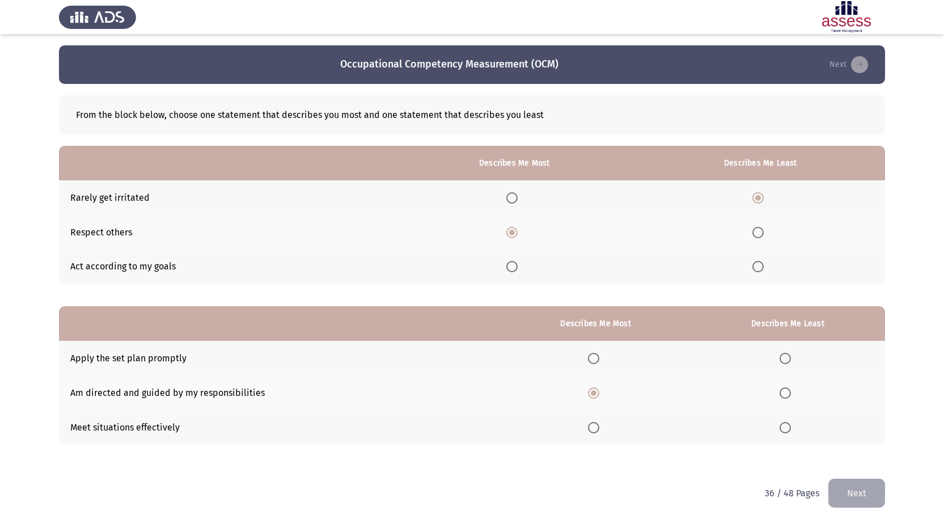
click at [789, 430] on span "Select an option" at bounding box center [785, 427] width 11 height 11
click at [789, 430] on input "Select an option" at bounding box center [785, 427] width 11 height 11
click at [861, 493] on button "Next" at bounding box center [856, 493] width 57 height 29
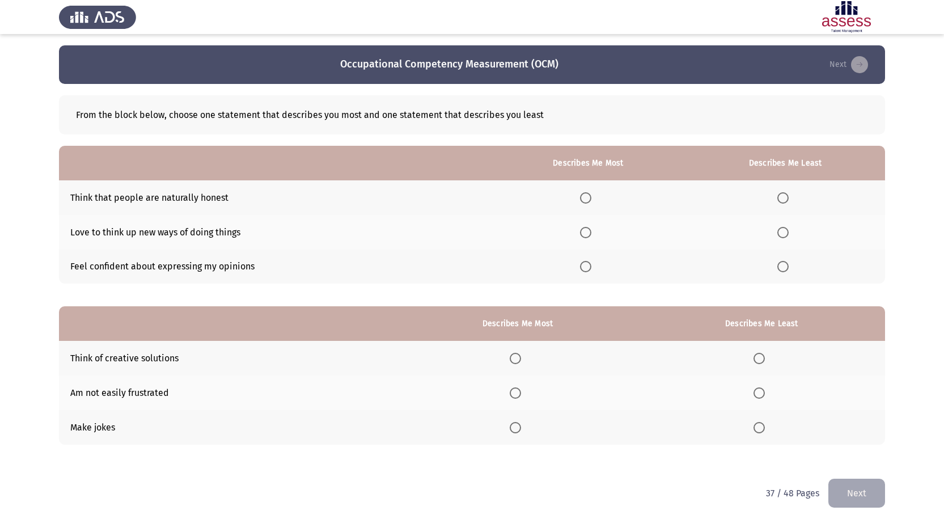
click at [783, 231] on span "Select an option" at bounding box center [782, 232] width 11 height 11
click at [783, 231] on input "Select an option" at bounding box center [782, 232] width 11 height 11
click at [591, 269] on span "Select an option" at bounding box center [585, 266] width 11 height 11
click at [591, 269] on input "Select an option" at bounding box center [585, 266] width 11 height 11
click at [513, 393] on th at bounding box center [517, 392] width 241 height 35
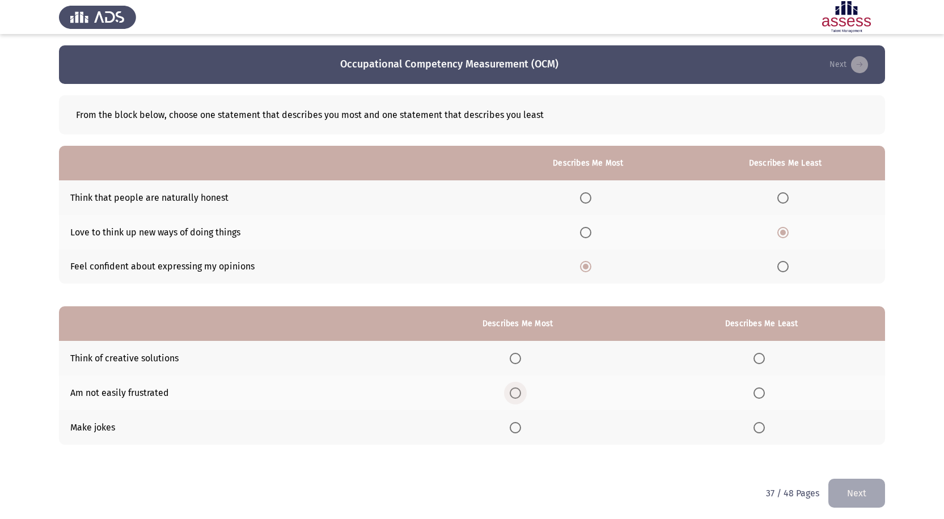
click at [521, 396] on span "Select an option" at bounding box center [515, 392] width 11 height 11
click at [521, 396] on input "Select an option" at bounding box center [515, 392] width 11 height 11
click at [760, 428] on span "Select an option" at bounding box center [758, 427] width 11 height 11
click at [760, 428] on input "Select an option" at bounding box center [758, 427] width 11 height 11
click at [853, 493] on button "Next" at bounding box center [856, 493] width 57 height 29
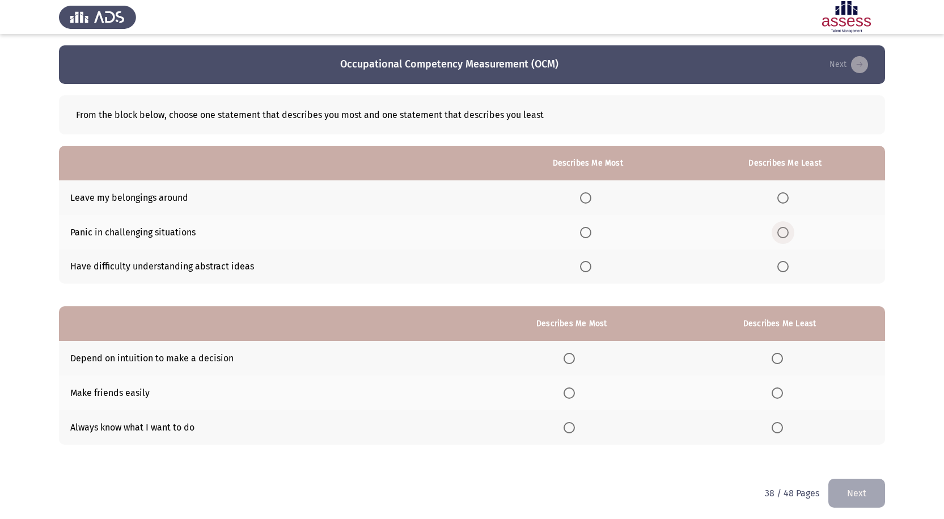
click at [785, 228] on span "Select an option" at bounding box center [782, 232] width 11 height 11
click at [785, 228] on input "Select an option" at bounding box center [782, 232] width 11 height 11
click at [598, 270] on th at bounding box center [587, 266] width 195 height 35
click at [589, 264] on span "Select an option" at bounding box center [585, 266] width 11 height 11
click at [589, 264] on input "Select an option" at bounding box center [585, 266] width 11 height 11
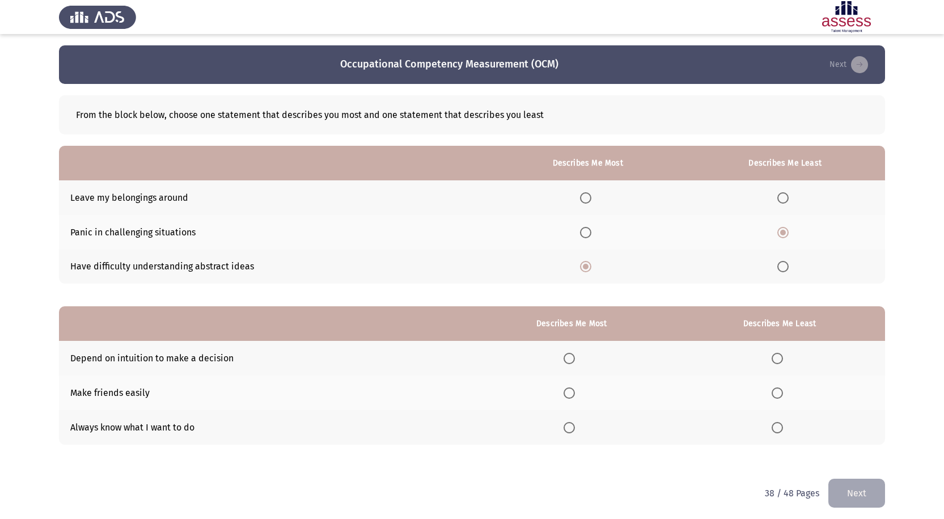
click at [574, 426] on span "Select an option" at bounding box center [569, 427] width 11 height 11
click at [574, 426] on input "Select an option" at bounding box center [569, 427] width 11 height 11
click at [780, 362] on span "Select an option" at bounding box center [777, 358] width 11 height 11
click at [780, 362] on input "Select an option" at bounding box center [777, 358] width 11 height 11
click at [861, 488] on button "Next" at bounding box center [856, 493] width 57 height 29
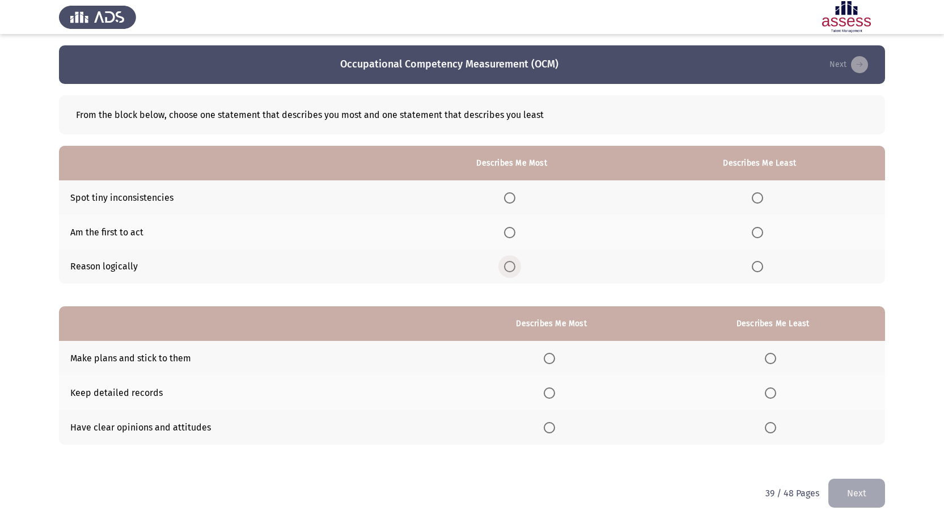
click at [515, 263] on span "Select an option" at bounding box center [509, 266] width 11 height 11
click at [515, 263] on input "Select an option" at bounding box center [509, 266] width 11 height 11
click at [554, 362] on span "Select an option" at bounding box center [549, 358] width 11 height 11
click at [554, 362] on input "Select an option" at bounding box center [549, 358] width 11 height 11
click at [770, 432] on span "Select an option" at bounding box center [770, 427] width 11 height 11
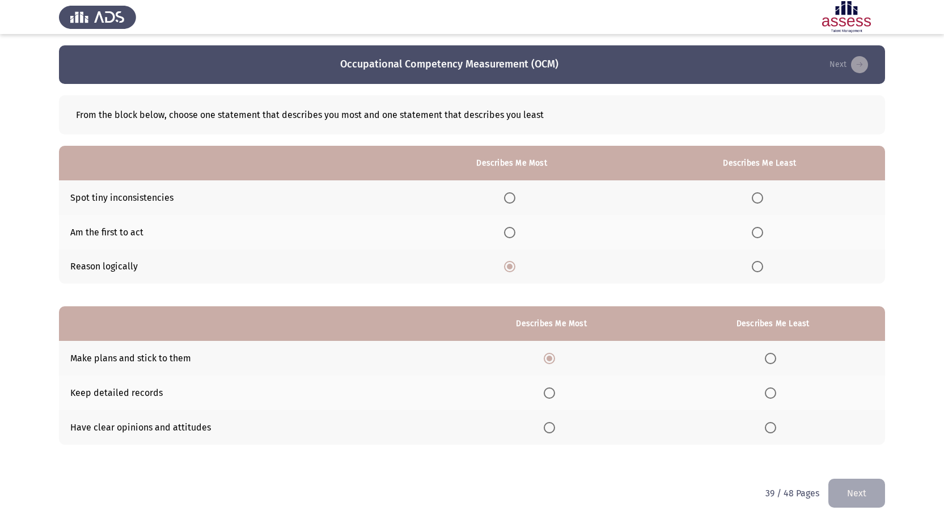
click at [770, 432] on input "Select an option" at bounding box center [770, 427] width 11 height 11
click at [558, 391] on label "Select an option" at bounding box center [552, 392] width 16 height 11
click at [555, 391] on input "Select an option" at bounding box center [549, 392] width 11 height 11
click at [763, 236] on span "Select an option" at bounding box center [757, 232] width 11 height 11
click at [763, 236] on input "Select an option" at bounding box center [757, 232] width 11 height 11
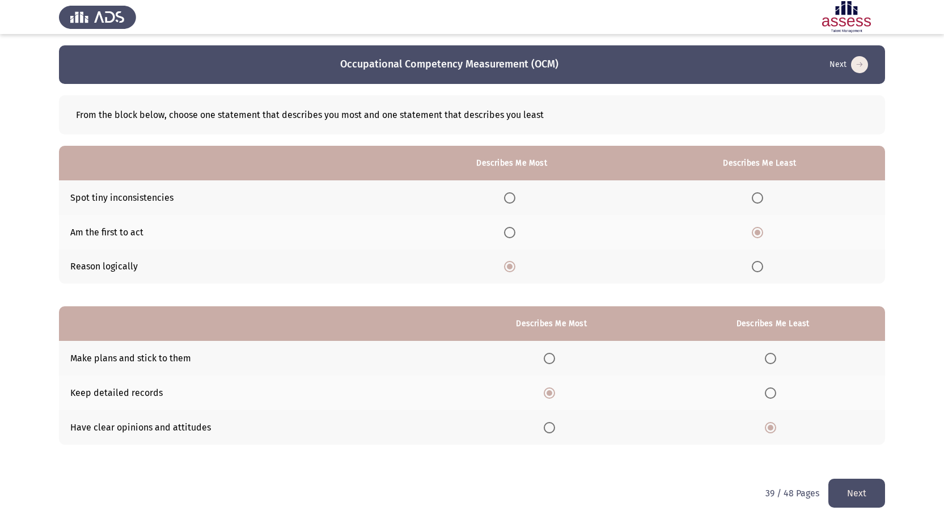
click at [860, 493] on button "Next" at bounding box center [856, 493] width 57 height 29
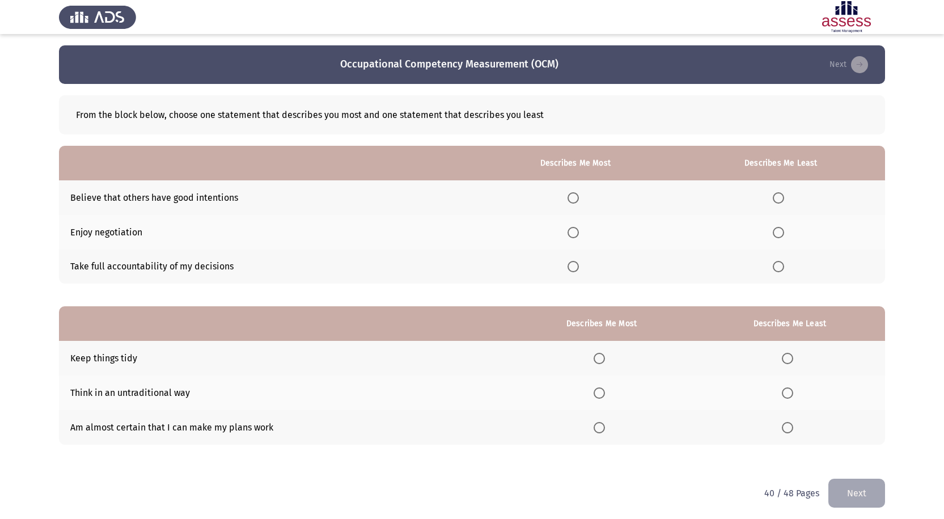
click at [569, 274] on th at bounding box center [575, 266] width 203 height 35
click at [579, 271] on span "Select an option" at bounding box center [573, 266] width 11 height 11
click at [579, 271] on input "Select an option" at bounding box center [573, 266] width 11 height 11
click at [777, 234] on span "Select an option" at bounding box center [778, 232] width 11 height 11
click at [777, 234] on input "Select an option" at bounding box center [778, 232] width 11 height 11
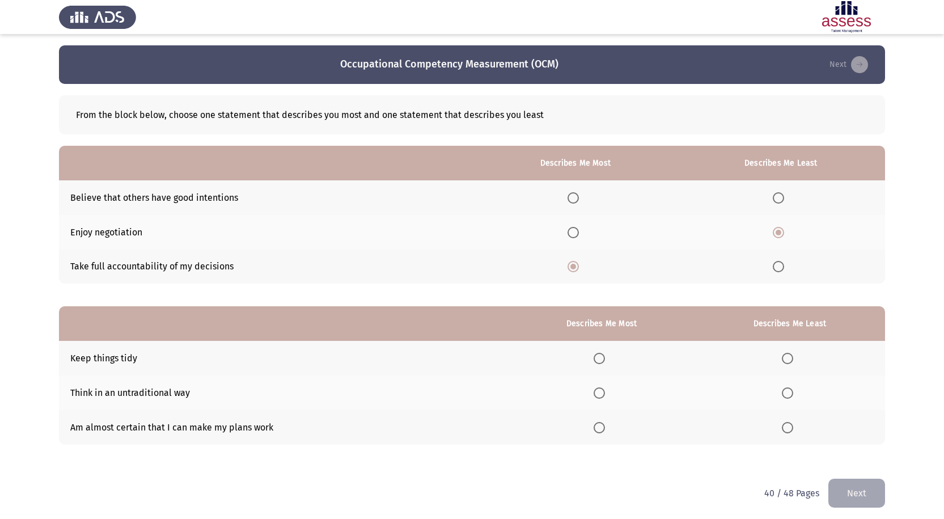
click at [599, 360] on span "Select an option" at bounding box center [599, 358] width 11 height 11
click at [599, 360] on input "Select an option" at bounding box center [599, 358] width 11 height 11
click at [789, 389] on span "Select an option" at bounding box center [787, 392] width 11 height 11
click at [789, 389] on input "Select an option" at bounding box center [787, 392] width 11 height 11
click at [872, 487] on button "Next" at bounding box center [856, 493] width 57 height 29
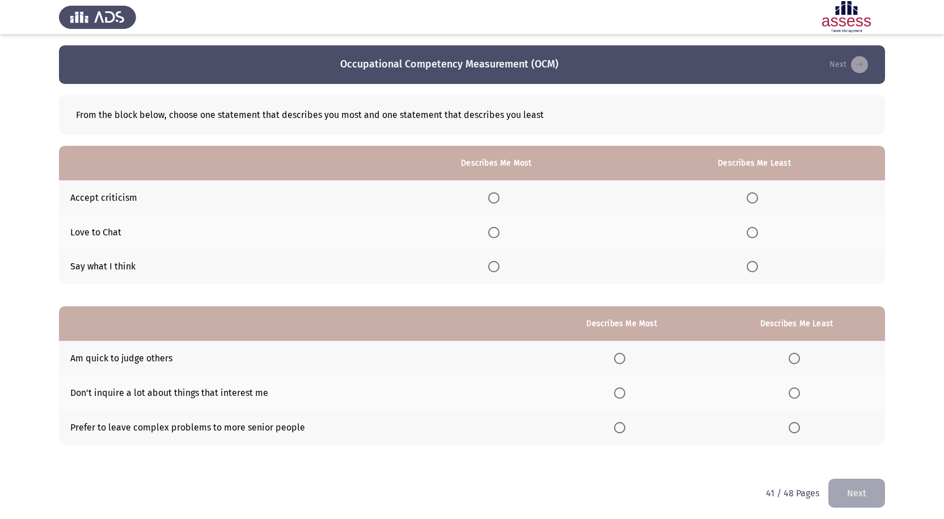
click at [498, 200] on span "Select an option" at bounding box center [493, 197] width 11 height 11
click at [498, 200] on input "Select an option" at bounding box center [493, 197] width 11 height 11
click at [758, 232] on span "Select an option" at bounding box center [752, 232] width 11 height 11
click at [758, 232] on input "Select an option" at bounding box center [752, 232] width 11 height 11
click at [619, 392] on span "Select an option" at bounding box center [619, 392] width 11 height 11
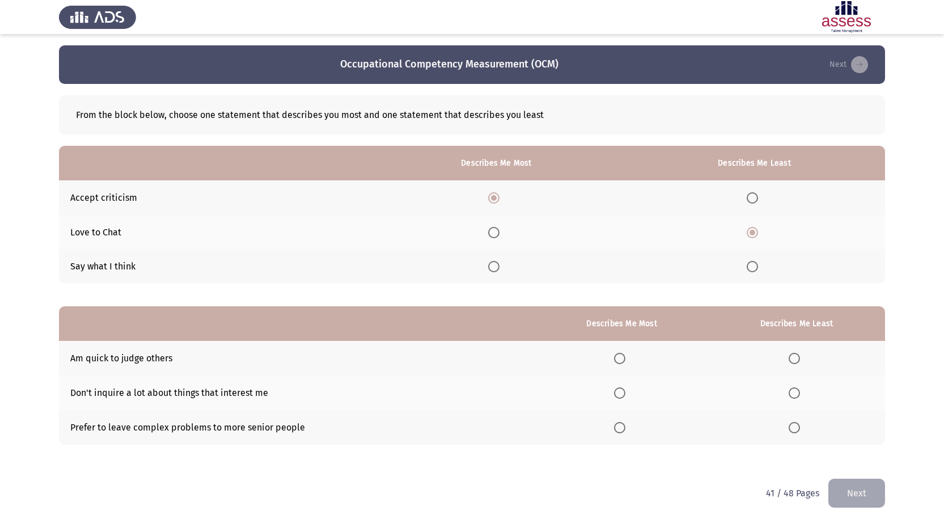
click at [619, 392] on input "Select an option" at bounding box center [619, 392] width 11 height 11
click at [797, 359] on span "Select an option" at bounding box center [794, 358] width 11 height 11
click at [797, 359] on input "Select an option" at bounding box center [794, 358] width 11 height 11
click at [860, 486] on button "Next" at bounding box center [856, 493] width 57 height 29
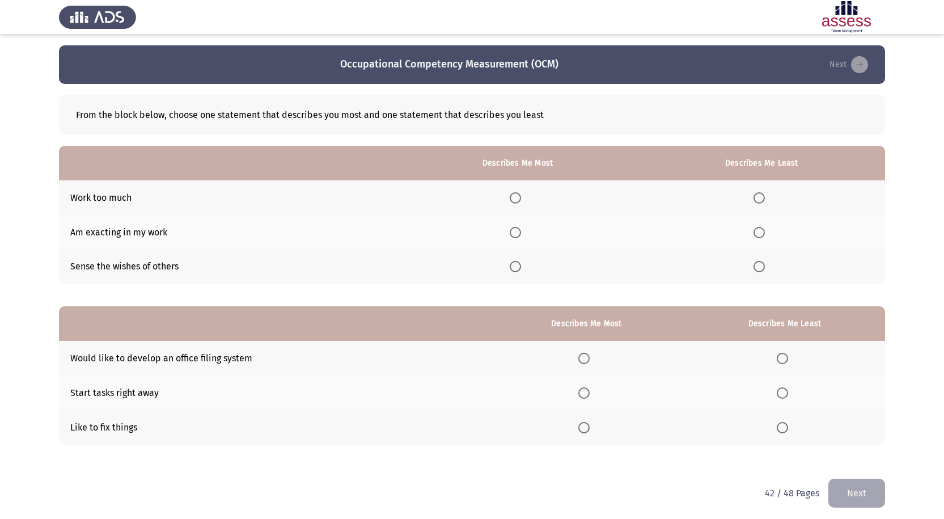
click at [764, 264] on span "Select an option" at bounding box center [758, 266] width 11 height 11
click at [764, 264] on input "Select an option" at bounding box center [758, 266] width 11 height 11
click at [760, 201] on span "Select an option" at bounding box center [758, 197] width 11 height 11
click at [760, 201] on input "Select an option" at bounding box center [758, 197] width 11 height 11
click at [520, 231] on span "Select an option" at bounding box center [515, 232] width 11 height 11
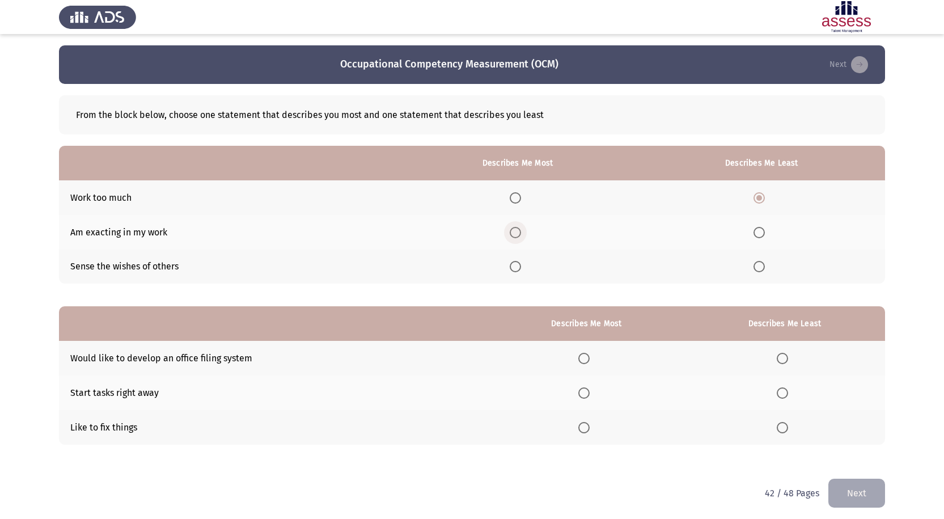
click at [520, 231] on input "Select an option" at bounding box center [515, 232] width 11 height 11
click at [777, 352] on th at bounding box center [784, 358] width 201 height 35
click at [784, 356] on span "Select an option" at bounding box center [782, 358] width 11 height 11
click at [784, 356] on input "Select an option" at bounding box center [782, 358] width 11 height 11
click at [590, 424] on span "Select an option" at bounding box center [583, 427] width 11 height 11
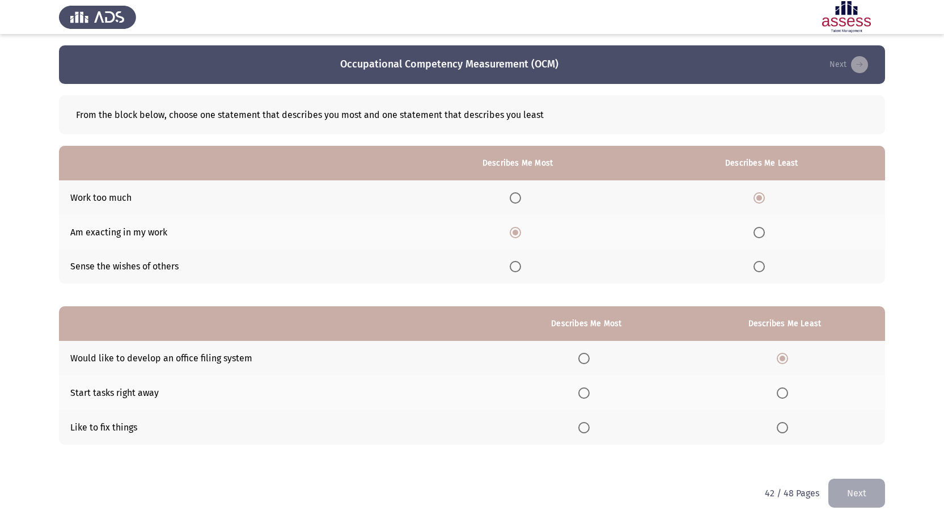
click at [590, 424] on input "Select an option" at bounding box center [583, 427] width 11 height 11
click at [858, 495] on button "Next" at bounding box center [856, 493] width 57 height 29
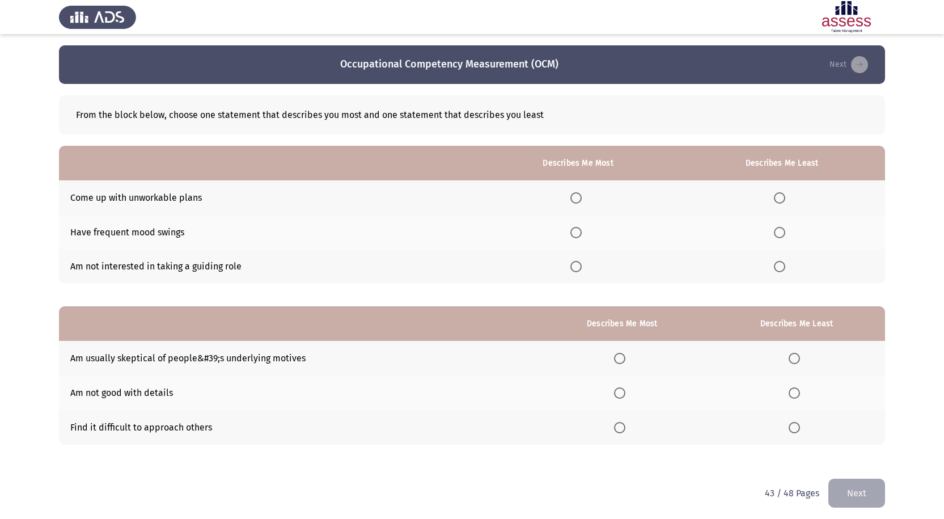
click at [780, 198] on span "Select an option" at bounding box center [780, 198] width 0 height 0
click at [780, 198] on input "Select an option" at bounding box center [779, 197] width 11 height 11
click at [781, 233] on span "Select an option" at bounding box center [779, 232] width 11 height 11
click at [781, 233] on input "Select an option" at bounding box center [779, 232] width 11 height 11
click at [802, 430] on label "Select an option" at bounding box center [797, 427] width 16 height 11
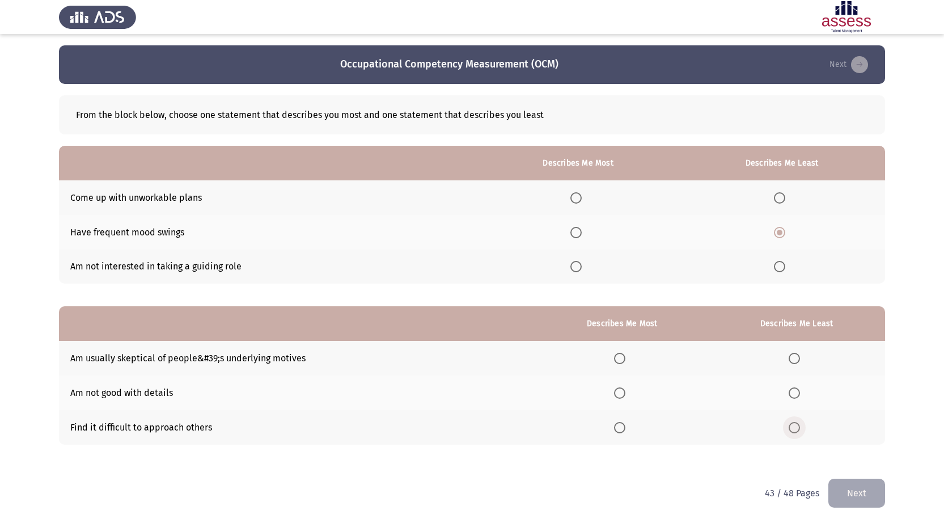
click at [800, 430] on input "Select an option" at bounding box center [794, 427] width 11 height 11
click at [625, 362] on span "Select an option" at bounding box center [619, 358] width 11 height 11
click at [625, 362] on input "Select an option" at bounding box center [619, 358] width 11 height 11
click at [778, 196] on span "Select an option" at bounding box center [779, 197] width 11 height 11
click at [778, 196] on input "Select an option" at bounding box center [779, 197] width 11 height 11
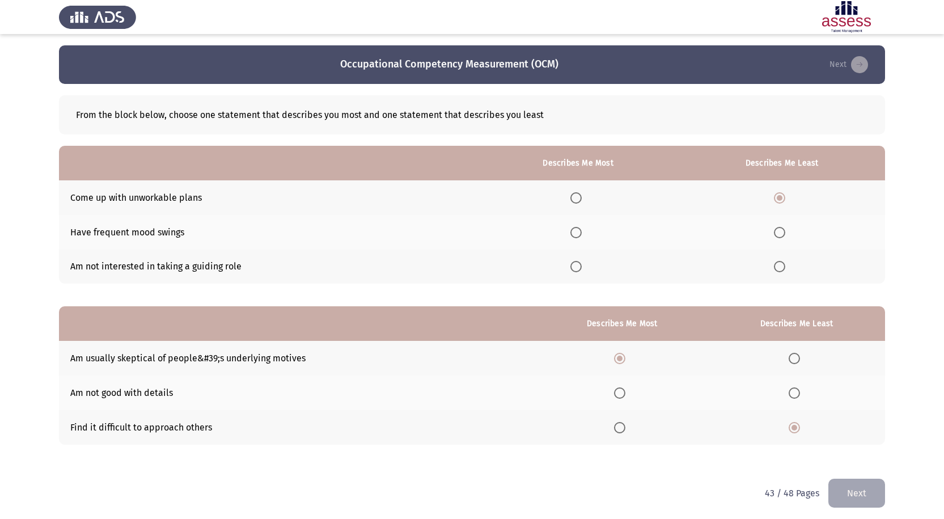
click at [577, 264] on span "Select an option" at bounding box center [575, 266] width 11 height 11
click at [577, 264] on input "Select an option" at bounding box center [575, 266] width 11 height 11
click at [796, 393] on span "Select an option" at bounding box center [794, 392] width 11 height 11
click at [796, 393] on input "Select an option" at bounding box center [794, 392] width 11 height 11
click at [866, 486] on button "Next" at bounding box center [856, 493] width 57 height 29
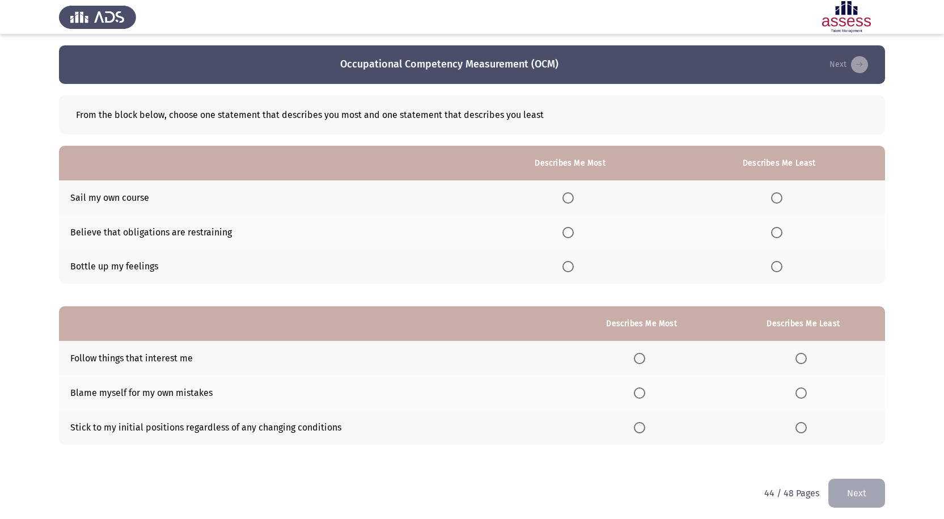
click at [780, 231] on span "Select an option" at bounding box center [776, 232] width 11 height 11
click at [780, 231] on input "Select an option" at bounding box center [776, 232] width 11 height 11
click at [802, 430] on span "Select an option" at bounding box center [800, 427] width 11 height 11
click at [802, 430] on input "Select an option" at bounding box center [800, 427] width 11 height 11
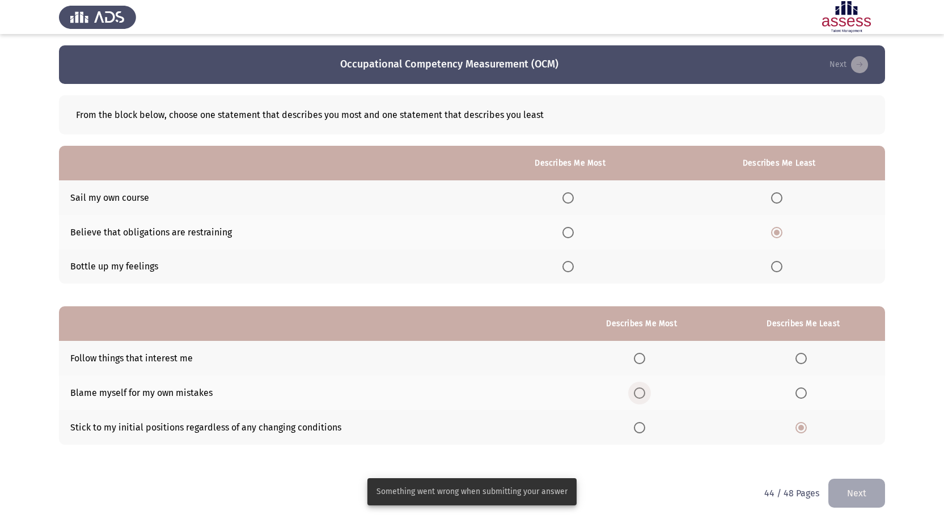
click at [641, 391] on span "Select an option" at bounding box center [639, 392] width 11 height 11
click at [641, 391] on input "Select an option" at bounding box center [639, 392] width 11 height 11
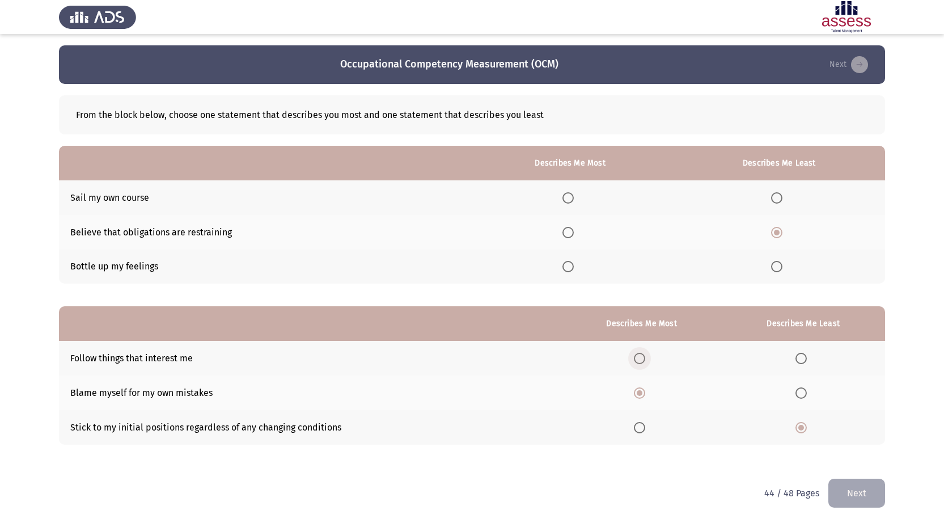
click at [645, 357] on span "Select an option" at bounding box center [639, 358] width 11 height 11
click at [645, 357] on input "Select an option" at bounding box center [639, 358] width 11 height 11
click at [642, 393] on span "Select an option" at bounding box center [639, 392] width 11 height 11
click at [642, 393] on input "Select an option" at bounding box center [639, 392] width 11 height 11
click at [571, 262] on span "Select an option" at bounding box center [567, 266] width 11 height 11
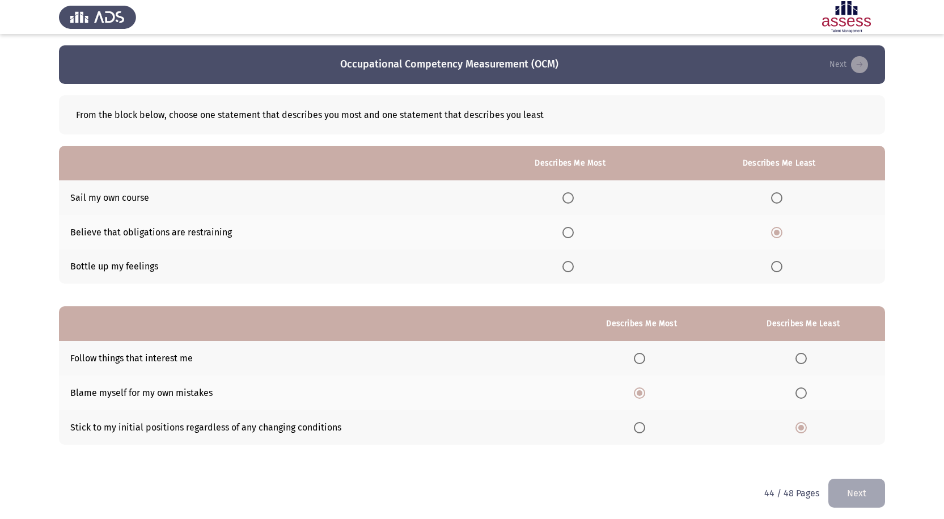
click at [571, 262] on input "Select an option" at bounding box center [567, 266] width 11 height 11
click at [857, 492] on button "Next" at bounding box center [856, 493] width 57 height 29
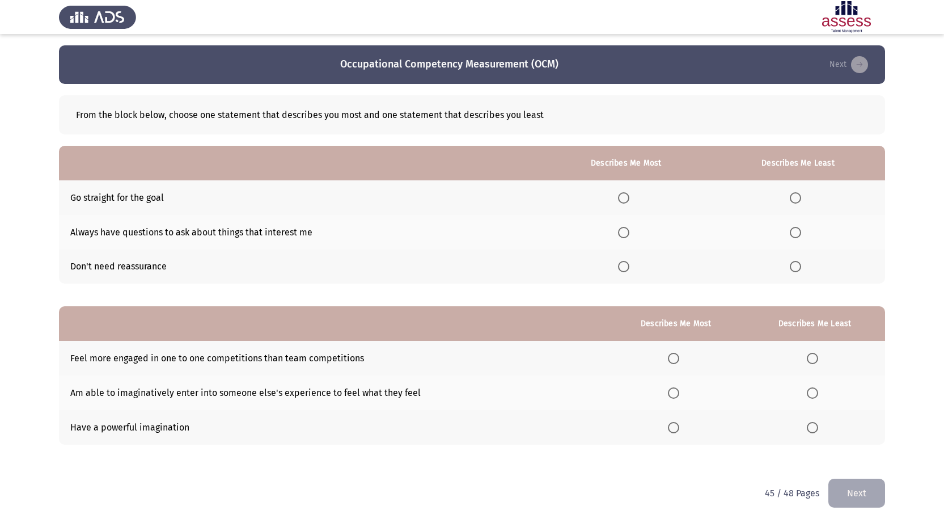
click at [799, 231] on span "Select an option" at bounding box center [795, 232] width 11 height 11
click at [799, 231] on input "Select an option" at bounding box center [795, 232] width 11 height 11
click at [626, 204] on th at bounding box center [626, 197] width 170 height 35
click at [628, 199] on span "Select an option" at bounding box center [623, 197] width 11 height 11
click at [628, 199] on input "Select an option" at bounding box center [623, 197] width 11 height 11
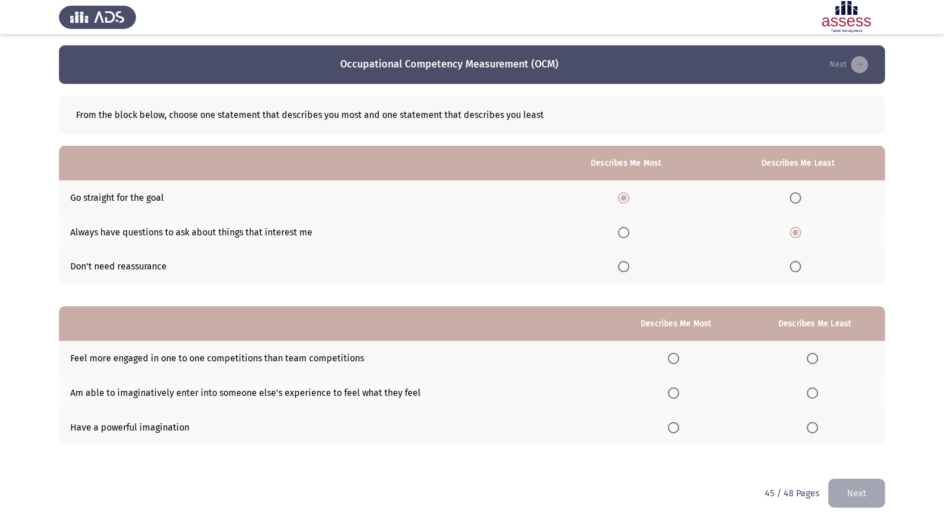
click at [816, 434] on th at bounding box center [814, 427] width 141 height 35
click at [812, 430] on span "Select an option" at bounding box center [812, 427] width 11 height 11
click at [812, 430] on input "Select an option" at bounding box center [812, 427] width 11 height 11
click at [822, 359] on label "Select an option" at bounding box center [815, 358] width 16 height 11
click at [818, 359] on input "Select an option" at bounding box center [812, 358] width 11 height 11
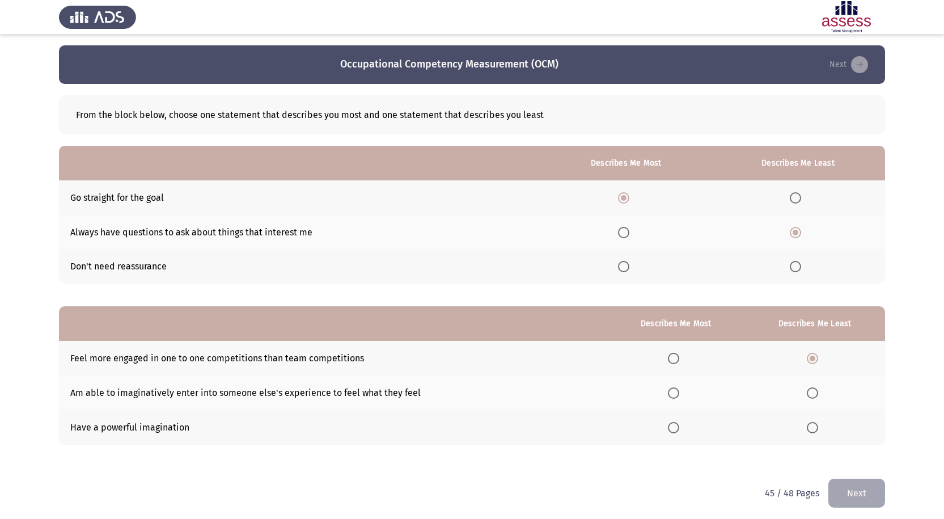
click at [676, 390] on span "Select an option" at bounding box center [673, 392] width 11 height 11
click at [676, 390] on input "Select an option" at bounding box center [673, 392] width 11 height 11
click at [867, 493] on button "Next" at bounding box center [856, 493] width 57 height 29
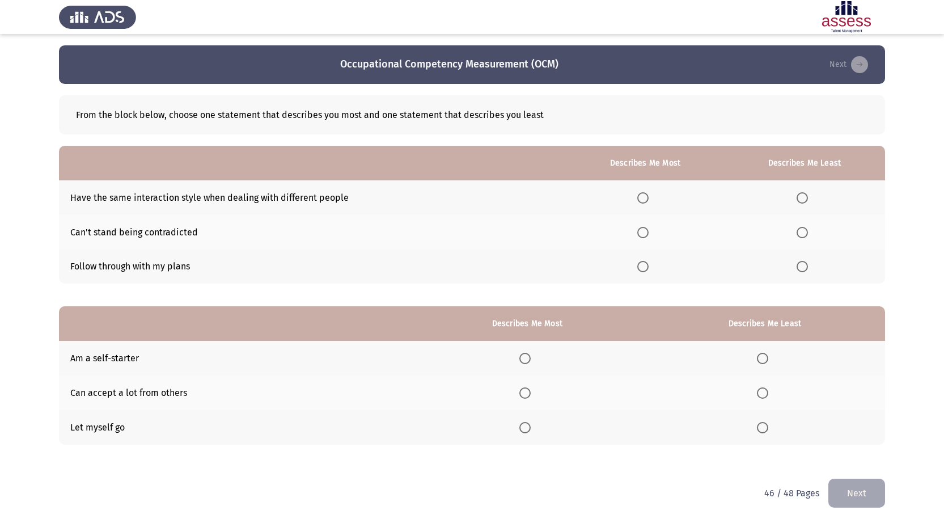
click at [801, 198] on span "Select an option" at bounding box center [802, 197] width 11 height 11
click at [801, 198] on input "Select an option" at bounding box center [802, 197] width 11 height 11
click at [646, 267] on span "Select an option" at bounding box center [642, 266] width 11 height 11
click at [646, 267] on input "Select an option" at bounding box center [642, 266] width 11 height 11
click at [528, 357] on span "Select an option" at bounding box center [524, 358] width 11 height 11
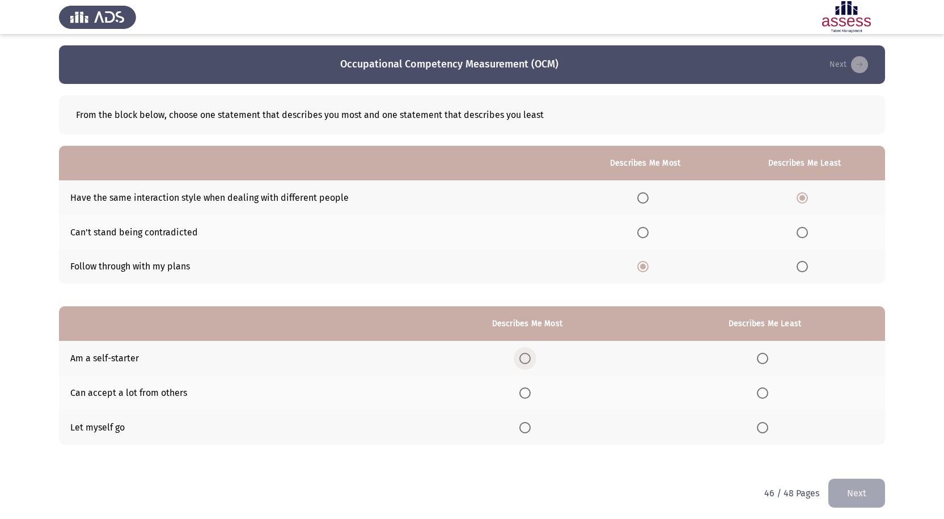
click at [528, 357] on input "Select an option" at bounding box center [524, 358] width 11 height 11
click at [761, 428] on span "Select an option" at bounding box center [762, 427] width 11 height 11
click at [761, 428] on input "Select an option" at bounding box center [762, 427] width 11 height 11
click at [863, 494] on button "Next" at bounding box center [856, 493] width 57 height 29
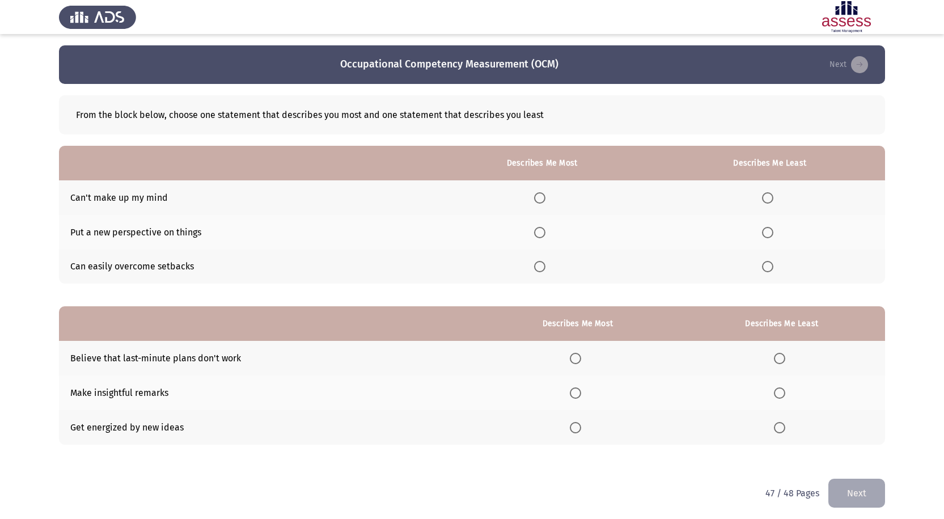
click at [545, 265] on span "Select an option" at bounding box center [539, 266] width 11 height 11
click at [545, 265] on input "Select an option" at bounding box center [539, 266] width 11 height 11
click at [770, 197] on span "Select an option" at bounding box center [767, 197] width 11 height 11
click at [770, 197] on input "Select an option" at bounding box center [767, 197] width 11 height 11
click at [545, 231] on span "Select an option" at bounding box center [539, 232] width 11 height 11
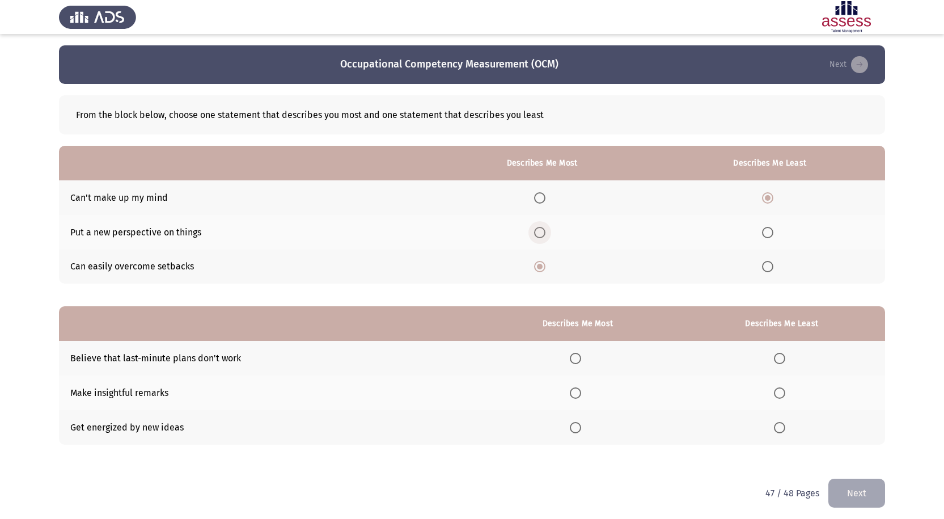
click at [545, 231] on input "Select an option" at bounding box center [539, 232] width 11 height 11
click at [545, 266] on span "Select an option" at bounding box center [539, 266] width 11 height 11
click at [545, 266] on input "Select an option" at bounding box center [539, 266] width 11 height 11
click at [581, 391] on span "Select an option" at bounding box center [575, 392] width 11 height 11
click at [581, 391] on input "Select an option" at bounding box center [575, 392] width 11 height 11
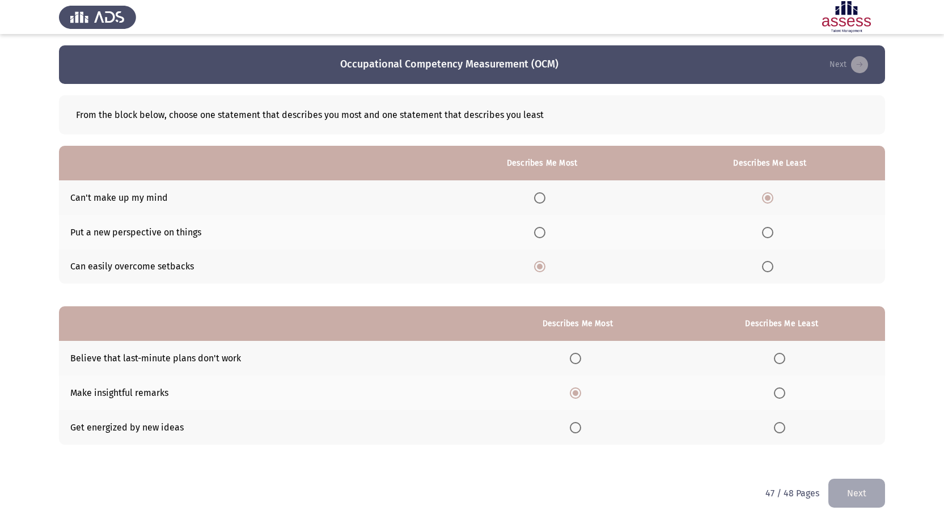
click at [782, 427] on span "Select an option" at bounding box center [779, 427] width 11 height 11
click at [782, 427] on input "Select an option" at bounding box center [779, 427] width 11 height 11
click at [862, 493] on button "Next" at bounding box center [856, 493] width 57 height 29
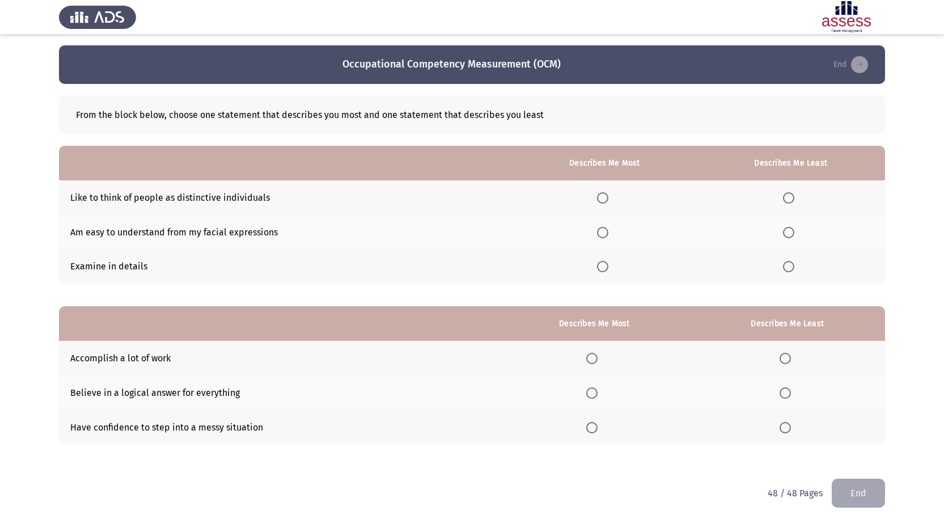
click at [604, 262] on span "Select an option" at bounding box center [602, 266] width 11 height 11
click at [604, 262] on input "Select an option" at bounding box center [602, 266] width 11 height 11
click at [794, 235] on span "Select an option" at bounding box center [788, 232] width 11 height 11
click at [794, 235] on input "Select an option" at bounding box center [788, 232] width 11 height 11
click at [598, 396] on span "Select an option" at bounding box center [591, 392] width 11 height 11
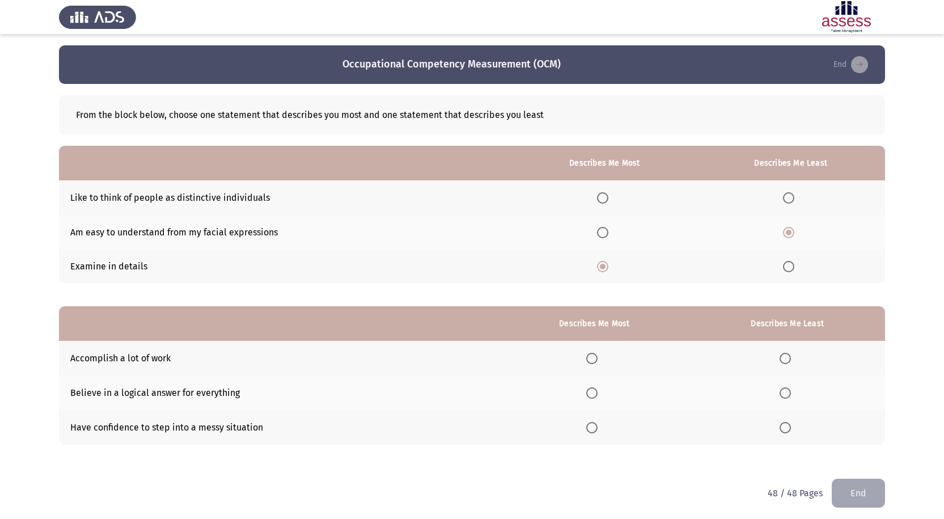
click at [598, 396] on input "Select an option" at bounding box center [591, 392] width 11 height 11
click at [789, 357] on span "Select an option" at bounding box center [785, 358] width 11 height 11
click at [789, 357] on input "Select an option" at bounding box center [785, 358] width 11 height 11
click at [598, 426] on span "Select an option" at bounding box center [591, 427] width 11 height 11
click at [598, 426] on input "Select an option" at bounding box center [591, 427] width 11 height 11
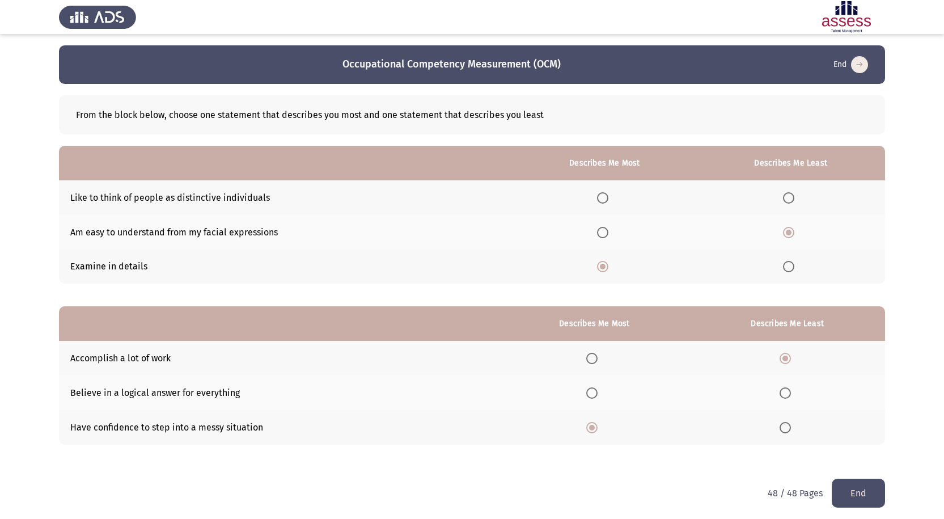
click at [598, 391] on span "Select an option" at bounding box center [591, 392] width 11 height 11
click at [598, 391] on input "Select an option" at bounding box center [591, 392] width 11 height 11
click at [863, 496] on button "End" at bounding box center [858, 493] width 53 height 29
